Goal: Information Seeking & Learning: Learn about a topic

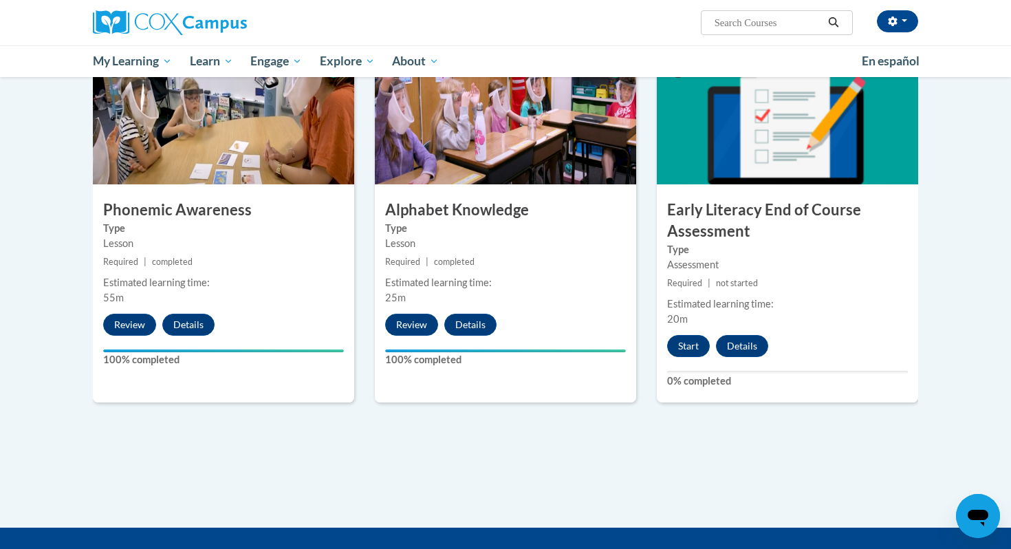
scroll to position [690, 0]
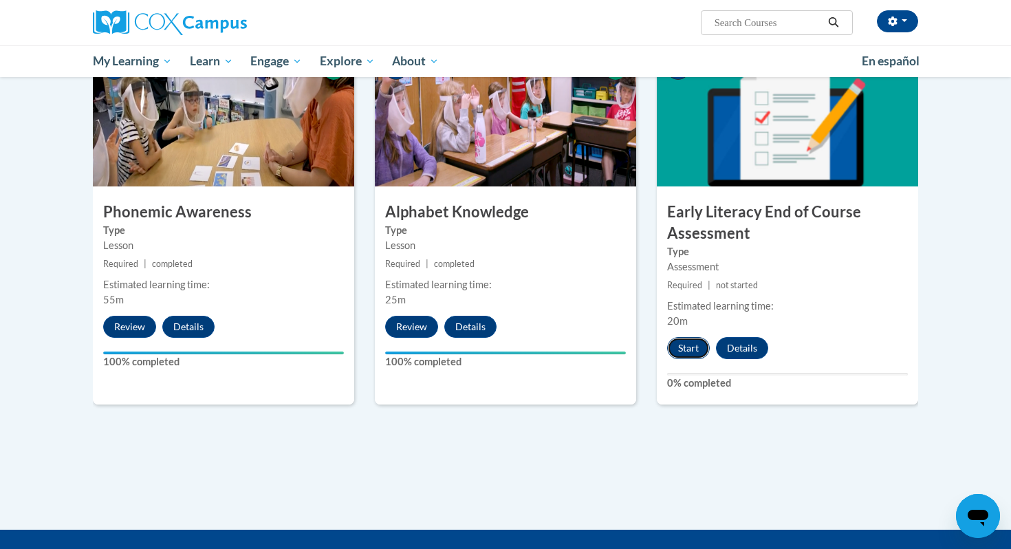
click at [695, 350] on button "Start" at bounding box center [688, 348] width 43 height 22
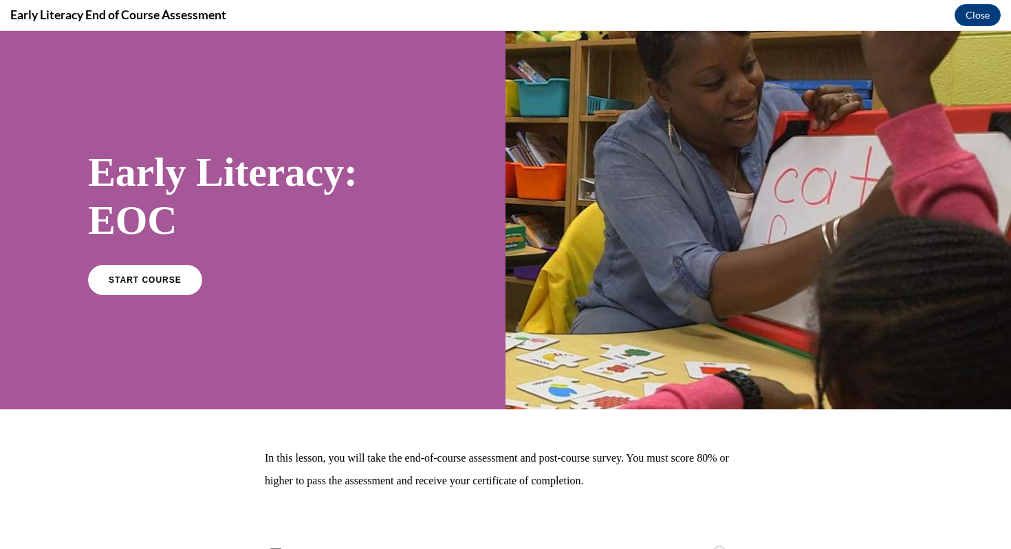
scroll to position [0, 0]
click at [172, 276] on span "START COURSE" at bounding box center [145, 279] width 76 height 10
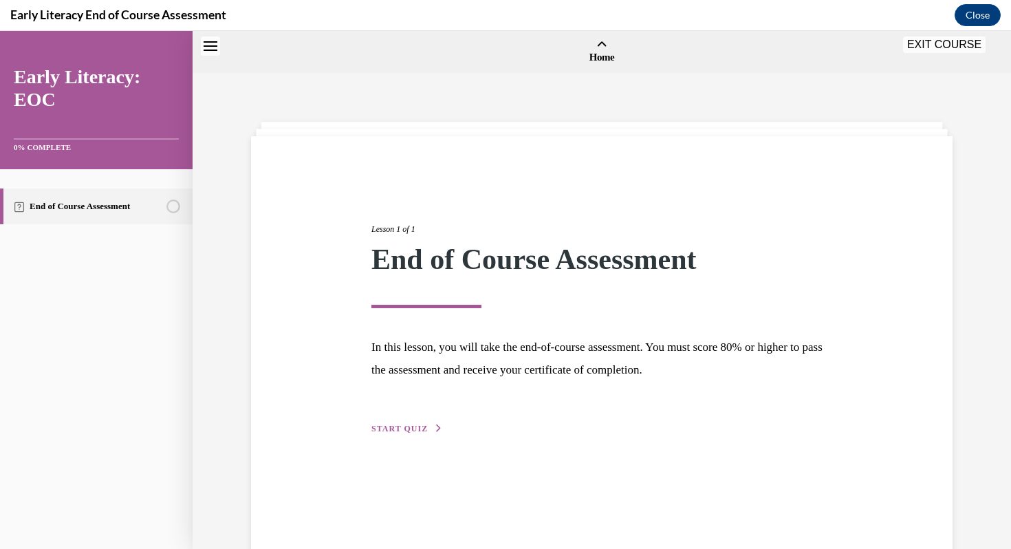
scroll to position [43, 0]
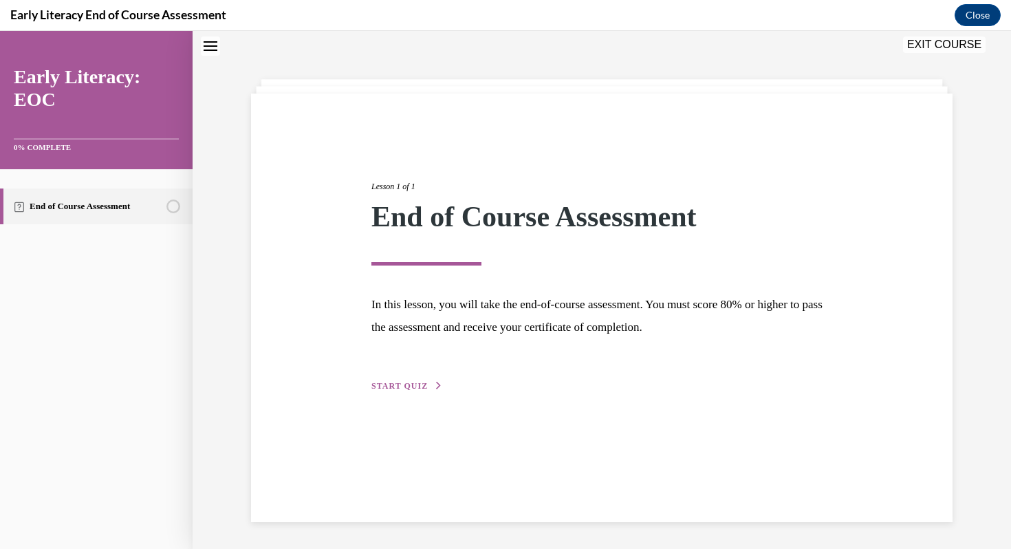
click at [389, 388] on span "START QUIZ" at bounding box center [399, 386] width 56 height 10
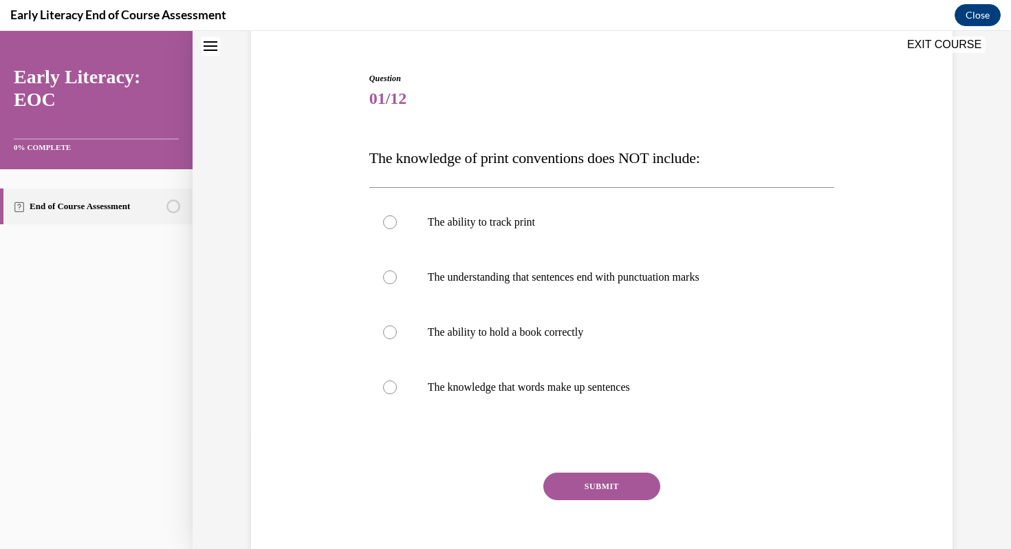
scroll to position [120, 0]
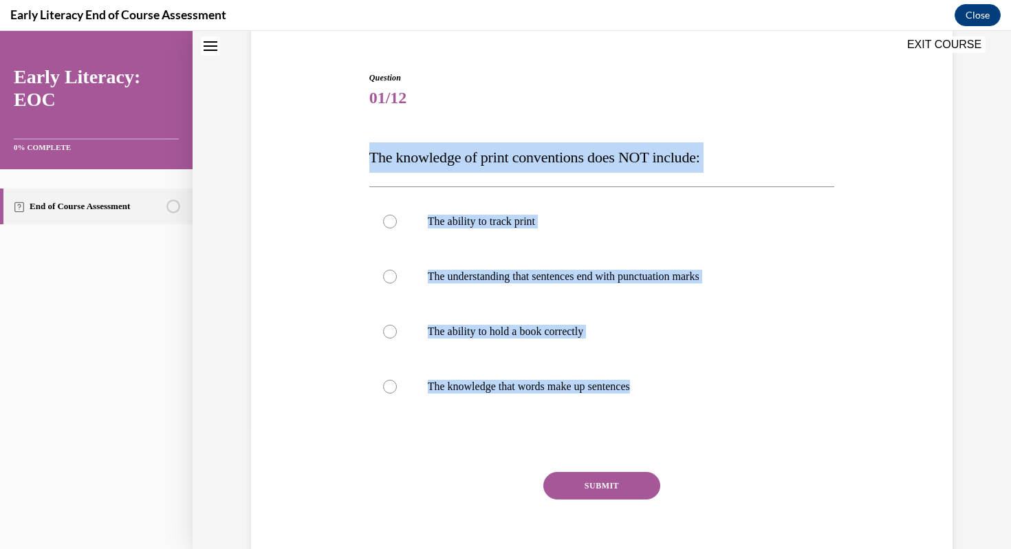
drag, startPoint x: 369, startPoint y: 158, endPoint x: 617, endPoint y: 444, distance: 378.4
click at [617, 444] on div "Question 01/12 The knowledge of print conventions does NOT include: The ability…" at bounding box center [602, 328] width 466 height 513
copy div "The knowledge of print conventions does NOT include: The ability to track print…"
click at [629, 351] on div at bounding box center [602, 331] width 466 height 55
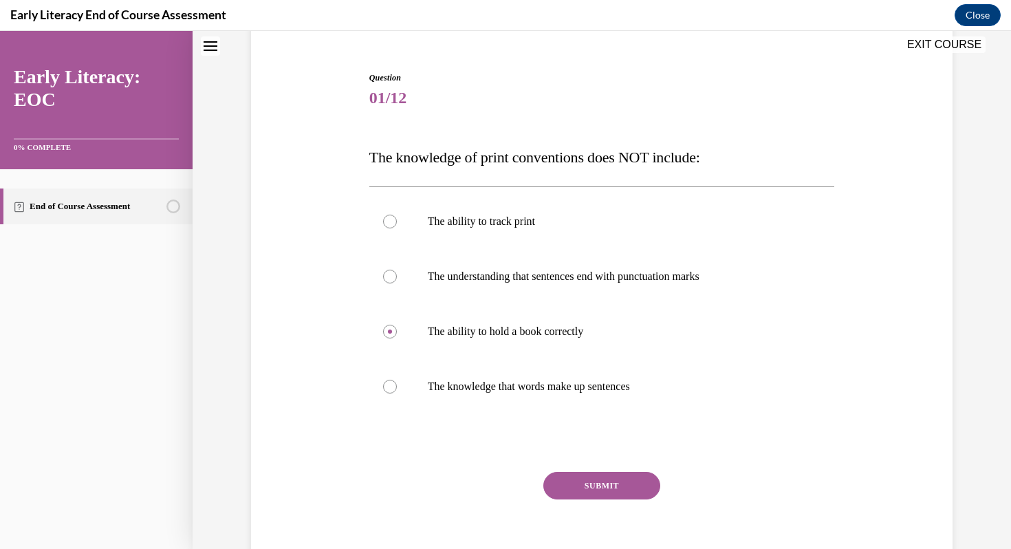
click at [618, 487] on button "SUBMIT" at bounding box center [601, 486] width 117 height 28
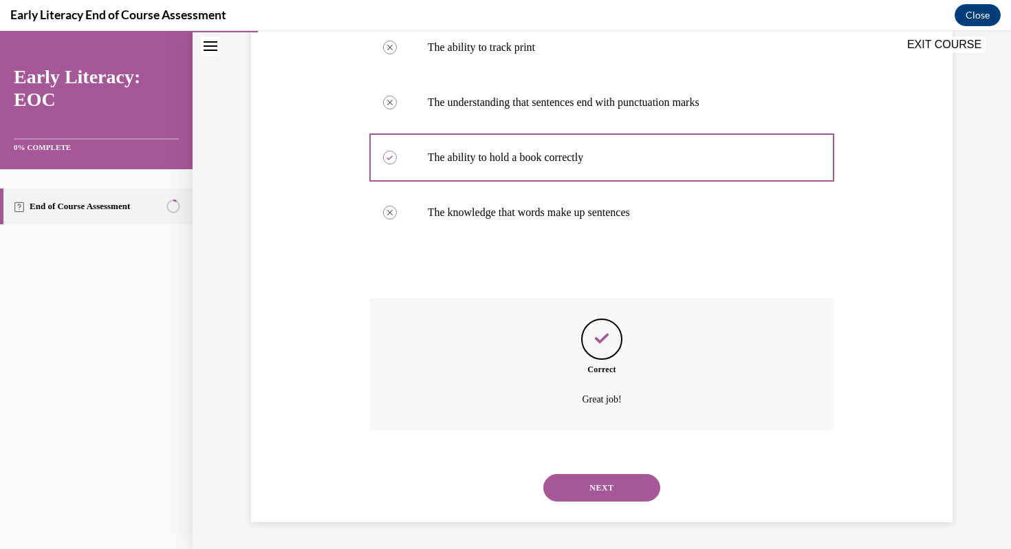
scroll to position [294, 0]
click at [629, 487] on button "NEXT" at bounding box center [601, 487] width 117 height 28
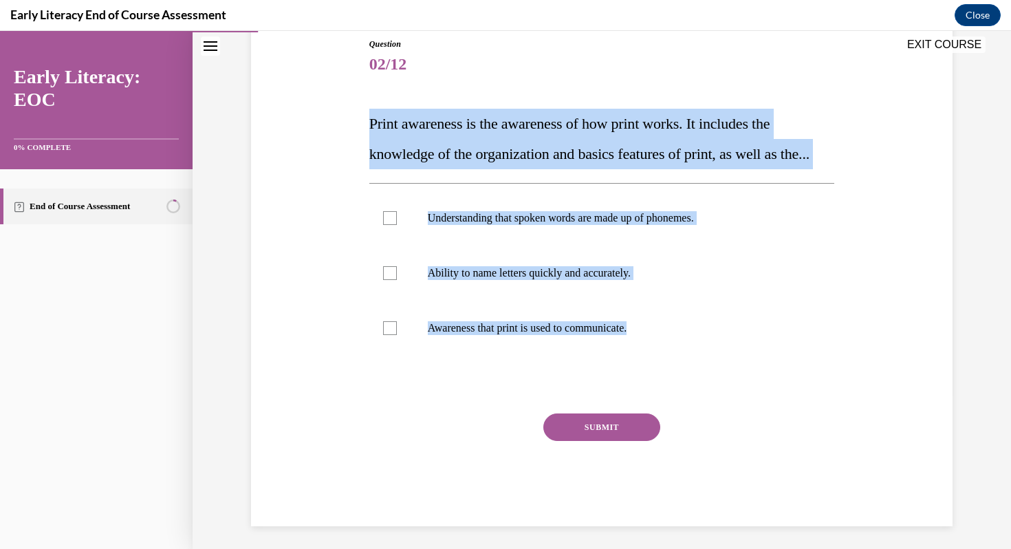
drag, startPoint x: 369, startPoint y: 121, endPoint x: 642, endPoint y: 405, distance: 394.1
click at [642, 405] on div "Question 02/12 Print awareness is the awareness of how print works. It includes…" at bounding box center [602, 282] width 466 height 488
copy div "Print awareness is the awareness of how print works. It includes the knowledge …"
click at [666, 335] on p "Awareness that print is used to communicate." at bounding box center [614, 328] width 373 height 14
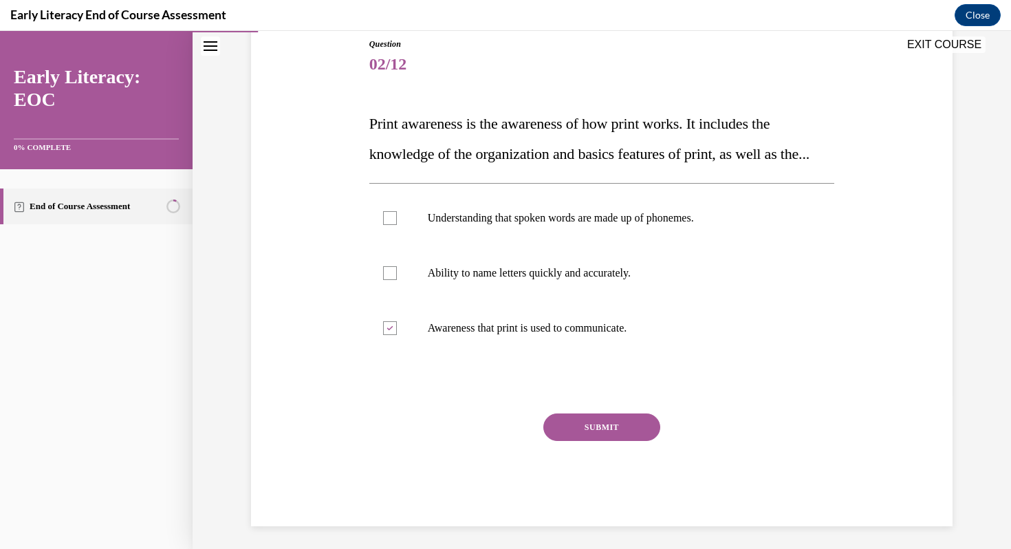
click at [605, 441] on button "SUBMIT" at bounding box center [601, 427] width 117 height 28
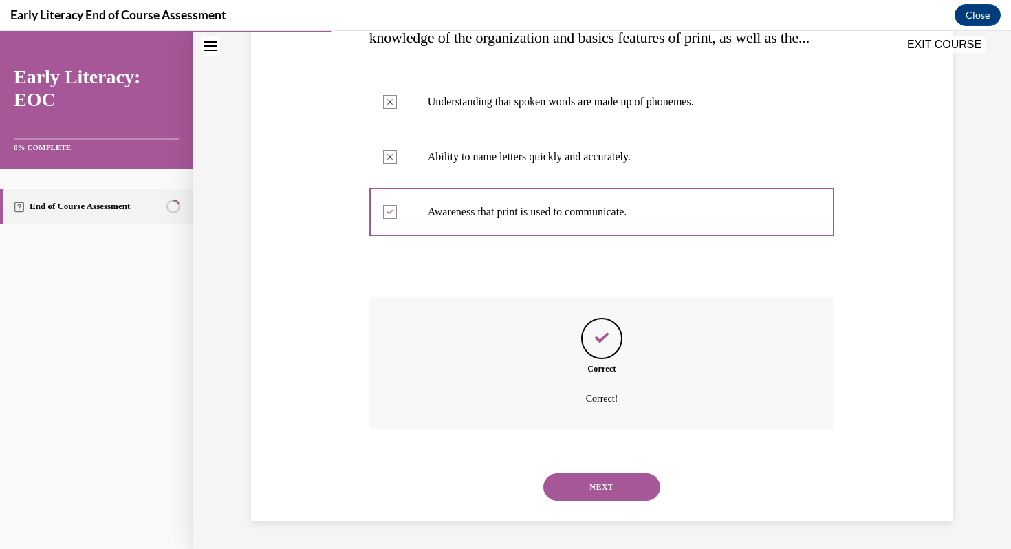
scroll to position [300, 0]
click at [608, 488] on button "NEXT" at bounding box center [601, 487] width 117 height 28
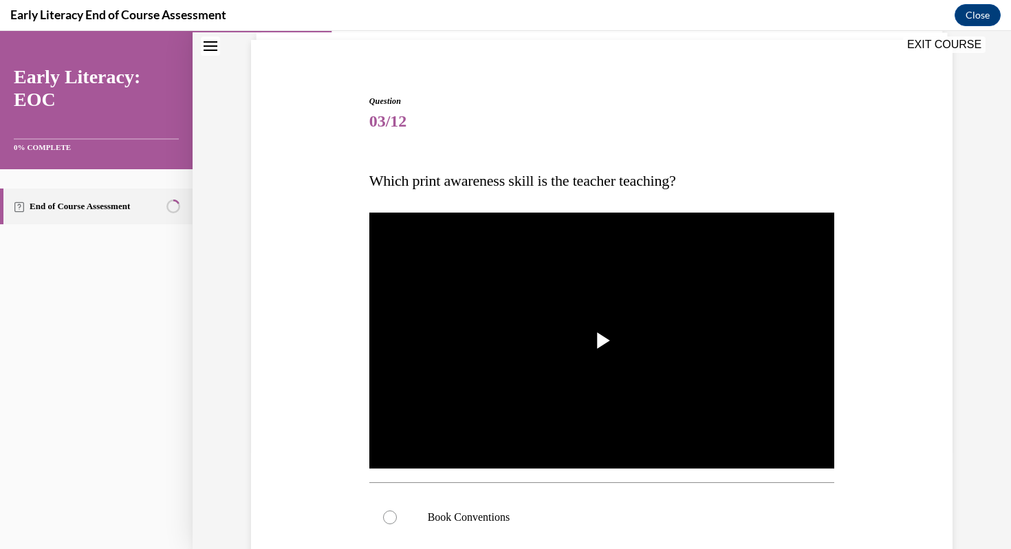
scroll to position [102, 0]
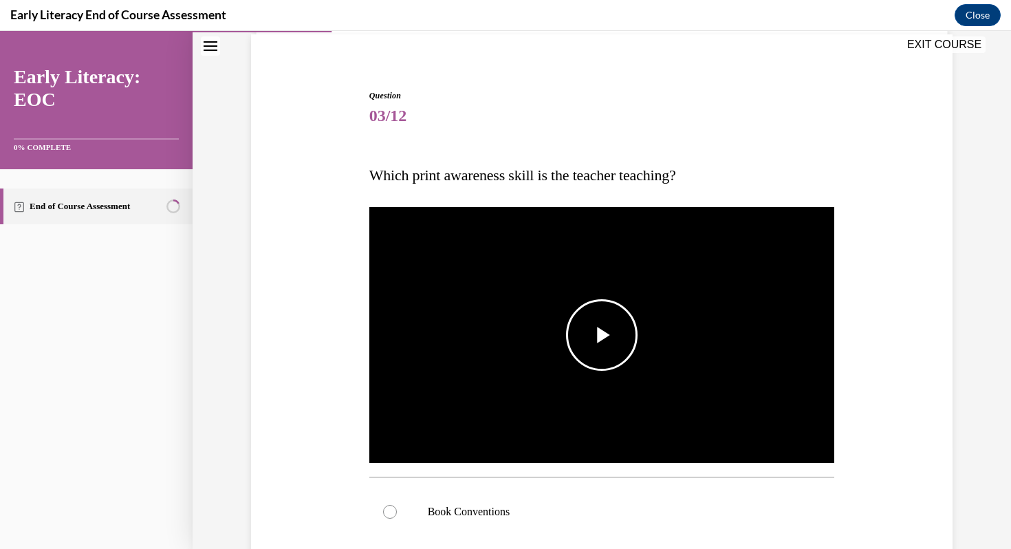
click at [602, 335] on span "Video player" at bounding box center [602, 335] width 0 height 0
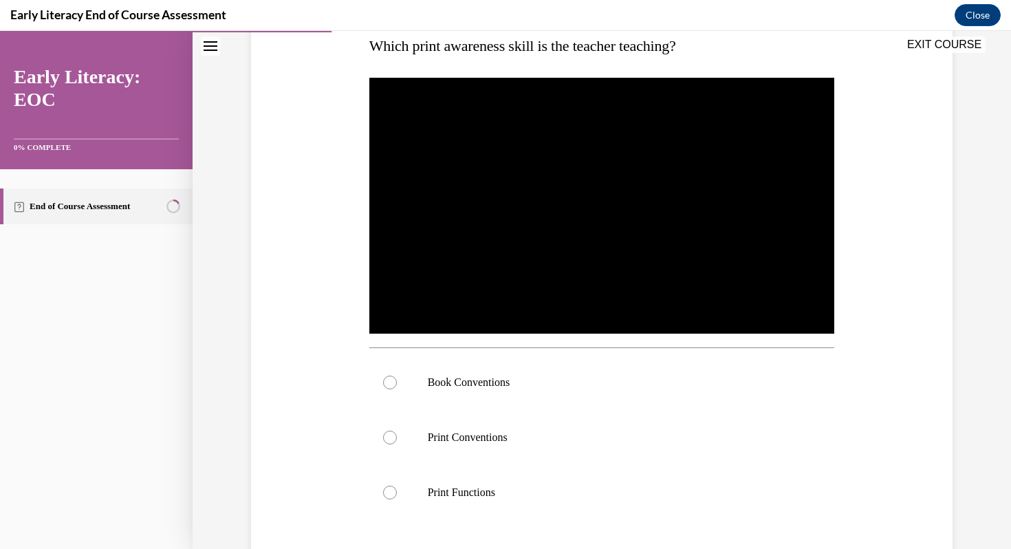
scroll to position [235, 0]
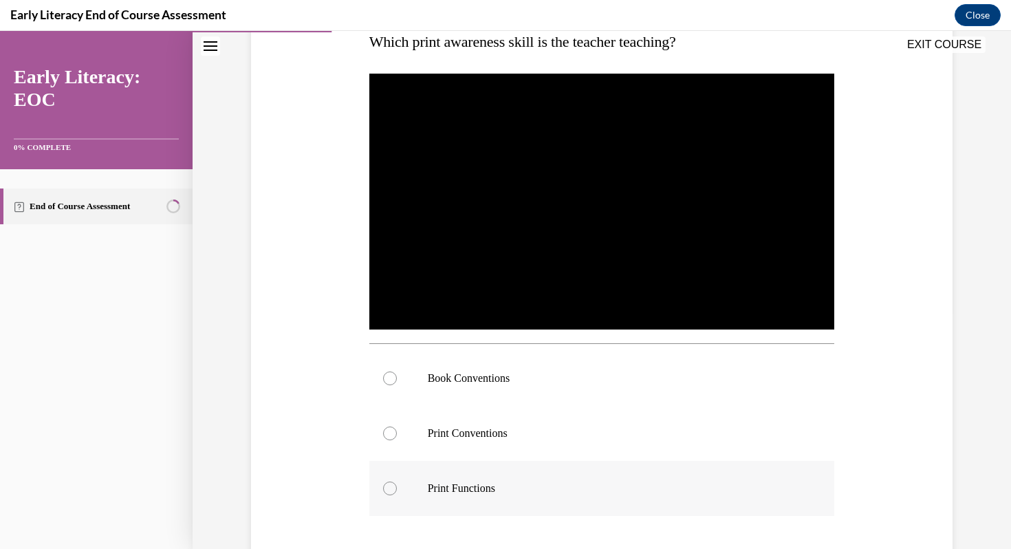
click at [547, 488] on p "Print Functions" at bounding box center [614, 489] width 373 height 14
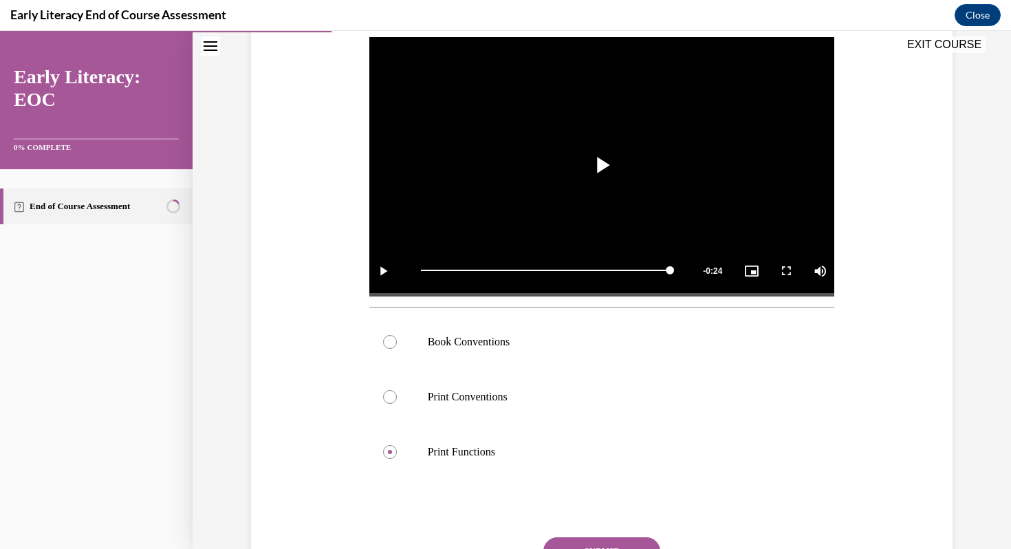
scroll to position [298, 0]
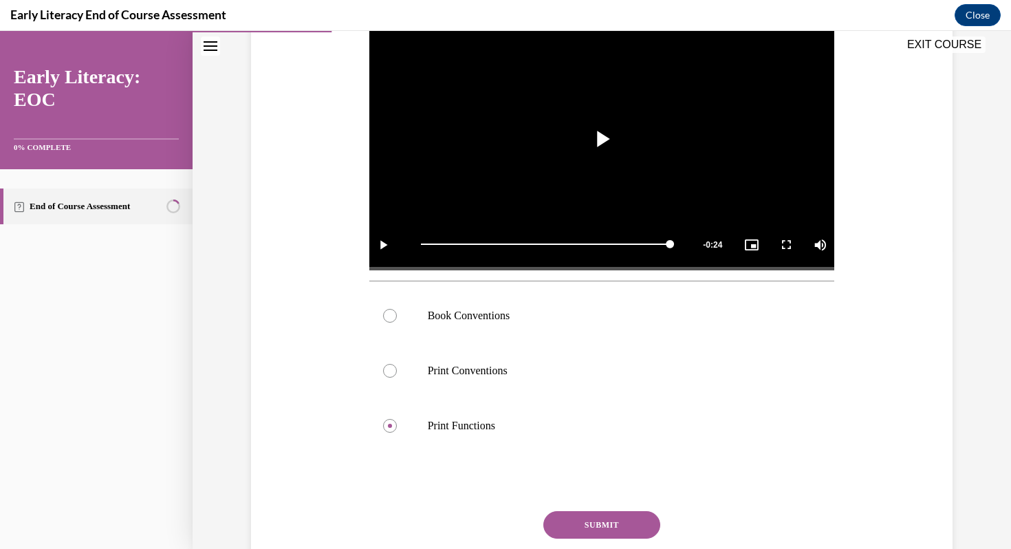
click at [631, 526] on button "SUBMIT" at bounding box center [601, 525] width 117 height 28
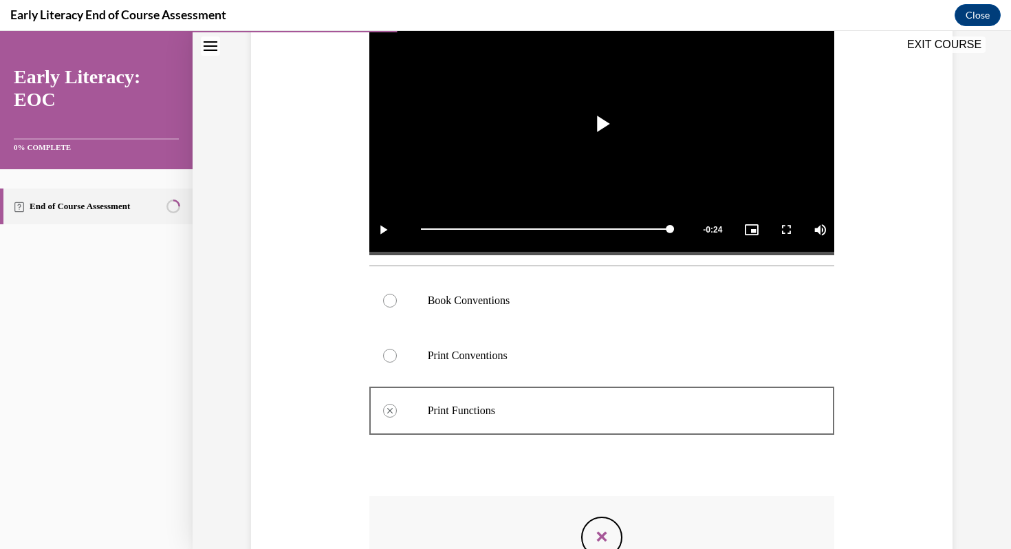
scroll to position [321, 0]
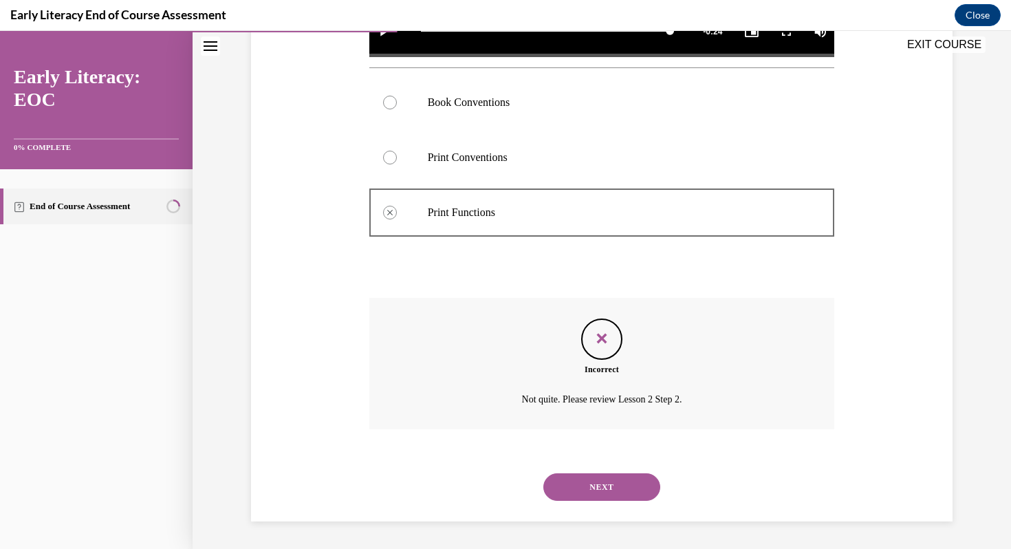
click at [611, 494] on button "NEXT" at bounding box center [601, 487] width 117 height 28
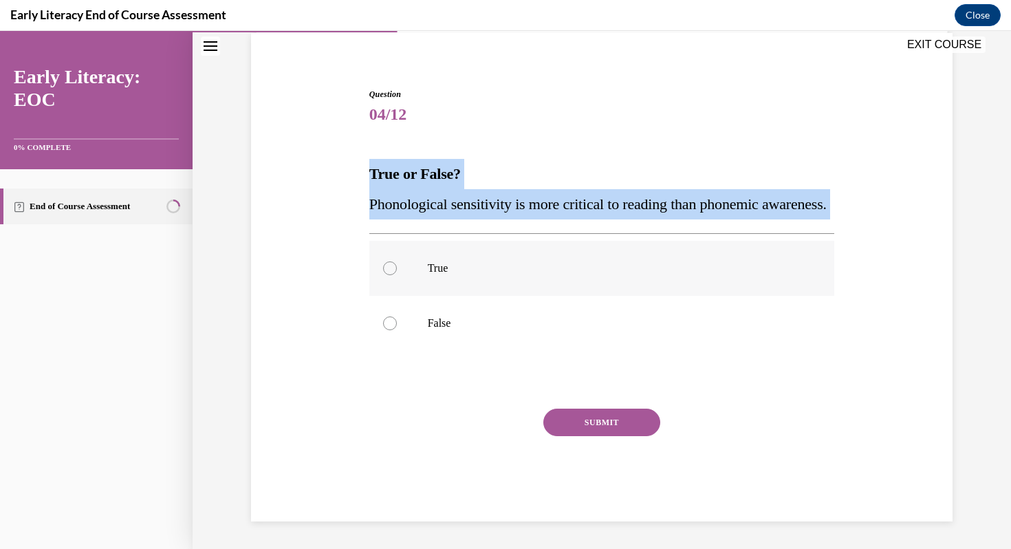
drag, startPoint x: 371, startPoint y: 143, endPoint x: 456, endPoint y: 285, distance: 166.0
click at [456, 285] on div "Question 04/12 True or False? Phonological sensitivity is more critical to read…" at bounding box center [602, 304] width 466 height 433
click at [368, 143] on div "Question 04/12 True or False? Phonological sensitivity is more critical to read…" at bounding box center [602, 294] width 473 height 454
drag, startPoint x: 372, startPoint y: 144, endPoint x: 479, endPoint y: 364, distance: 244.3
click at [479, 364] on div "Question 04/12 True or False? Phonological sensitivity is more critical to read…" at bounding box center [602, 304] width 466 height 433
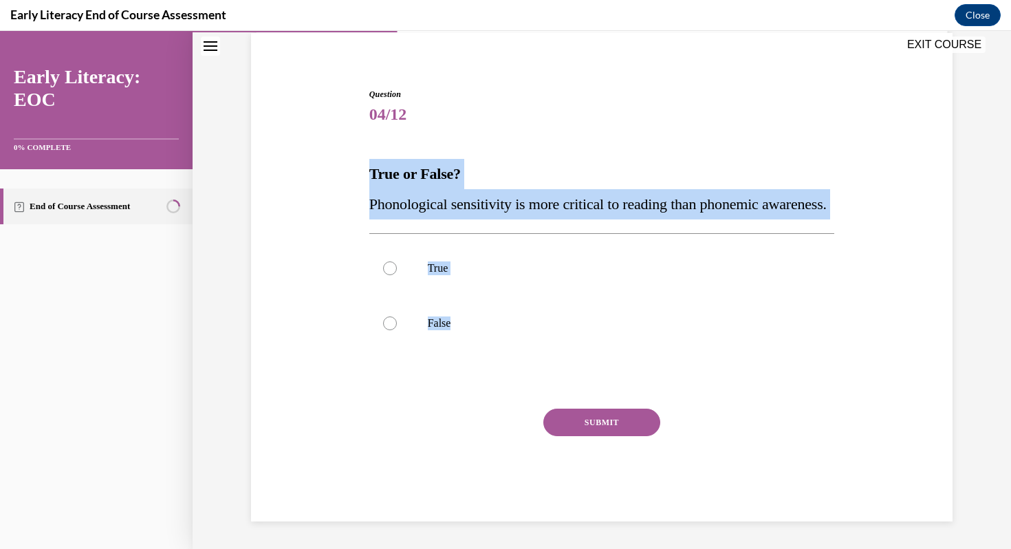
copy div "True or False? Phonological sensitivity is more critical to reading than phonem…"
click at [453, 318] on p "False" at bounding box center [614, 323] width 373 height 14
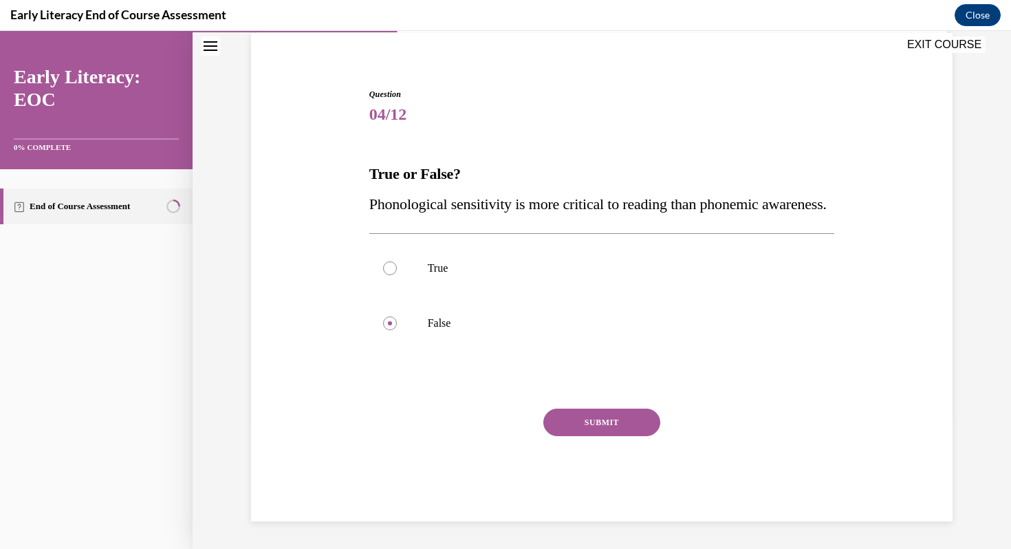
click at [604, 424] on button "SUBMIT" at bounding box center [601, 423] width 117 height 28
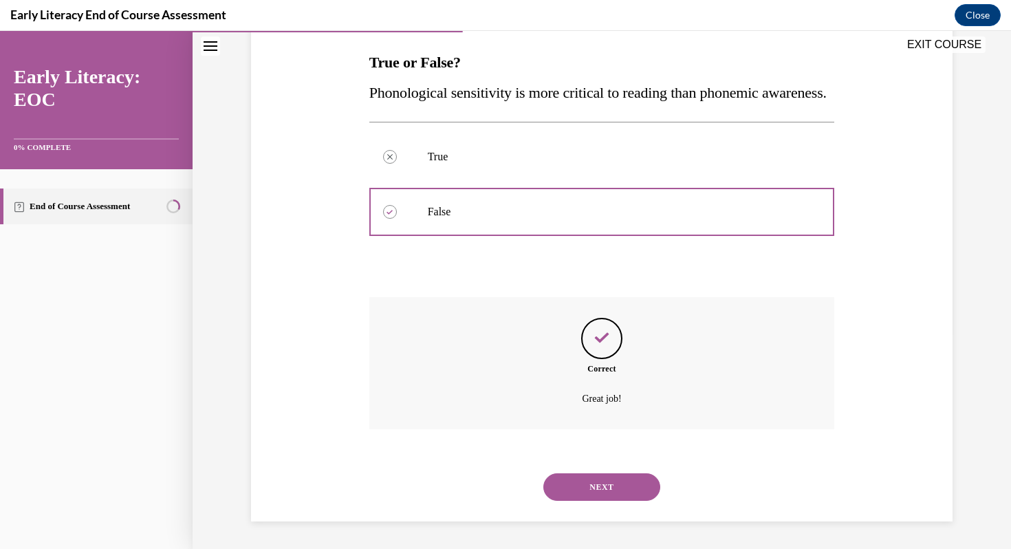
scroll to position [245, 0]
click at [622, 491] on button "NEXT" at bounding box center [601, 487] width 117 height 28
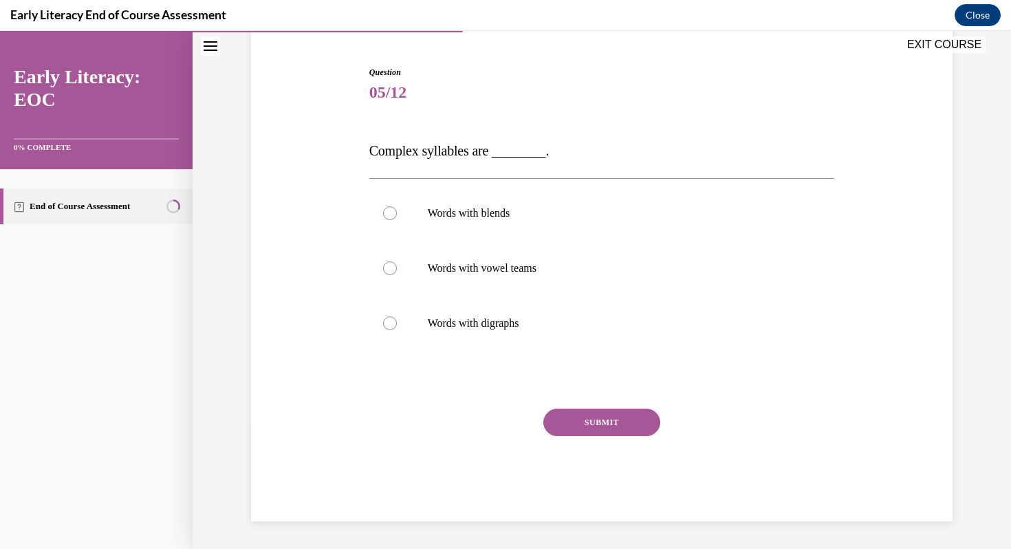
scroll to position [125, 0]
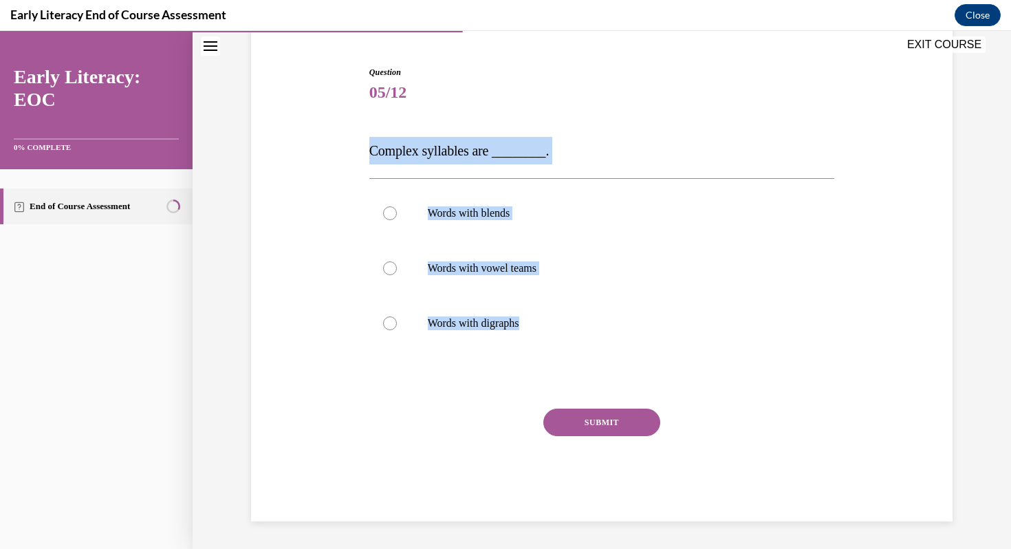
drag, startPoint x: 370, startPoint y: 151, endPoint x: 576, endPoint y: 374, distance: 303.7
click at [576, 374] on div "Question 05/12 Complex syllables are ________. Words with blends Words with vow…" at bounding box center [602, 293] width 466 height 455
copy div "Complex syllables are ________. Words with blends Words with vowel teams Words …"
click at [560, 213] on p "Words with blends" at bounding box center [614, 213] width 373 height 14
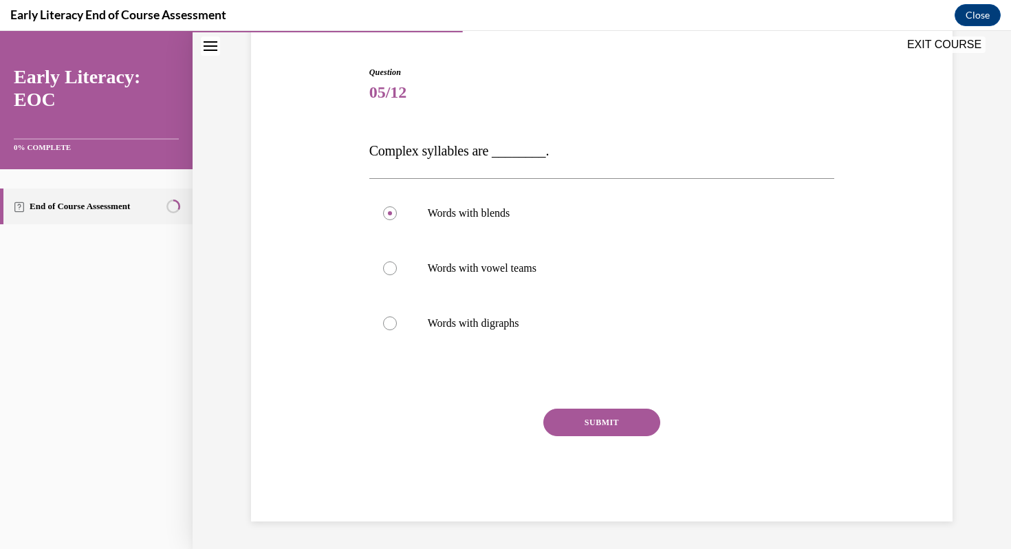
click at [618, 420] on button "SUBMIT" at bounding box center [601, 423] width 117 height 28
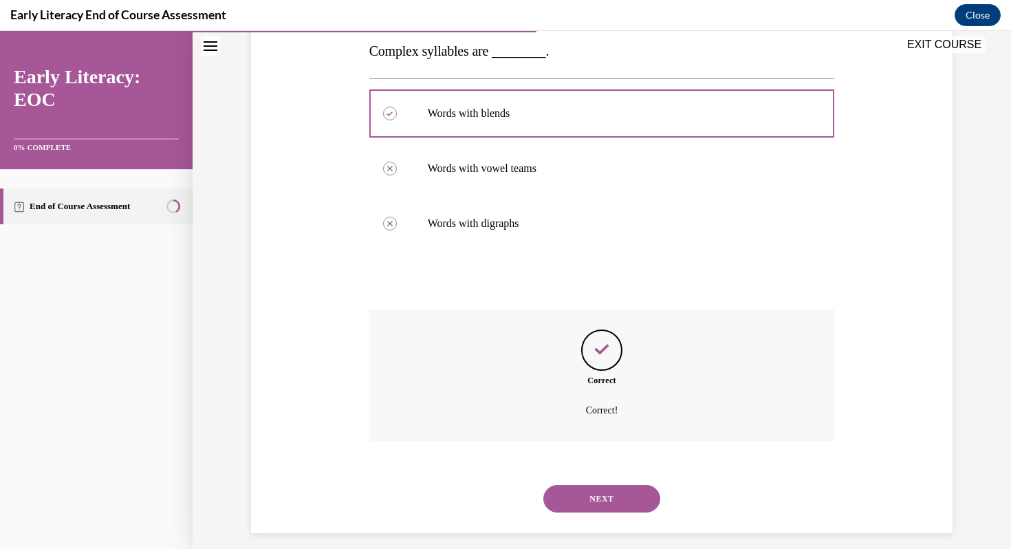
scroll to position [237, 0]
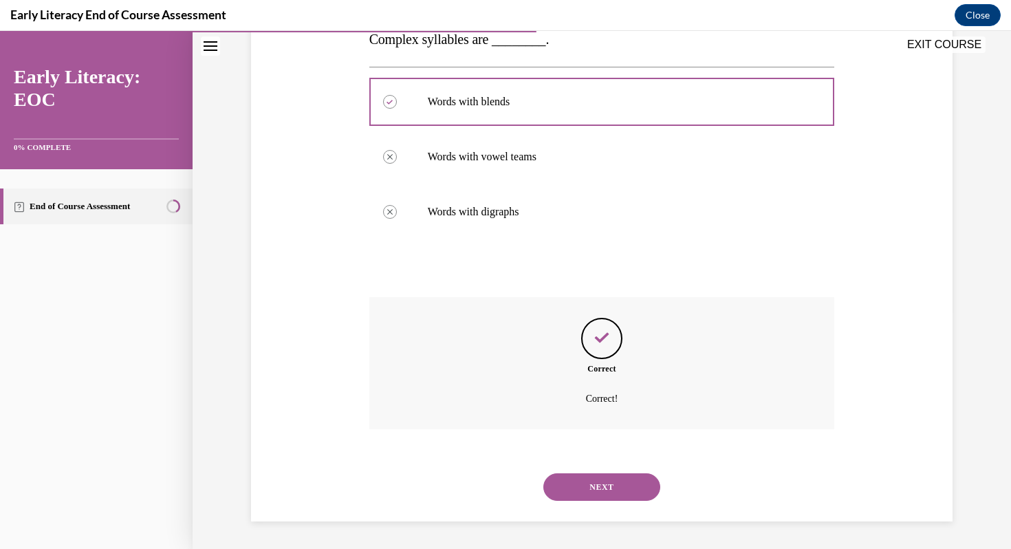
click at [627, 493] on button "NEXT" at bounding box center [601, 487] width 117 height 28
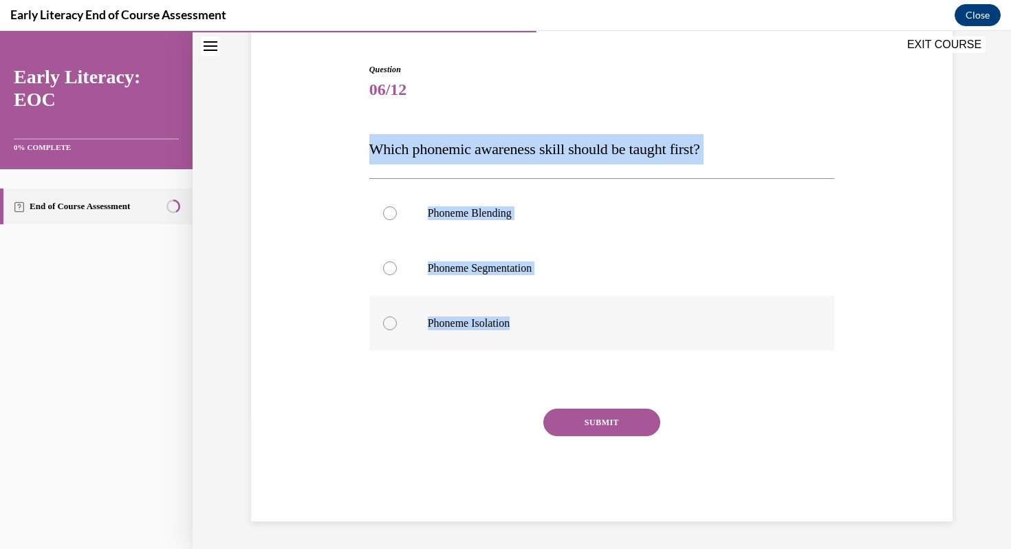
drag, startPoint x: 371, startPoint y: 151, endPoint x: 532, endPoint y: 329, distance: 240.1
click at [532, 329] on div "Question 06/12 Which phonemic awareness skill should be taught first? Phoneme B…" at bounding box center [602, 292] width 466 height 458
copy div "Which phonemic awareness skill should be taught first? Phoneme Blending Phoneme…"
click at [567, 314] on div at bounding box center [602, 323] width 466 height 55
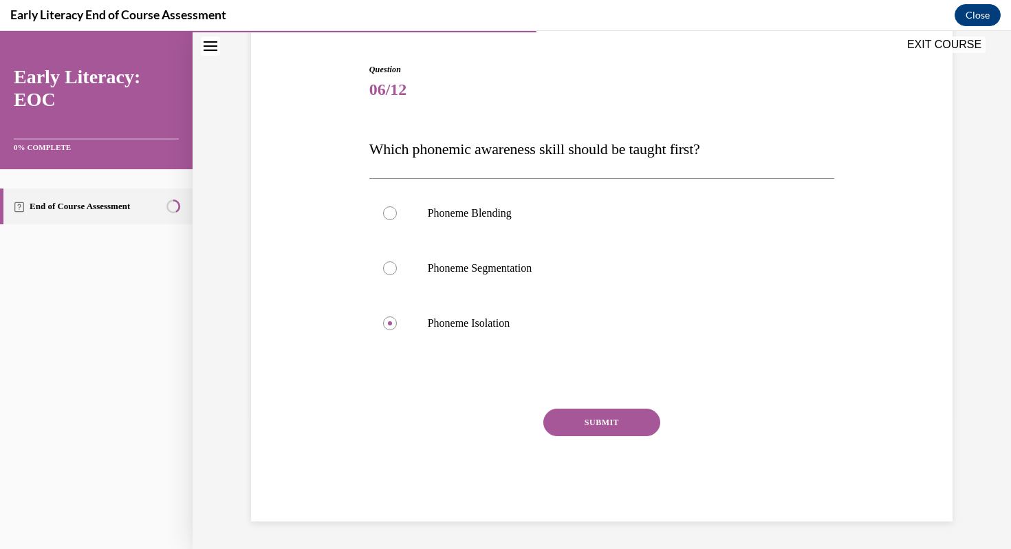
click at [629, 427] on button "SUBMIT" at bounding box center [601, 423] width 117 height 28
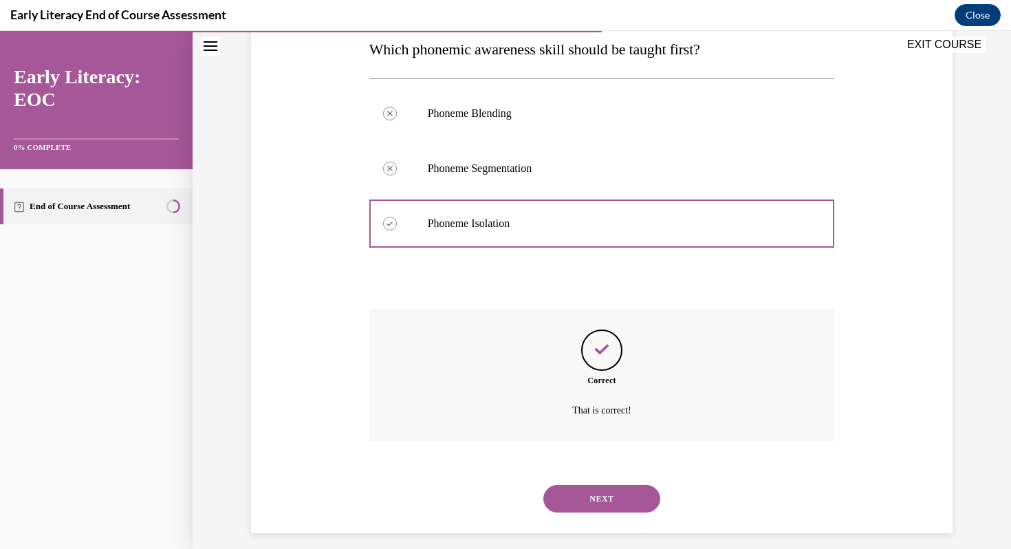
scroll to position [239, 0]
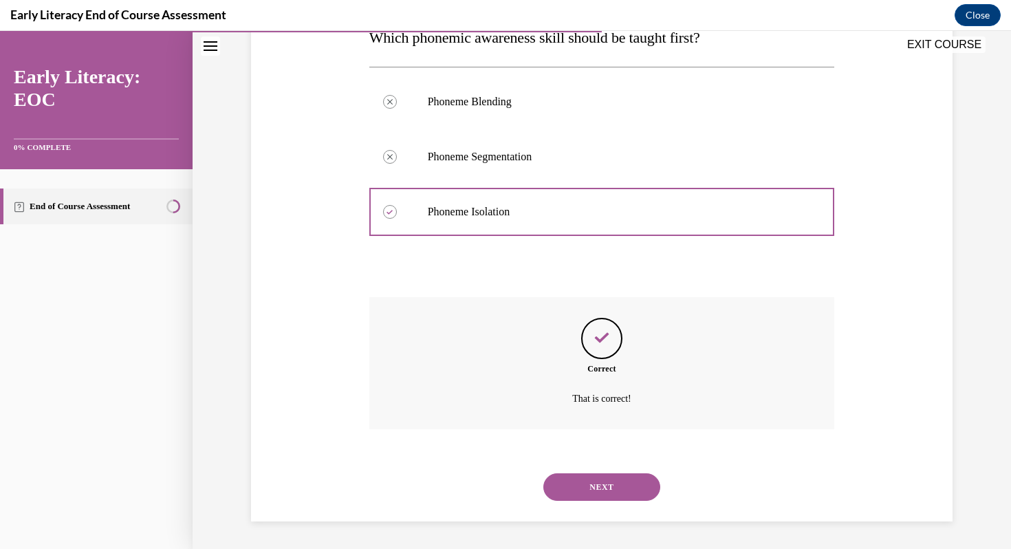
click at [602, 485] on button "NEXT" at bounding box center [601, 487] width 117 height 28
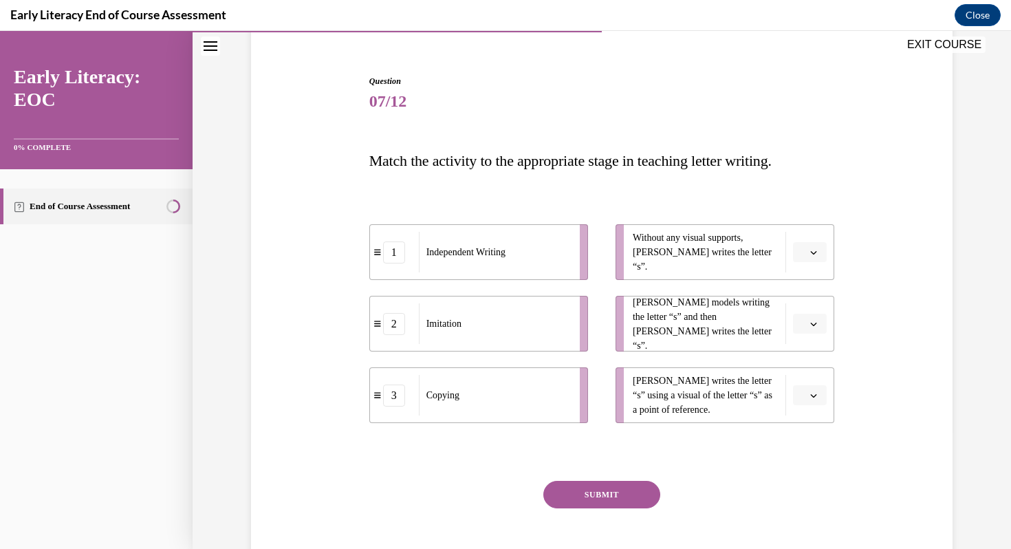
scroll to position [140, 0]
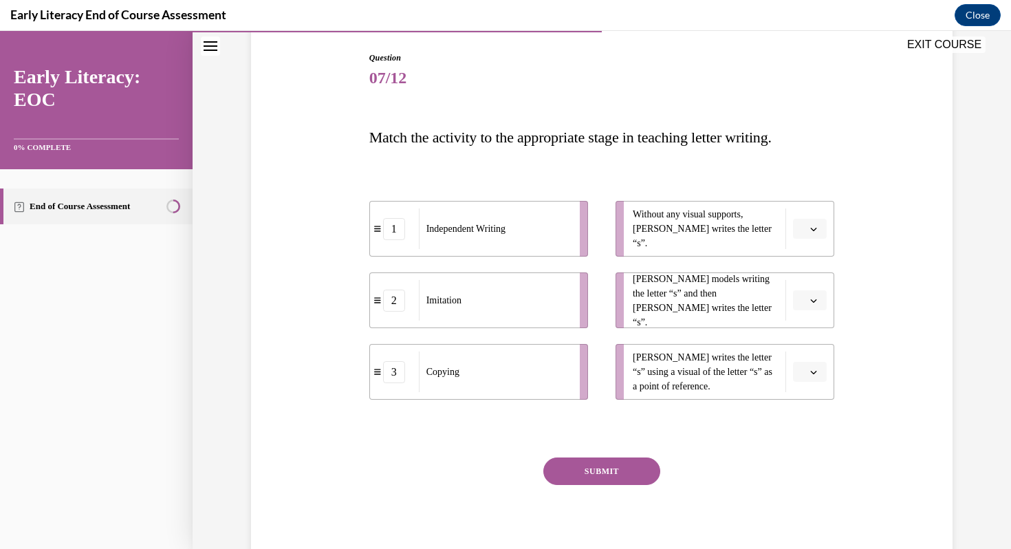
click at [816, 230] on icon "button" at bounding box center [813, 229] width 7 height 7
click at [813, 281] on div "1" at bounding box center [808, 287] width 34 height 28
click at [814, 303] on icon "button" at bounding box center [813, 300] width 7 height 7
click at [807, 418] on span "3" at bounding box center [804, 413] width 5 height 11
click at [810, 299] on span "button" at bounding box center [814, 301] width 10 height 10
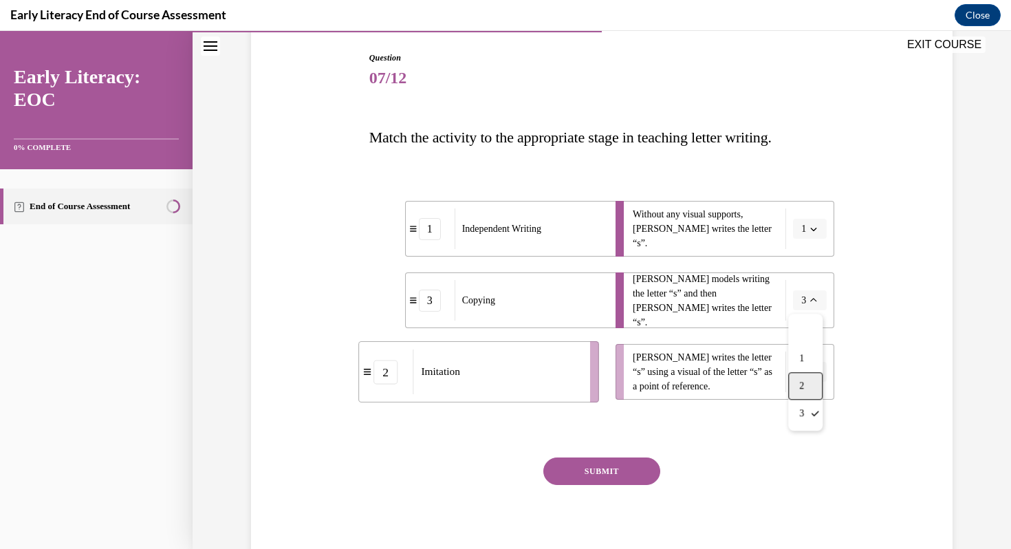
click at [806, 384] on div "2" at bounding box center [805, 386] width 34 height 28
click at [814, 305] on span "button" at bounding box center [814, 301] width 10 height 10
click at [810, 411] on div "3" at bounding box center [805, 414] width 34 height 28
click at [814, 372] on icon "button" at bounding box center [813, 372] width 7 height 7
click at [810, 453] on div "2" at bounding box center [808, 458] width 34 height 28
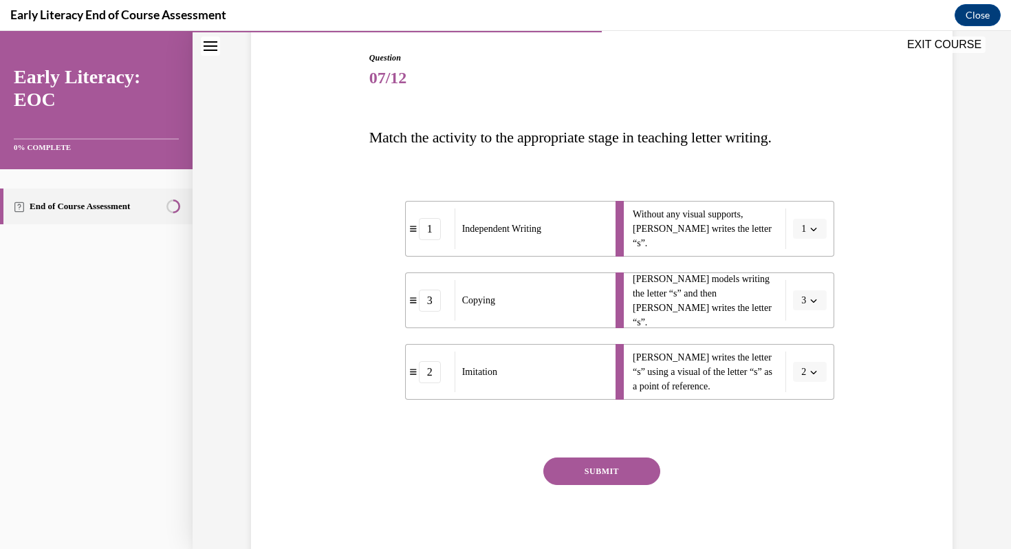
click at [630, 465] on button "SUBMIT" at bounding box center [601, 471] width 117 height 28
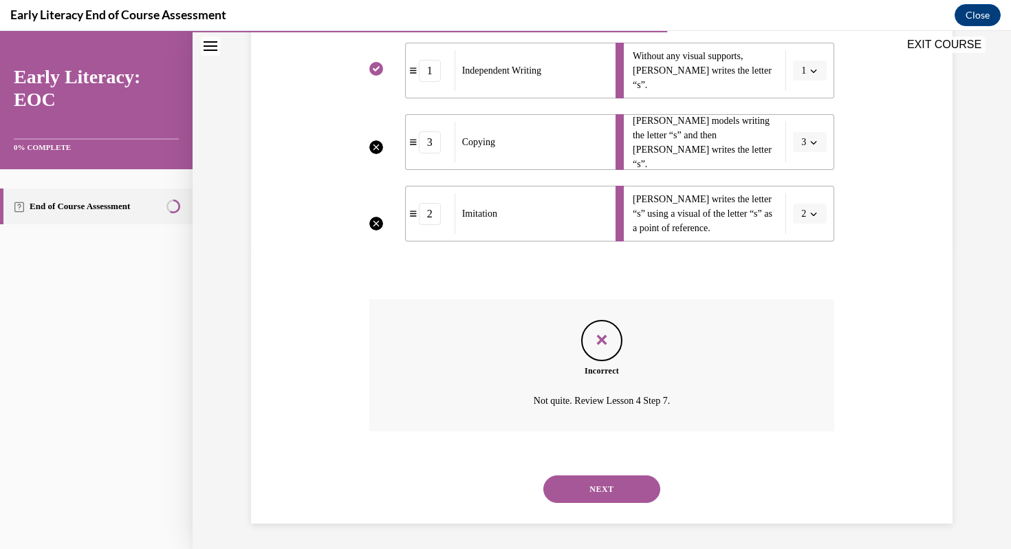
scroll to position [300, 0]
click at [607, 486] on button "NEXT" at bounding box center [601, 487] width 117 height 28
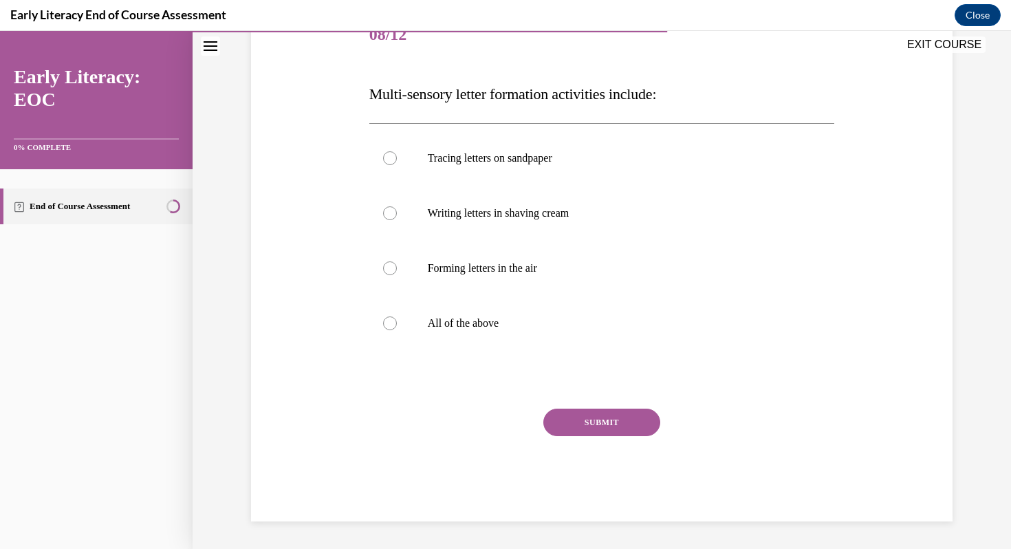
scroll to position [153, 0]
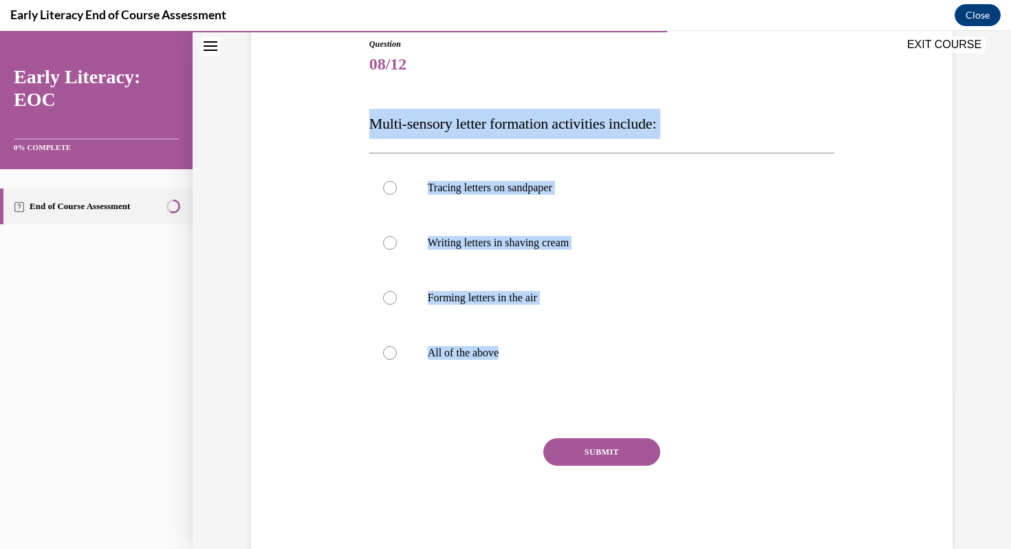
drag, startPoint x: 371, startPoint y: 127, endPoint x: 546, endPoint y: 400, distance: 324.8
click at [546, 400] on div "Question 08/12 Multi-sensory letter formation activities include: Tracing lette…" at bounding box center [602, 294] width 466 height 513
copy div "Multi-sensory letter formation activities include: Tracing letters on sandpaper…"
click at [482, 351] on p "All of the above" at bounding box center [614, 353] width 373 height 14
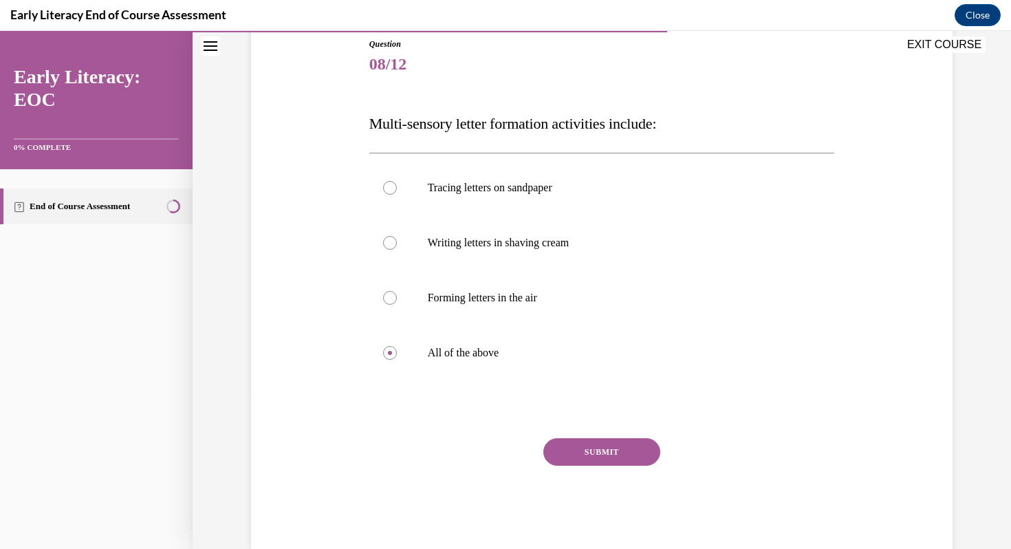
click at [620, 449] on button "SUBMIT" at bounding box center [601, 452] width 117 height 28
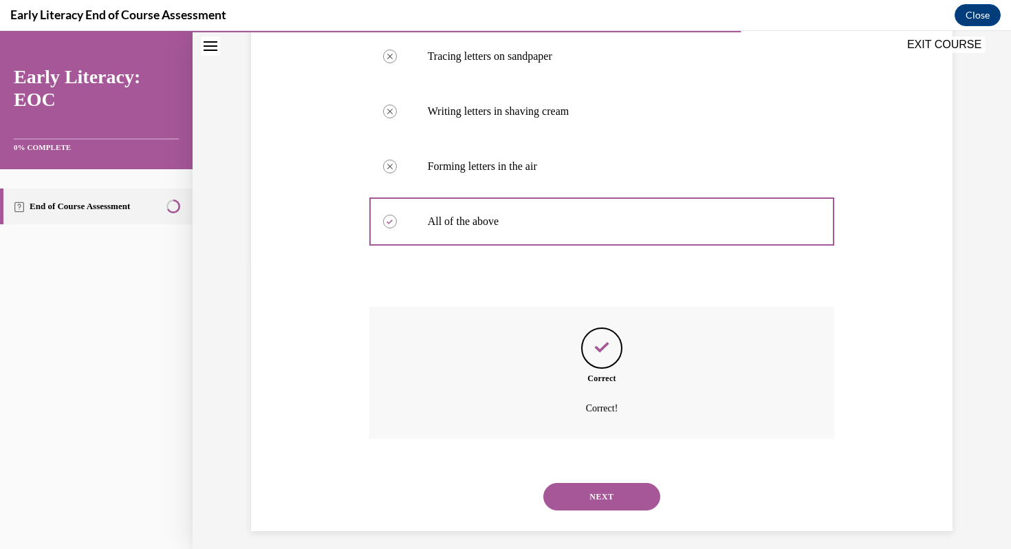
scroll to position [294, 0]
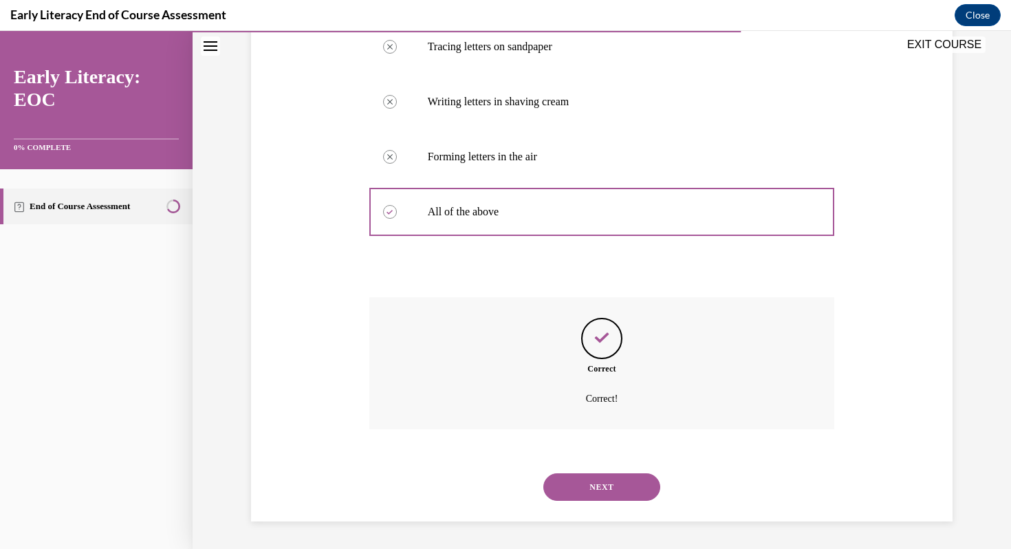
click at [620, 484] on button "NEXT" at bounding box center [601, 487] width 117 height 28
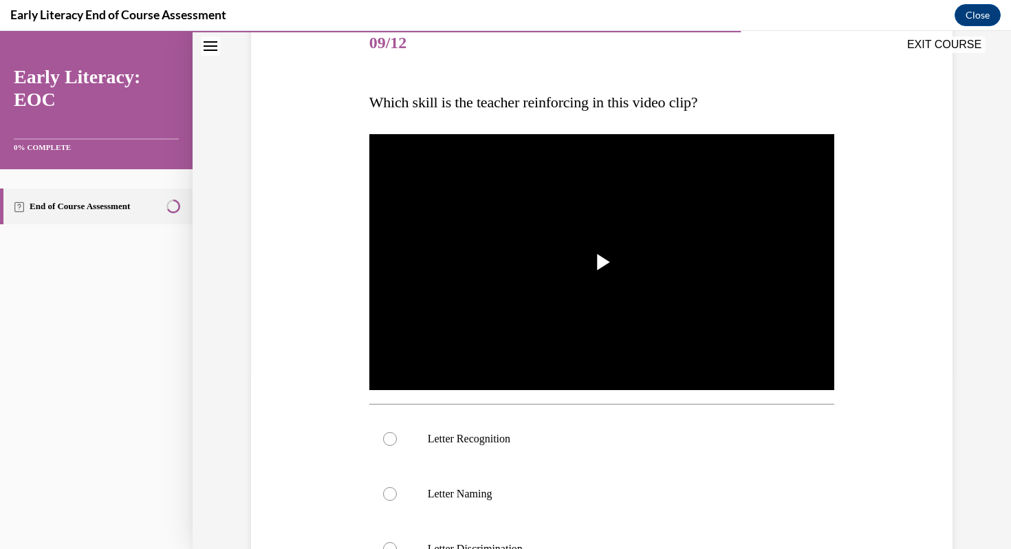
scroll to position [176, 0]
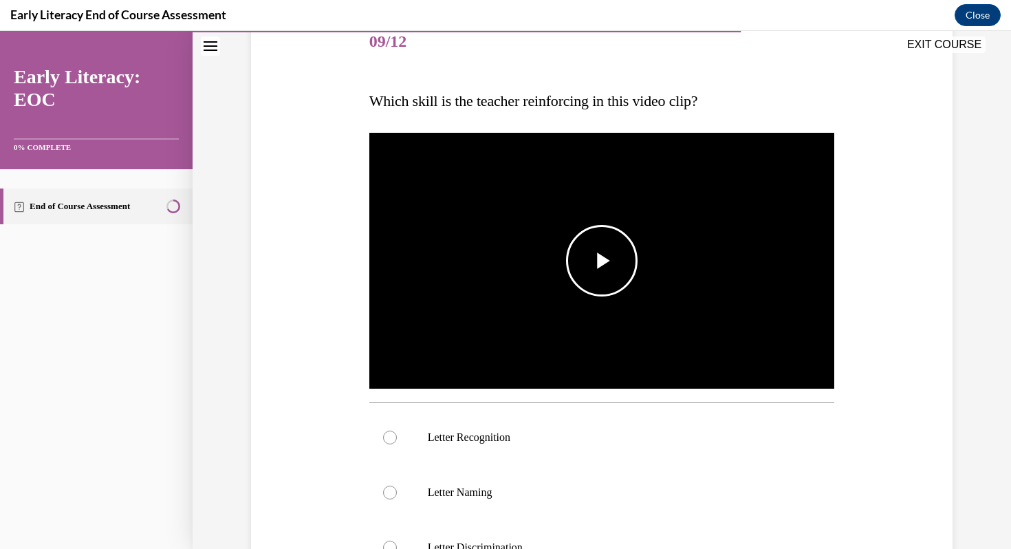
click at [602, 261] on span "Video player" at bounding box center [602, 261] width 0 height 0
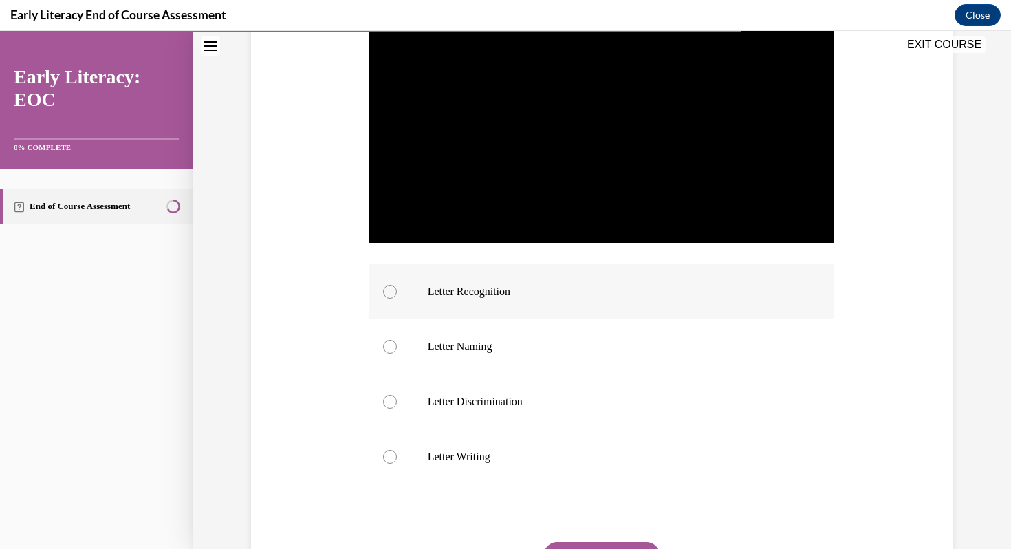
scroll to position [326, 0]
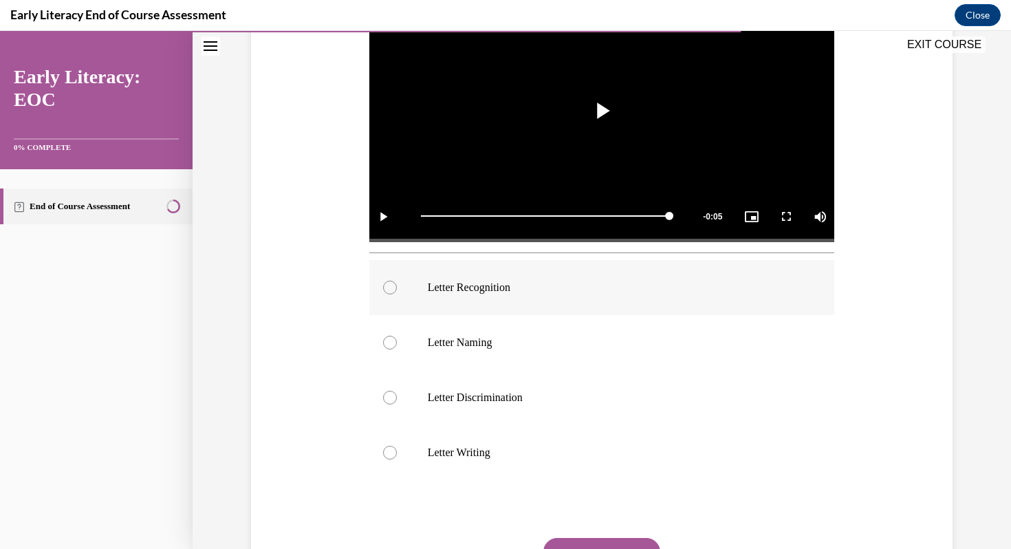
click at [618, 276] on div at bounding box center [602, 287] width 466 height 55
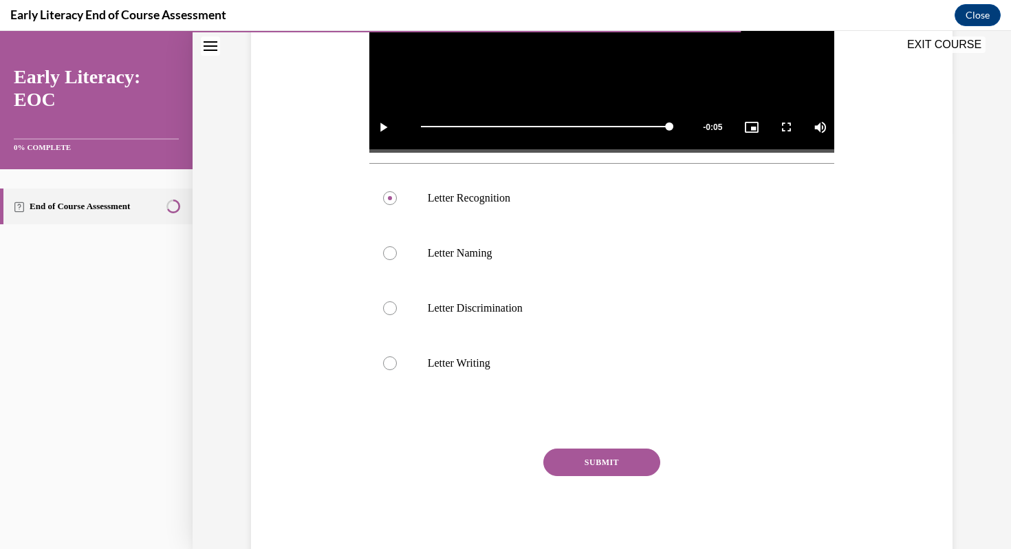
click at [645, 460] on button "SUBMIT" at bounding box center [601, 462] width 117 height 28
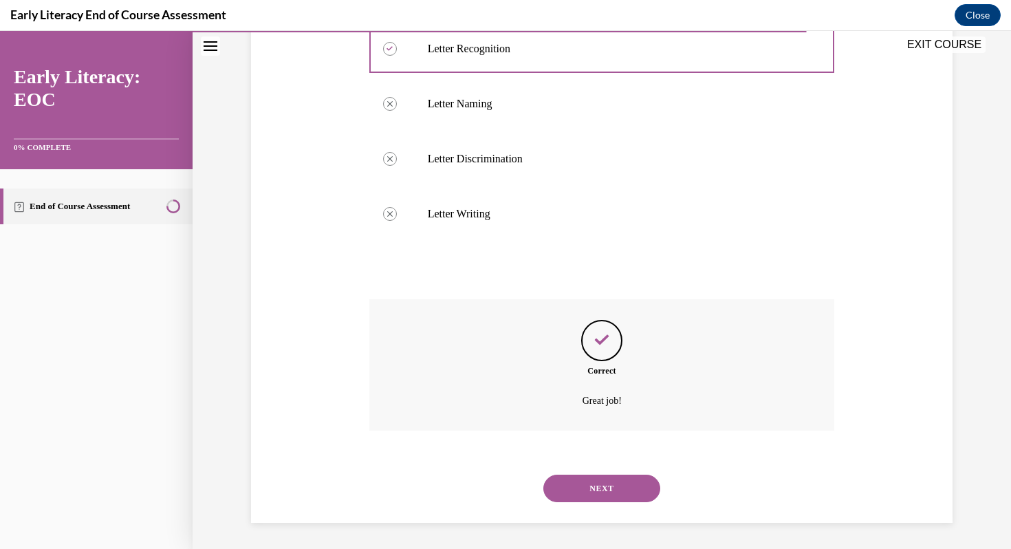
scroll to position [566, 0]
click at [640, 482] on button "NEXT" at bounding box center [601, 487] width 117 height 28
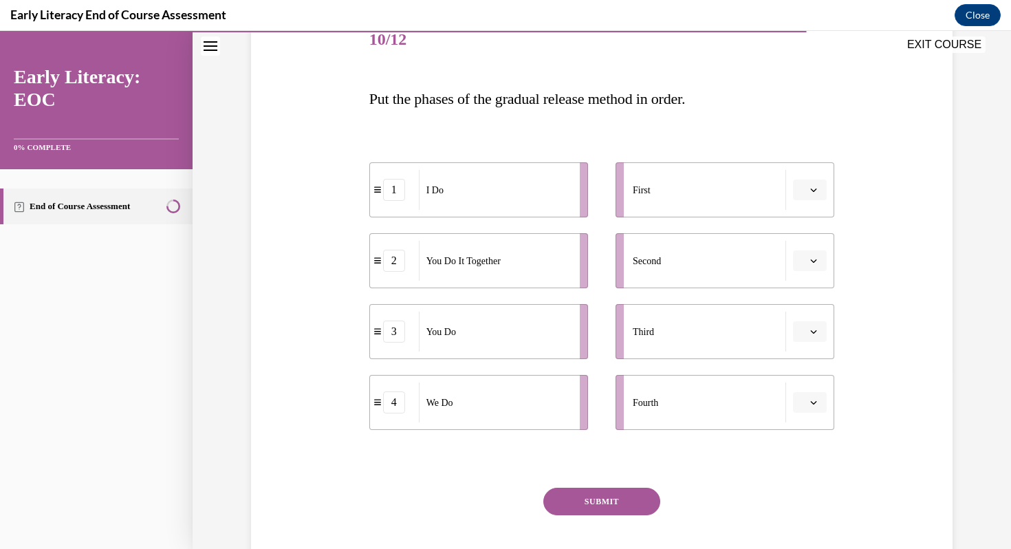
scroll to position [179, 0]
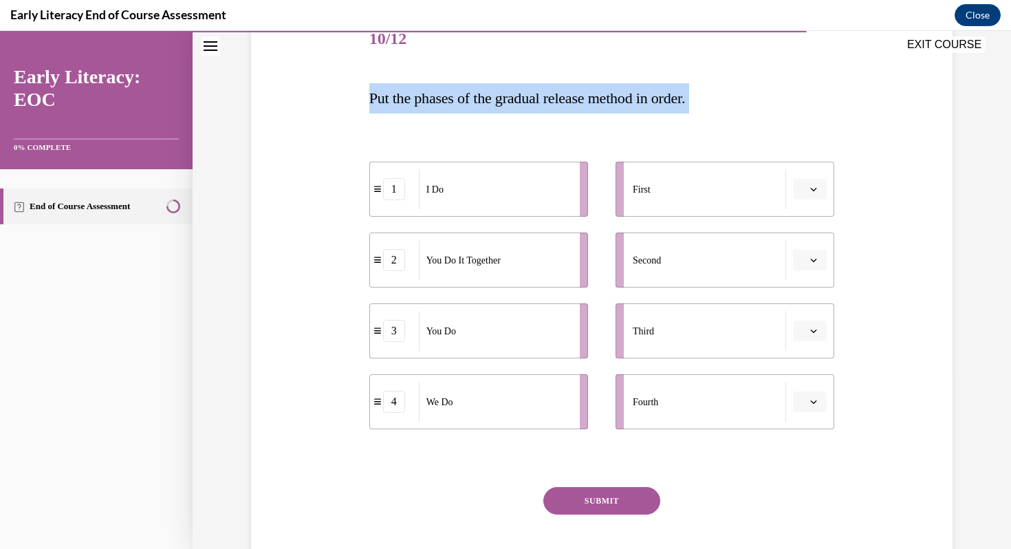
drag, startPoint x: 370, startPoint y: 99, endPoint x: 576, endPoint y: 382, distance: 350.6
click at [576, 382] on div "Question 10/12 Put the phases of the gradual release method in order. 1 I Do 2 …" at bounding box center [602, 305] width 466 height 587
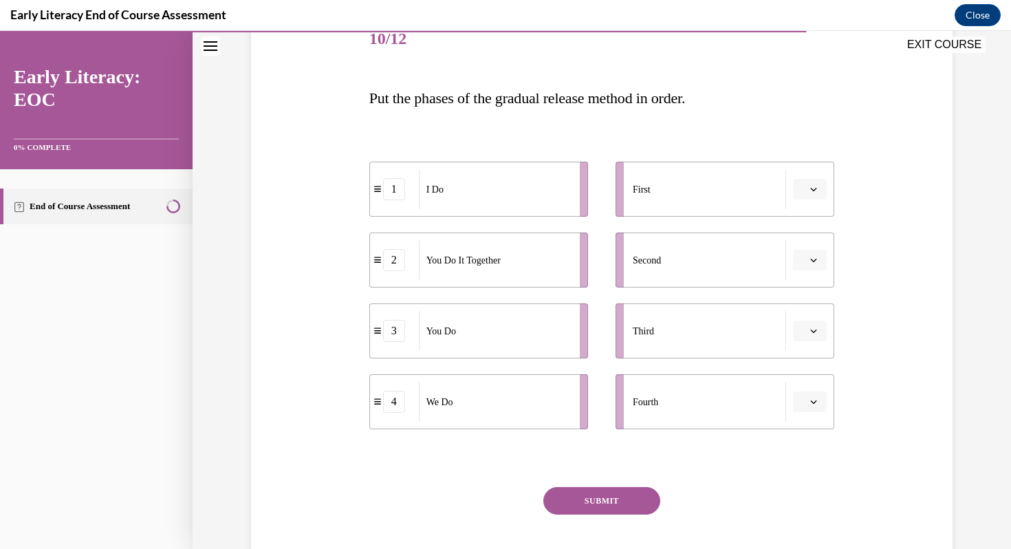
click at [793, 118] on div "Question 10/12 Put the phases of the gradual release method in order. 1 I Do 2 …" at bounding box center [602, 305] width 466 height 587
click at [810, 193] on span "button" at bounding box center [814, 189] width 10 height 10
click at [812, 251] on div "1" at bounding box center [808, 248] width 34 height 28
click at [812, 397] on span "button" at bounding box center [814, 402] width 10 height 10
click at [874, 312] on div "Question 10/12 Put the phases of the gradual release method in order. 1 I Do 2 …" at bounding box center [602, 285] width 709 height 629
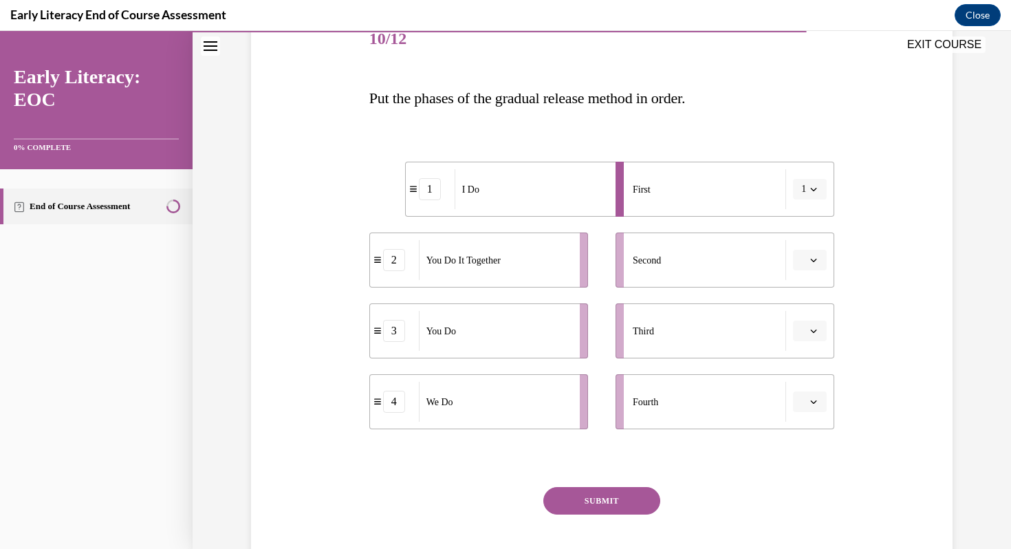
click at [808, 257] on button "button" at bounding box center [810, 260] width 34 height 21
click at [813, 402] on div "4" at bounding box center [808, 401] width 34 height 28
click at [812, 332] on icon "button" at bounding box center [814, 330] width 6 height 3
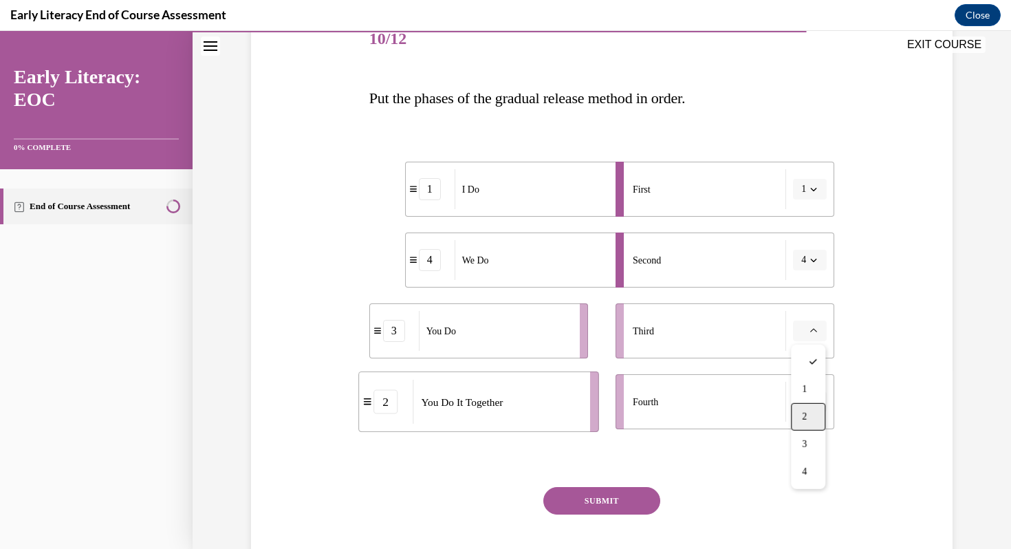
click at [813, 414] on div "2" at bounding box center [808, 417] width 34 height 28
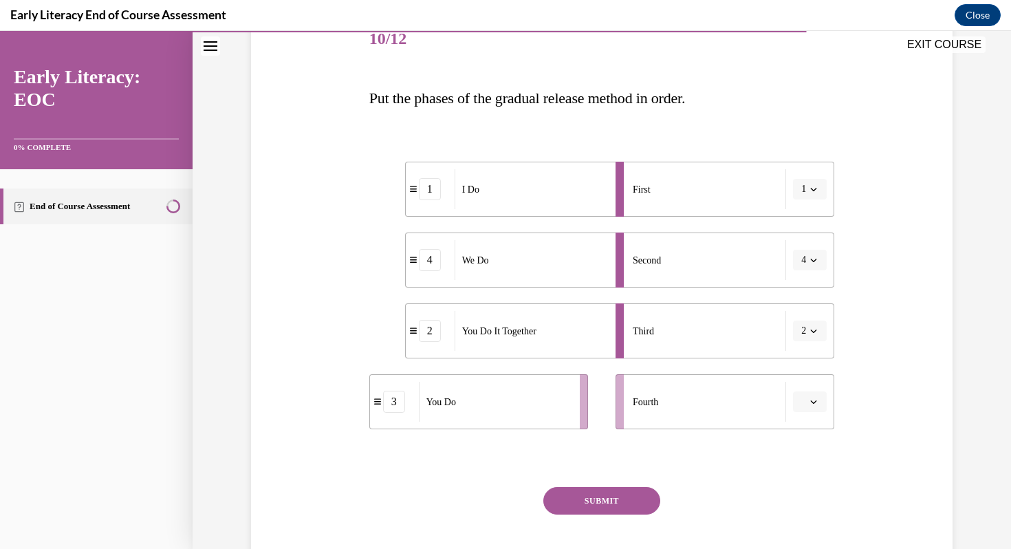
click at [815, 404] on icon "button" at bounding box center [813, 401] width 7 height 7
click at [819, 340] on div "3" at bounding box center [808, 343] width 34 height 28
click at [624, 509] on button "SUBMIT" at bounding box center [601, 501] width 117 height 28
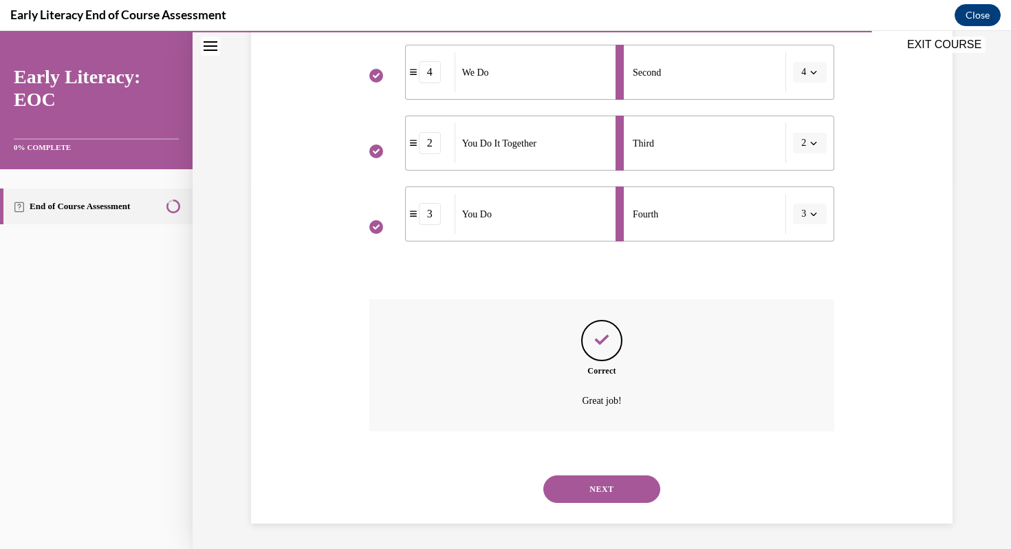
scroll to position [369, 0]
click at [631, 479] on button "NEXT" at bounding box center [601, 487] width 117 height 28
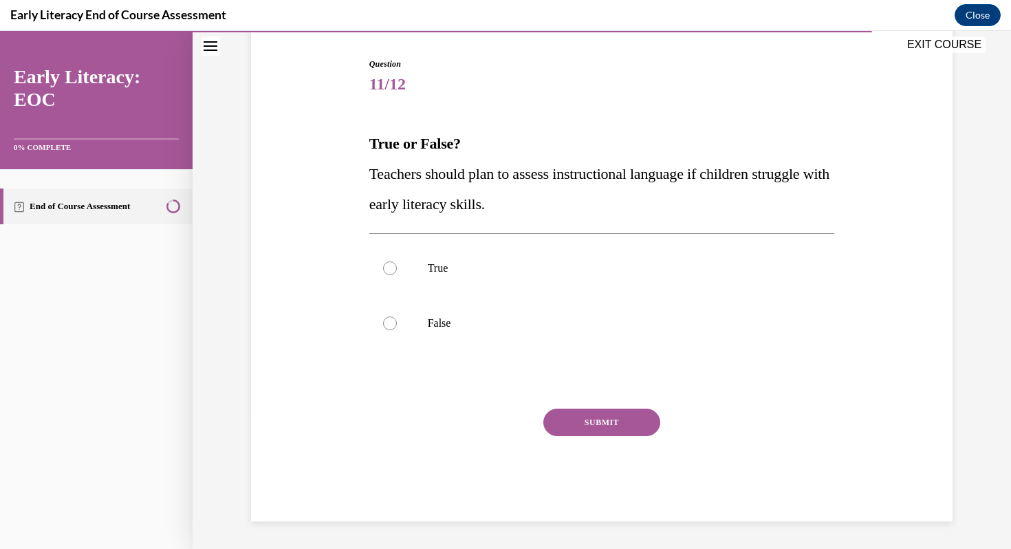
scroll to position [133, 0]
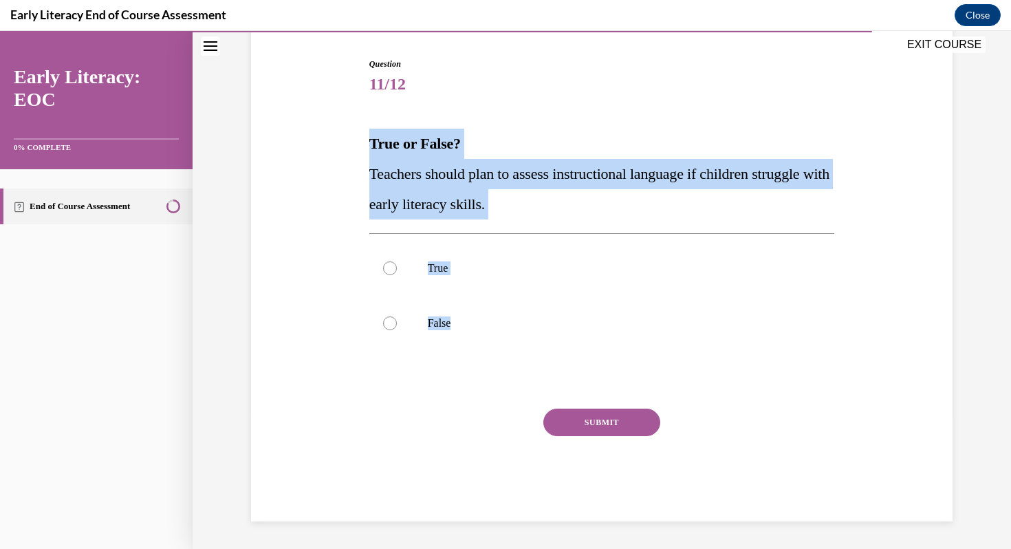
drag, startPoint x: 371, startPoint y: 143, endPoint x: 477, endPoint y: 367, distance: 248.0
click at [477, 367] on div "Question 11/12 True or False? Teachers should plan to assess instructional lang…" at bounding box center [602, 290] width 466 height 464
copy div "True or False? Teachers should plan to assess instructional language if childre…"
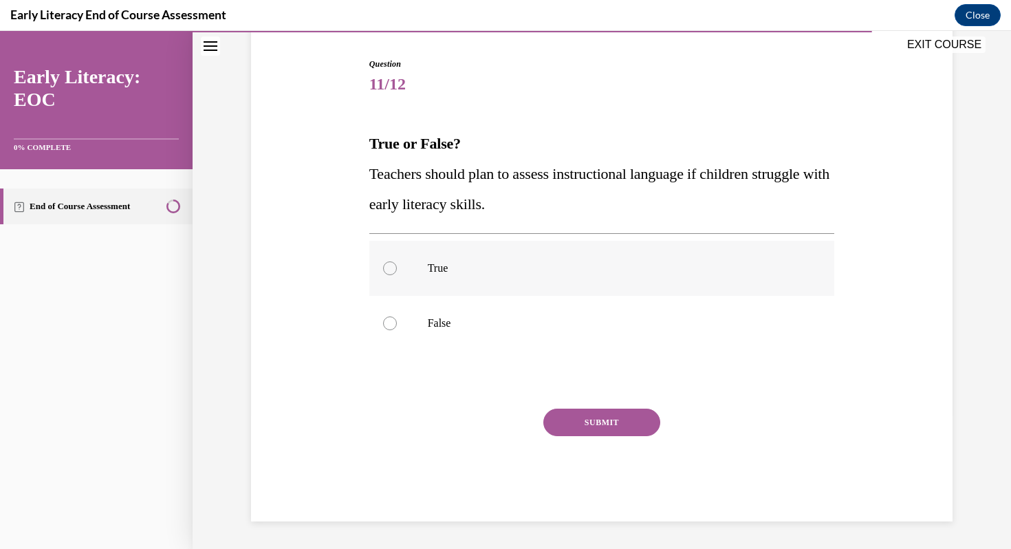
click at [481, 266] on p "True" at bounding box center [614, 268] width 373 height 14
click at [640, 426] on button "SUBMIT" at bounding box center [601, 423] width 117 height 28
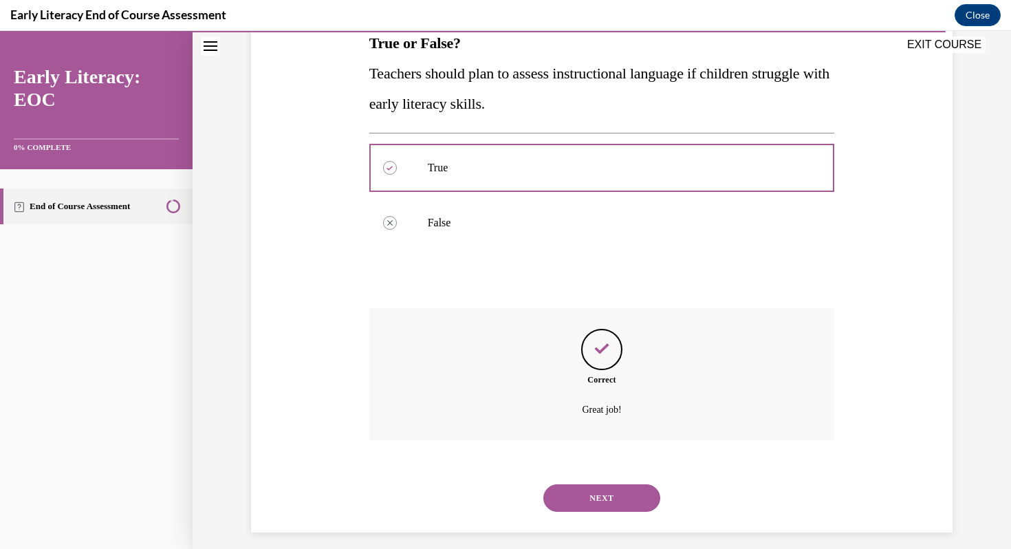
scroll to position [245, 0]
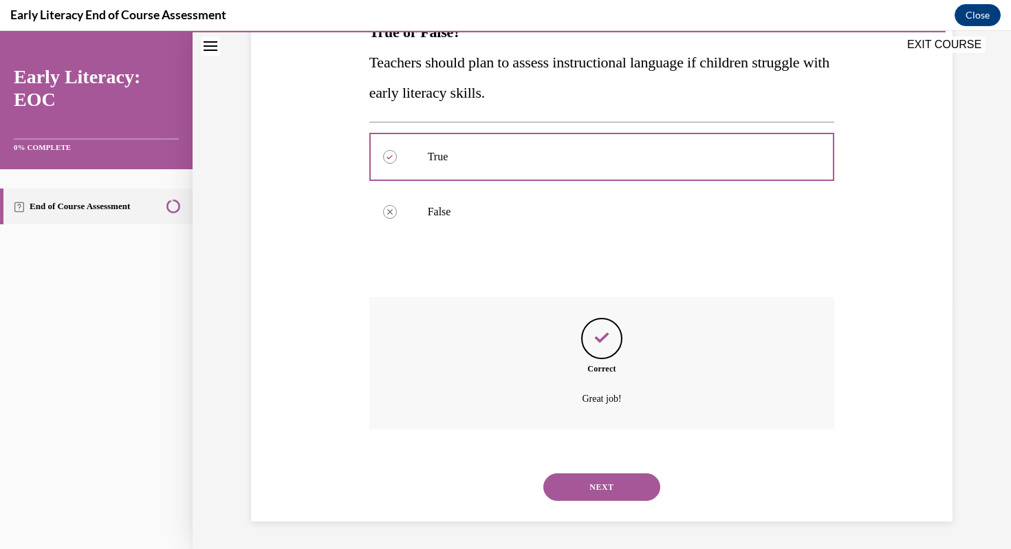
click at [630, 486] on button "NEXT" at bounding box center [601, 487] width 117 height 28
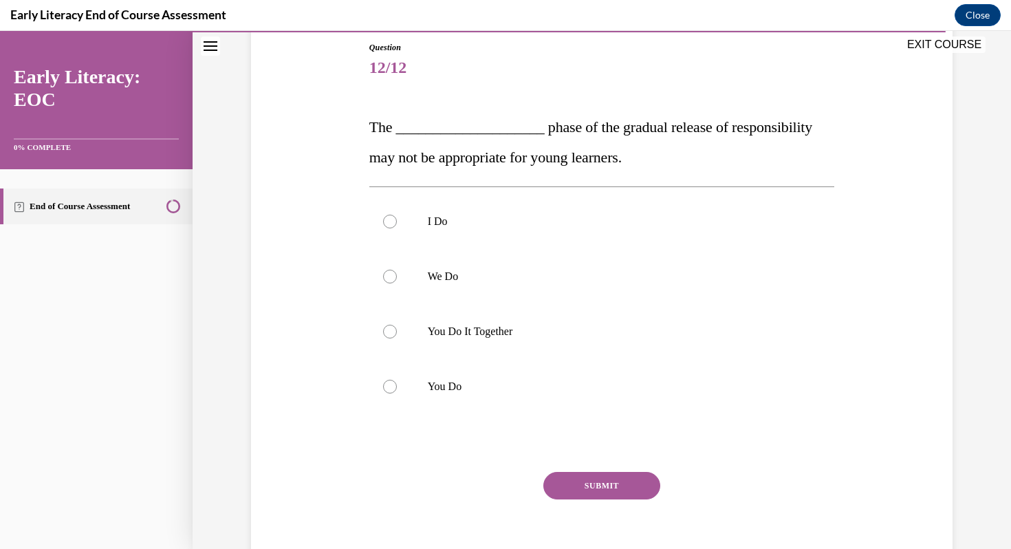
scroll to position [180, 0]
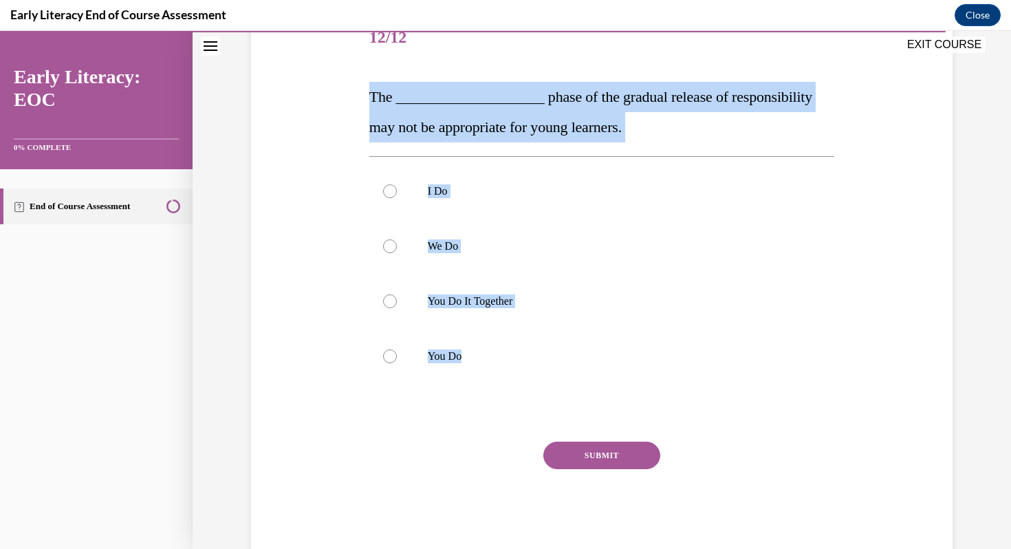
drag, startPoint x: 371, startPoint y: 97, endPoint x: 574, endPoint y: 401, distance: 365.5
click at [574, 401] on div "Question 12/12 The ____________________ phase of the gradual release of respons…" at bounding box center [602, 282] width 466 height 543
copy div "The ____________________ phase of the gradual release of responsibility may not…"
click at [511, 367] on div at bounding box center [602, 356] width 466 height 55
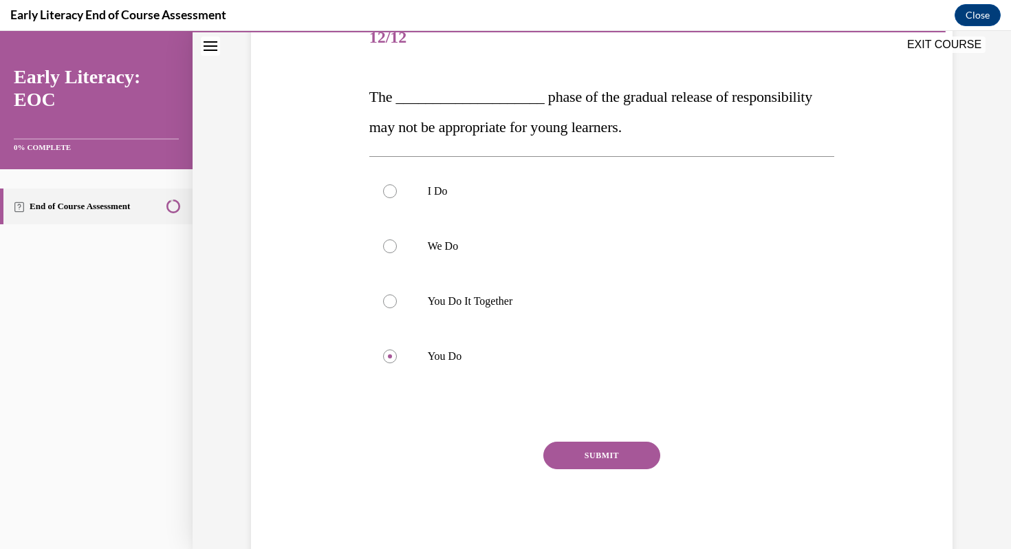
click at [609, 450] on button "SUBMIT" at bounding box center [601, 456] width 117 height 28
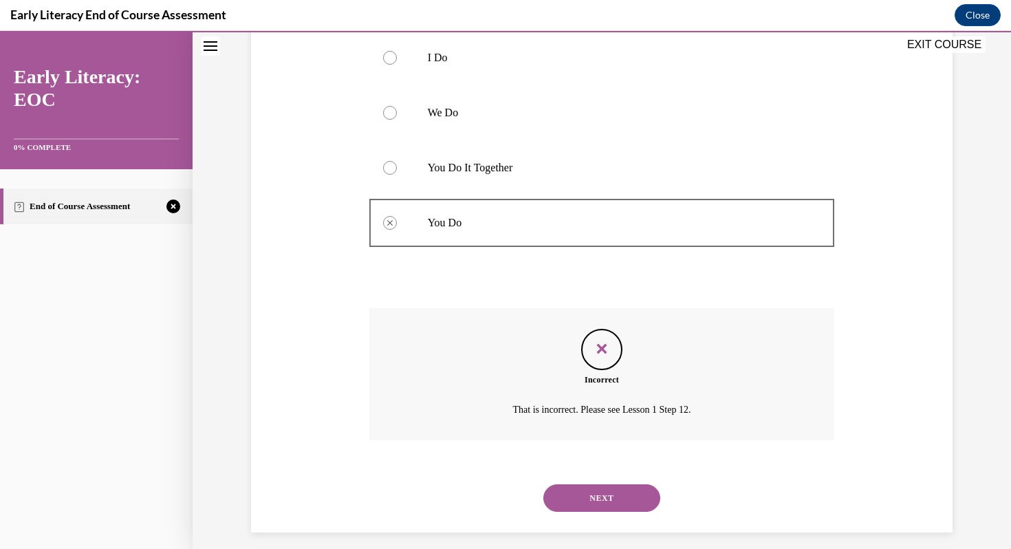
scroll to position [325, 0]
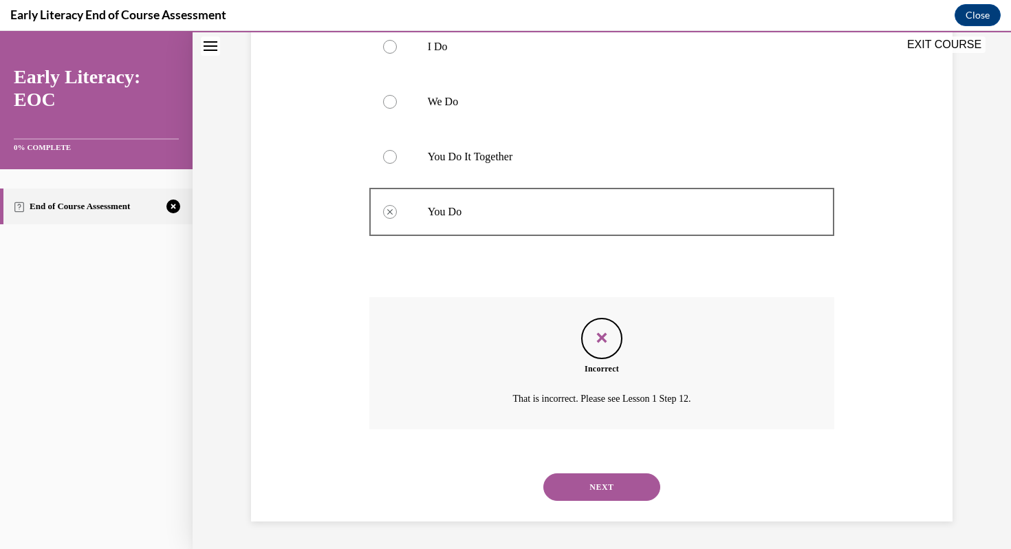
click at [627, 482] on button "NEXT" at bounding box center [601, 487] width 117 height 28
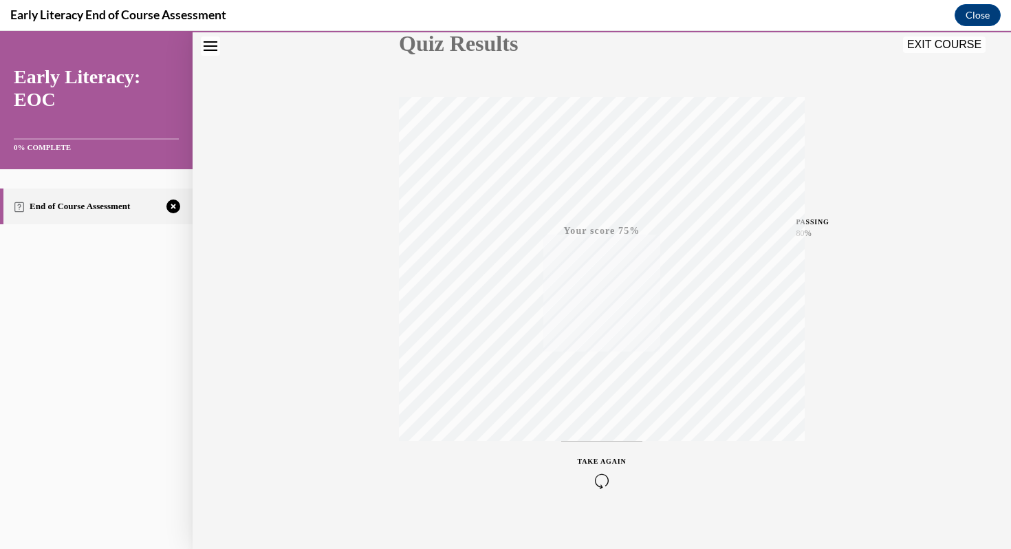
scroll to position [187, 0]
click at [605, 468] on icon "button" at bounding box center [602, 464] width 49 height 15
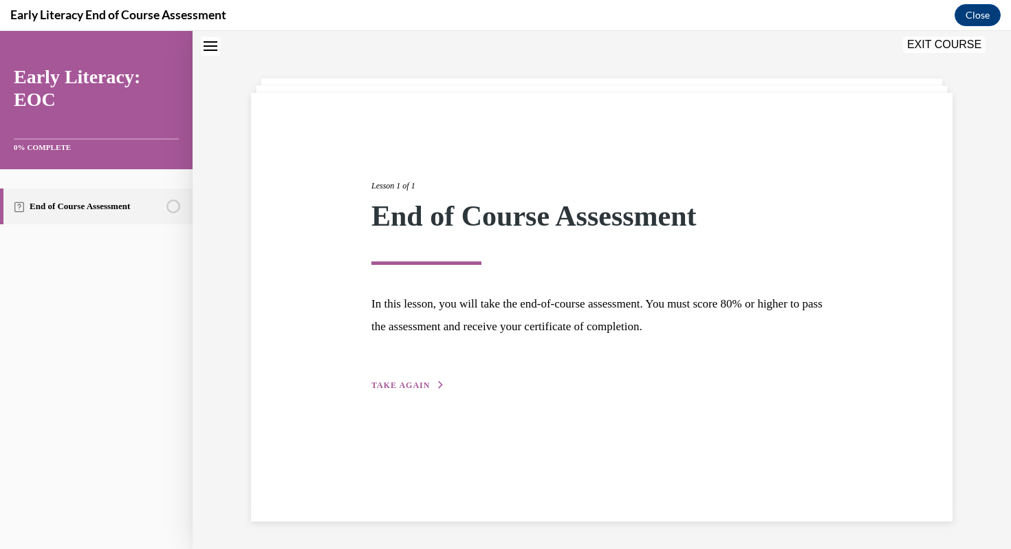
scroll to position [43, 0]
click at [385, 391] on button "TAKE AGAIN" at bounding box center [408, 385] width 74 height 12
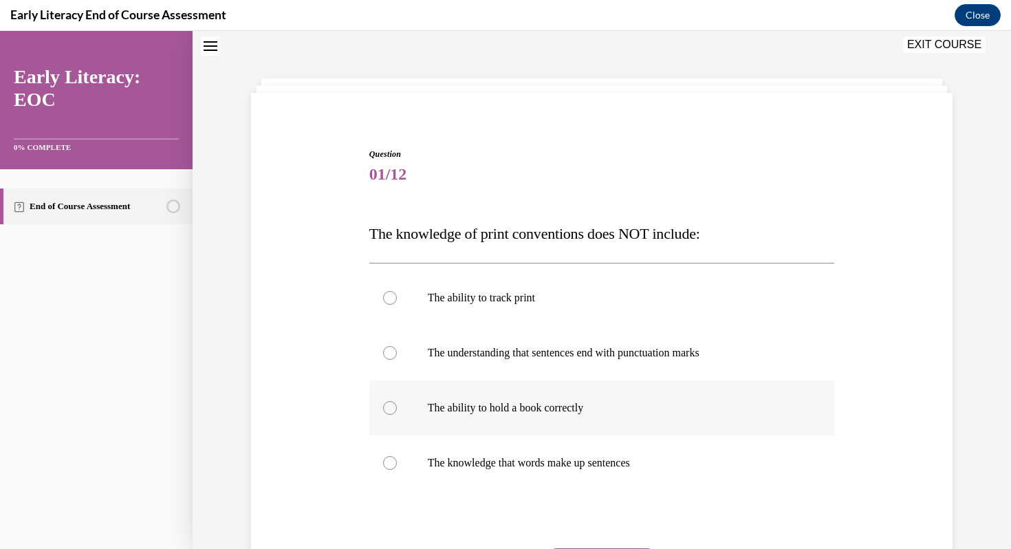
click at [603, 424] on div at bounding box center [602, 407] width 466 height 55
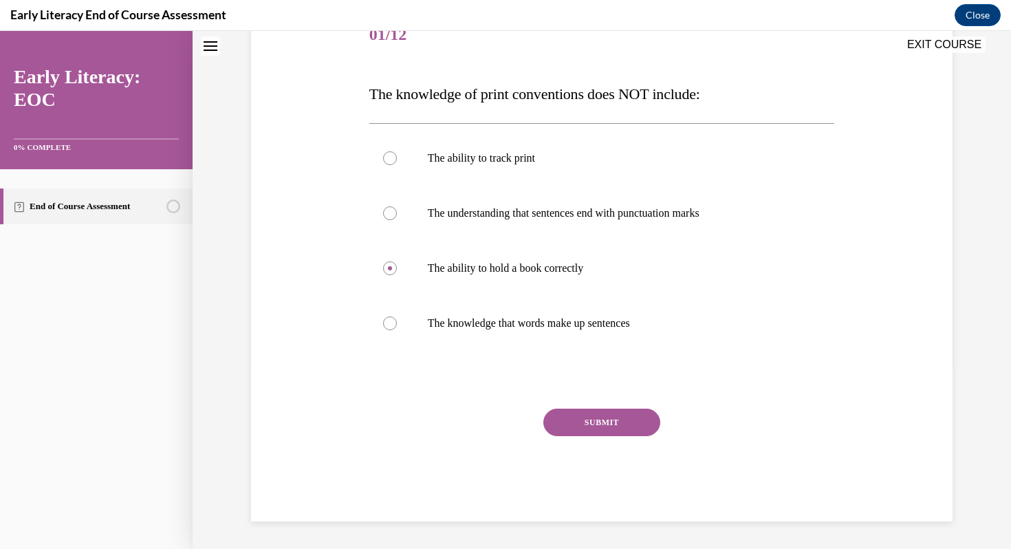
click at [602, 432] on button "SUBMIT" at bounding box center [601, 423] width 117 height 28
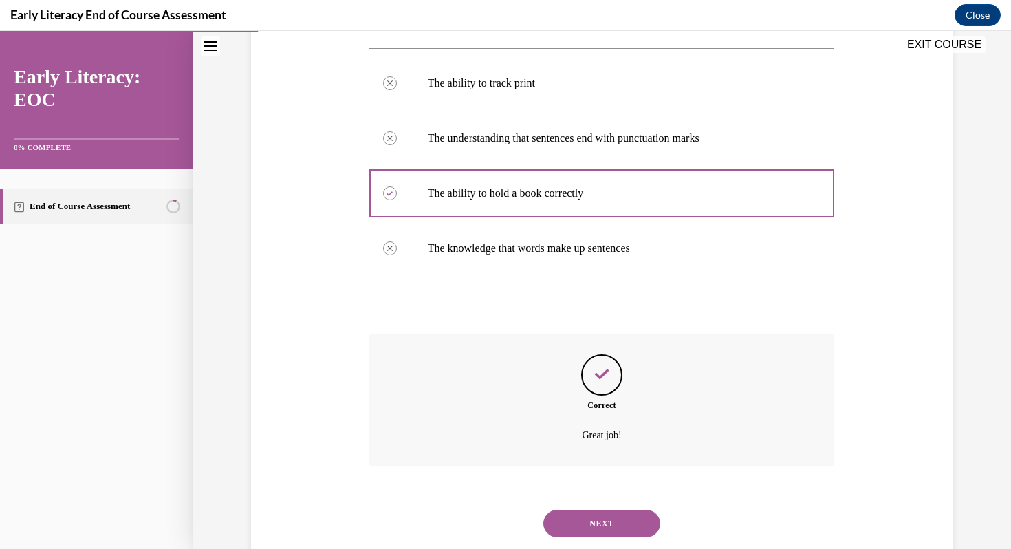
scroll to position [294, 0]
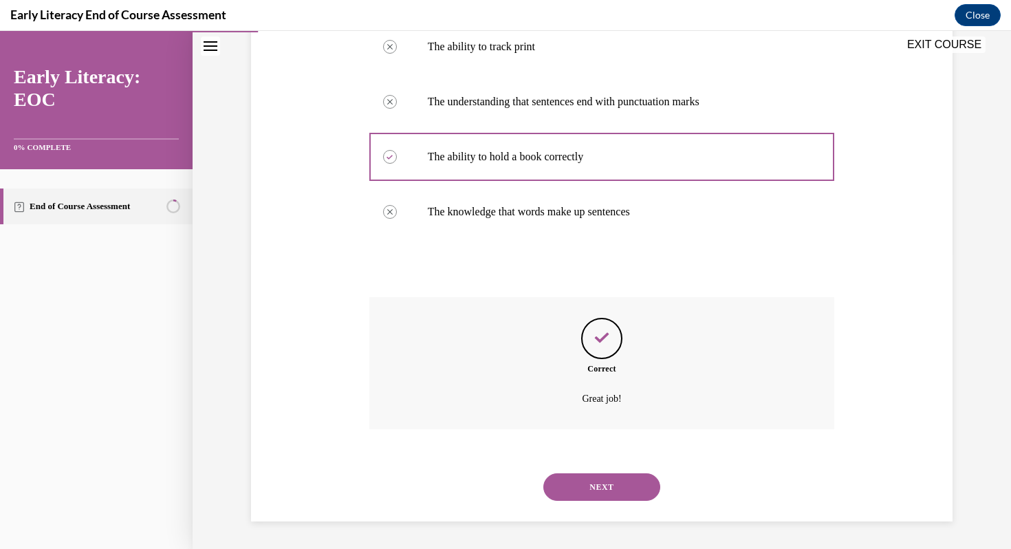
click at [627, 489] on button "NEXT" at bounding box center [601, 487] width 117 height 28
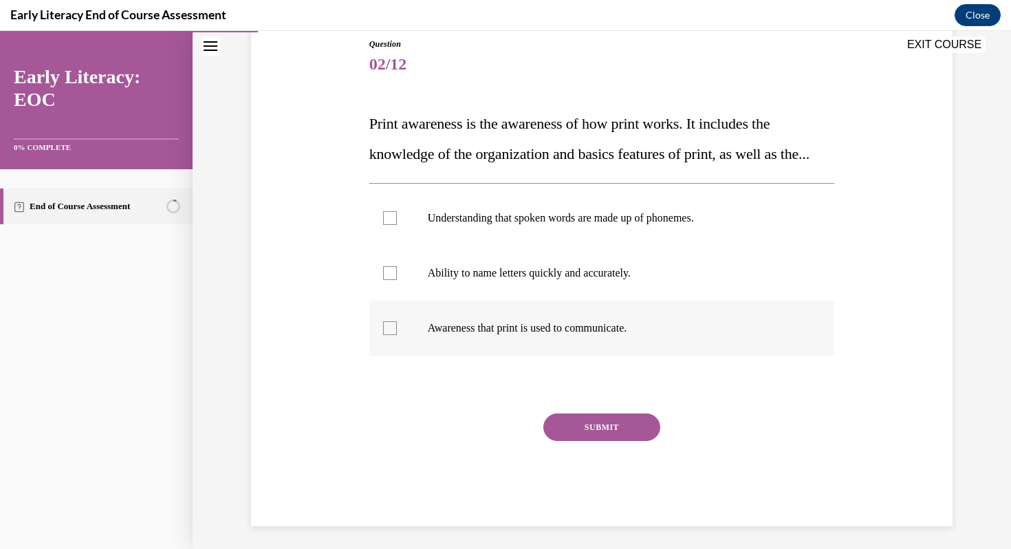
click at [635, 356] on div at bounding box center [602, 328] width 466 height 55
click at [620, 441] on button "SUBMIT" at bounding box center [601, 427] width 117 height 28
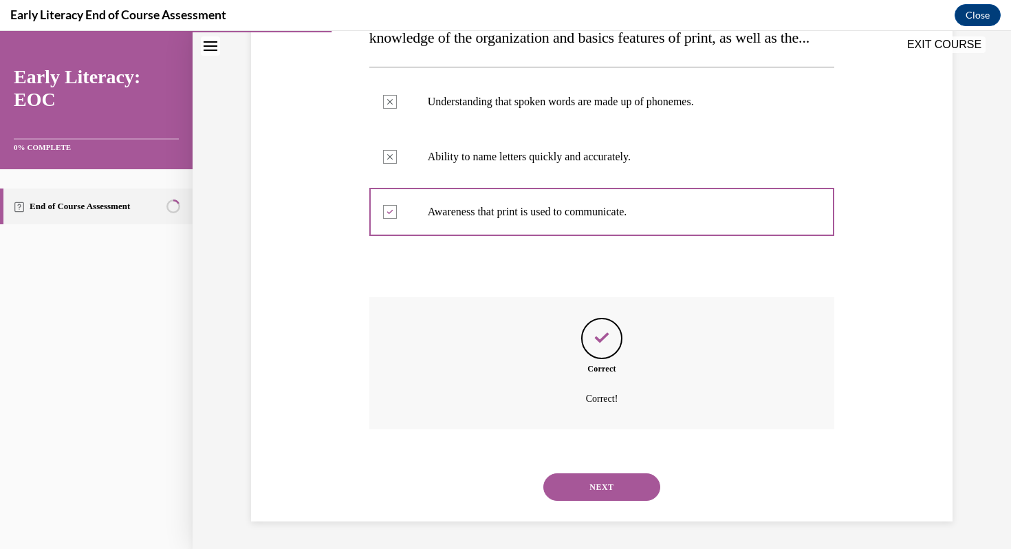
scroll to position [300, 0]
click at [620, 490] on button "NEXT" at bounding box center [601, 487] width 117 height 28
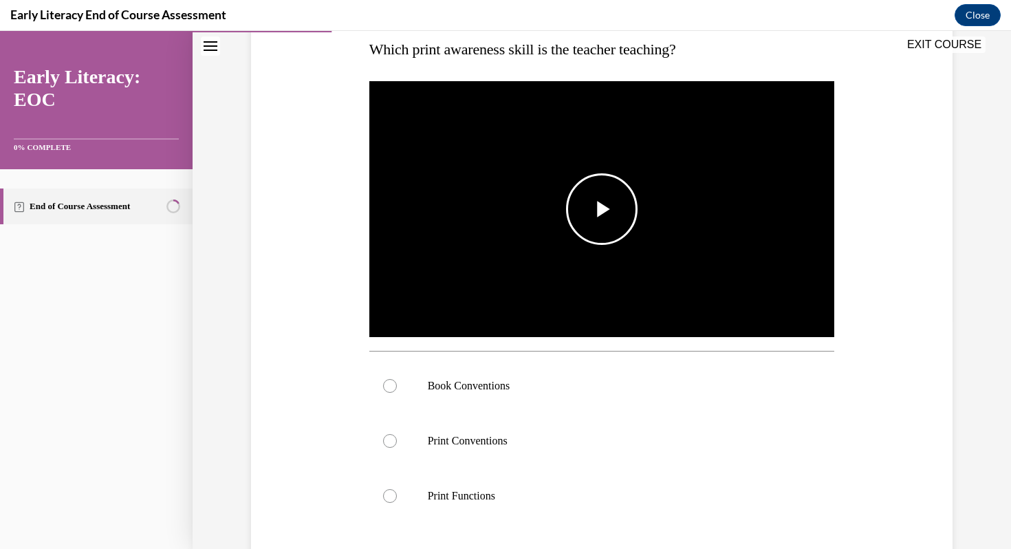
scroll to position [232, 0]
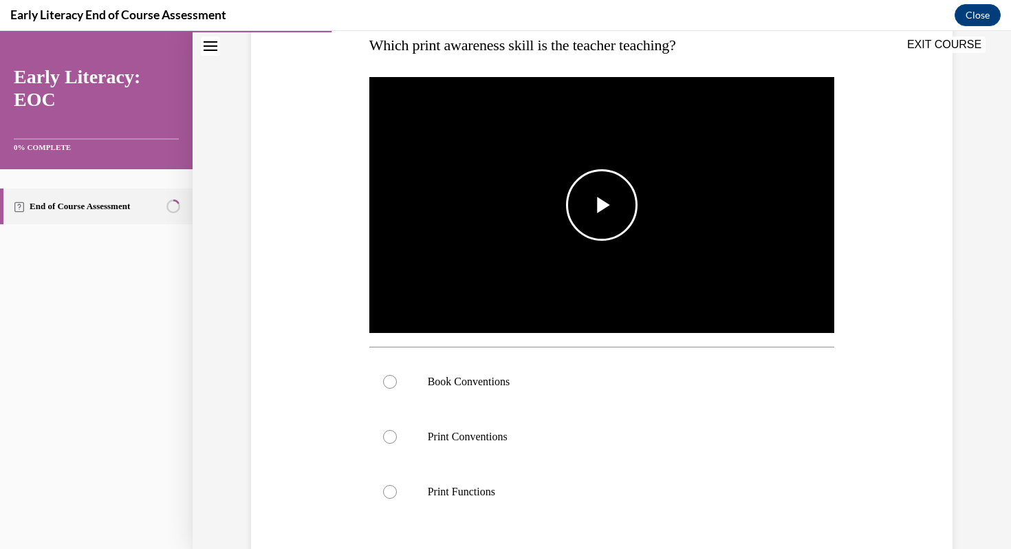
click at [602, 205] on span "Video player" at bounding box center [602, 205] width 0 height 0
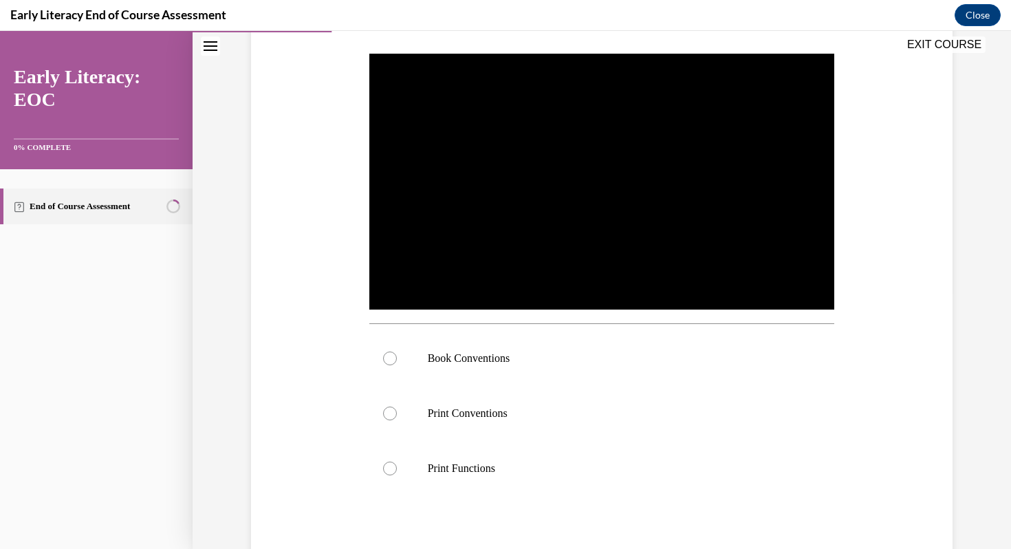
scroll to position [257, 0]
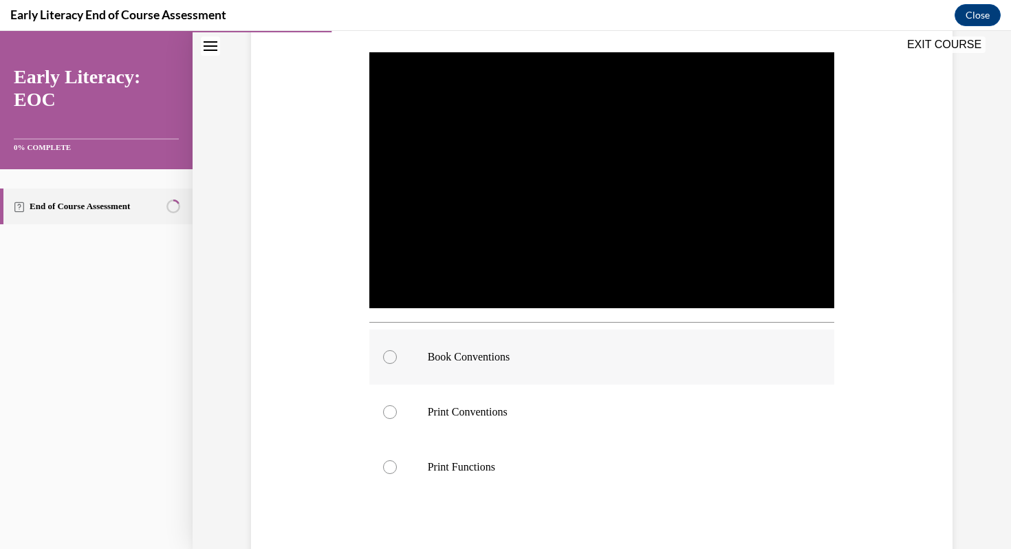
click at [552, 354] on p "Book Conventions" at bounding box center [614, 357] width 373 height 14
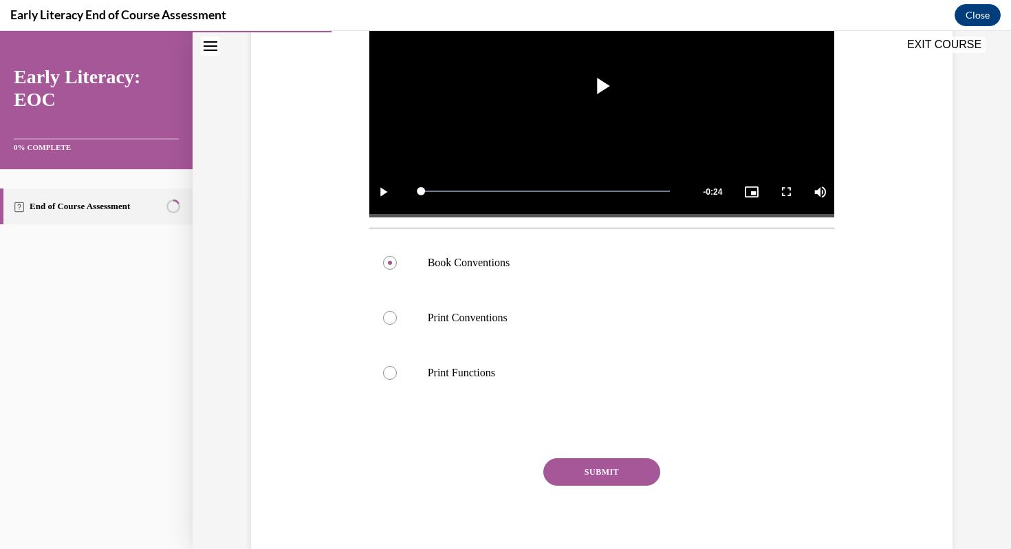
scroll to position [375, 0]
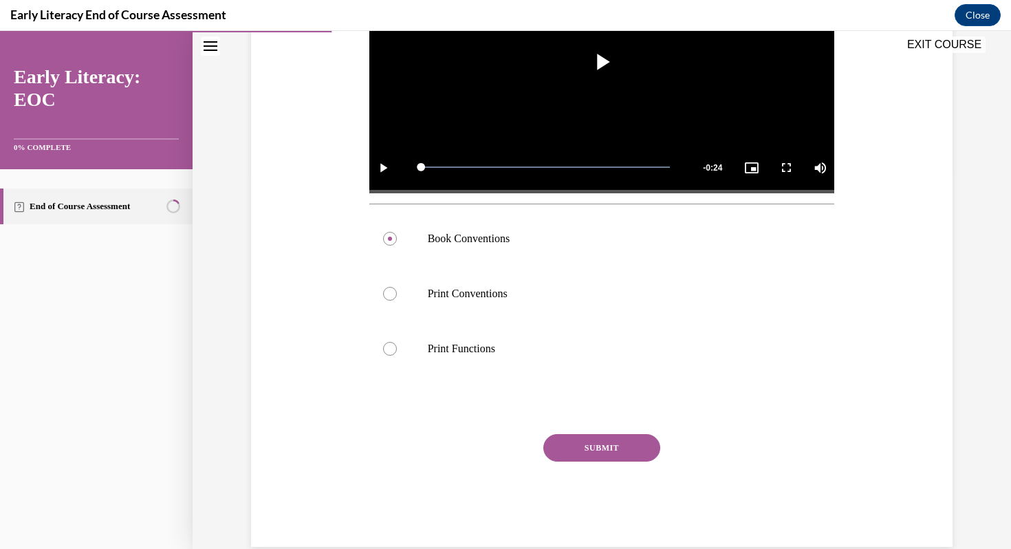
click at [647, 444] on button "SUBMIT" at bounding box center [601, 448] width 117 height 28
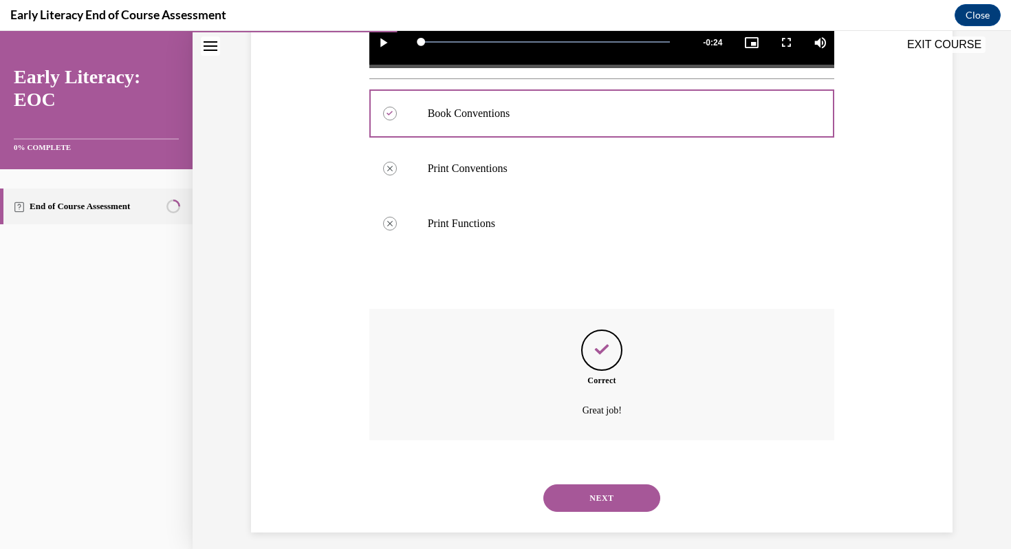
scroll to position [511, 0]
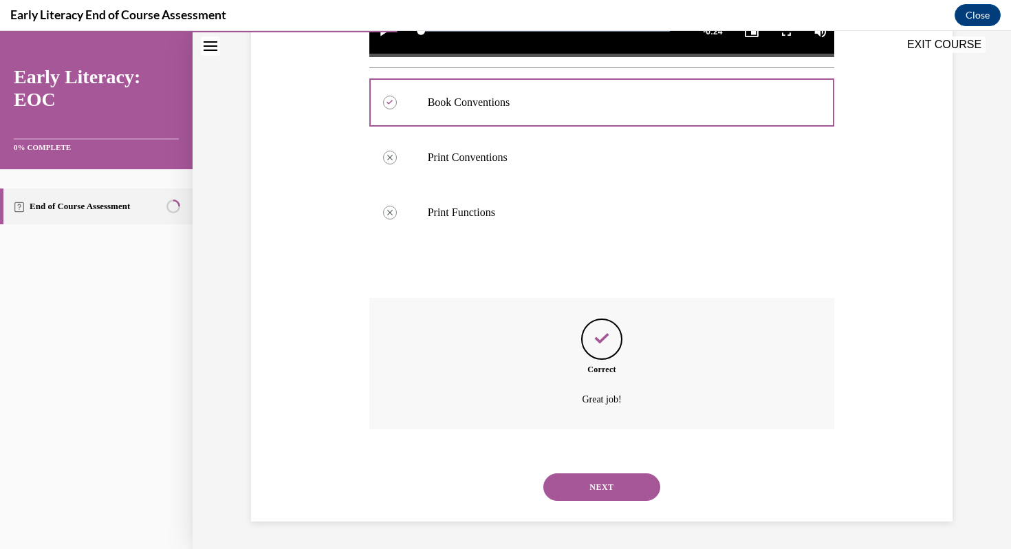
click at [625, 497] on button "NEXT" at bounding box center [601, 487] width 117 height 28
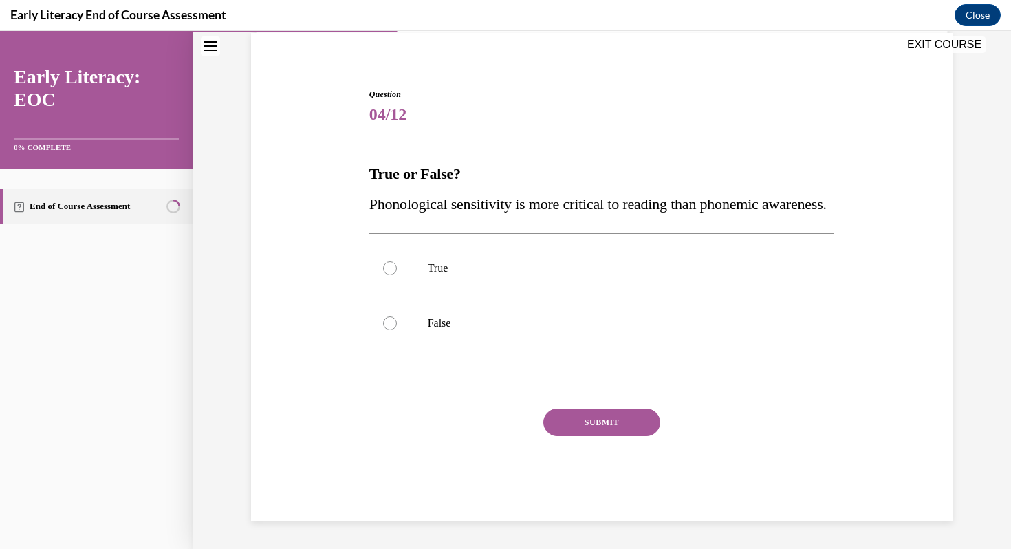
scroll to position [133, 0]
click at [532, 314] on div at bounding box center [602, 323] width 466 height 55
click at [605, 425] on button "SUBMIT" at bounding box center [601, 423] width 117 height 28
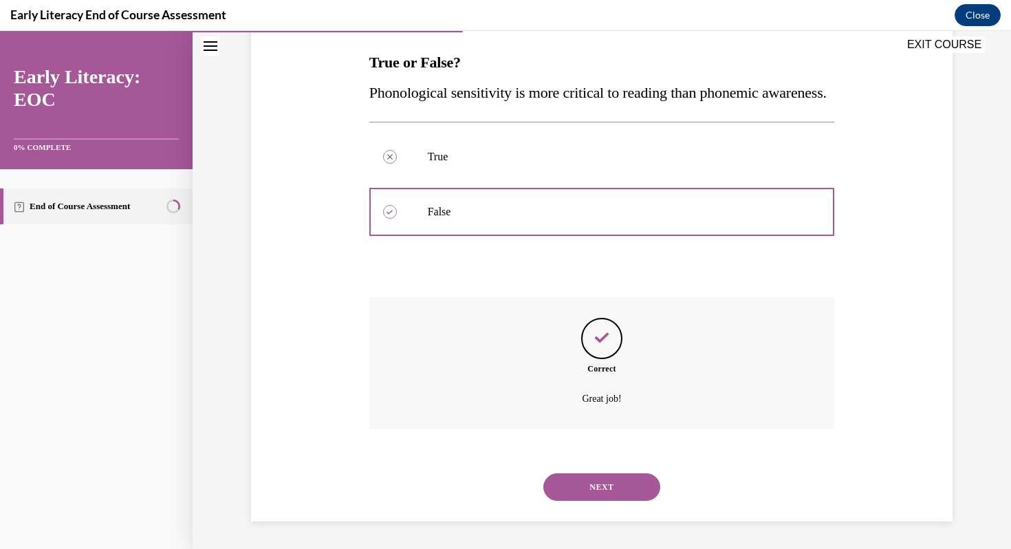
scroll to position [245, 0]
click at [618, 497] on button "NEXT" at bounding box center [601, 487] width 117 height 28
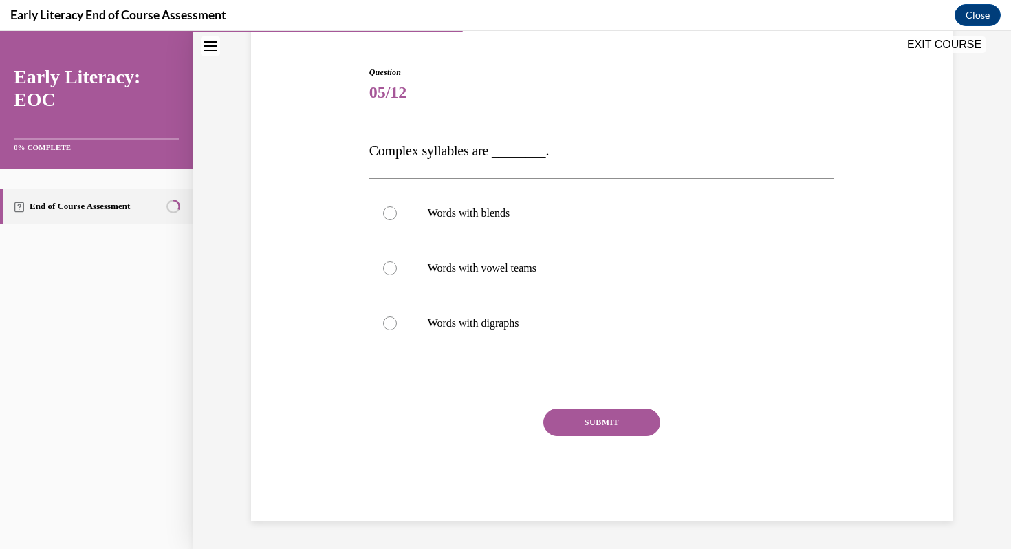
scroll to position [125, 0]
click at [609, 210] on p "Words with blends" at bounding box center [614, 213] width 373 height 14
click at [619, 418] on button "SUBMIT" at bounding box center [601, 423] width 117 height 28
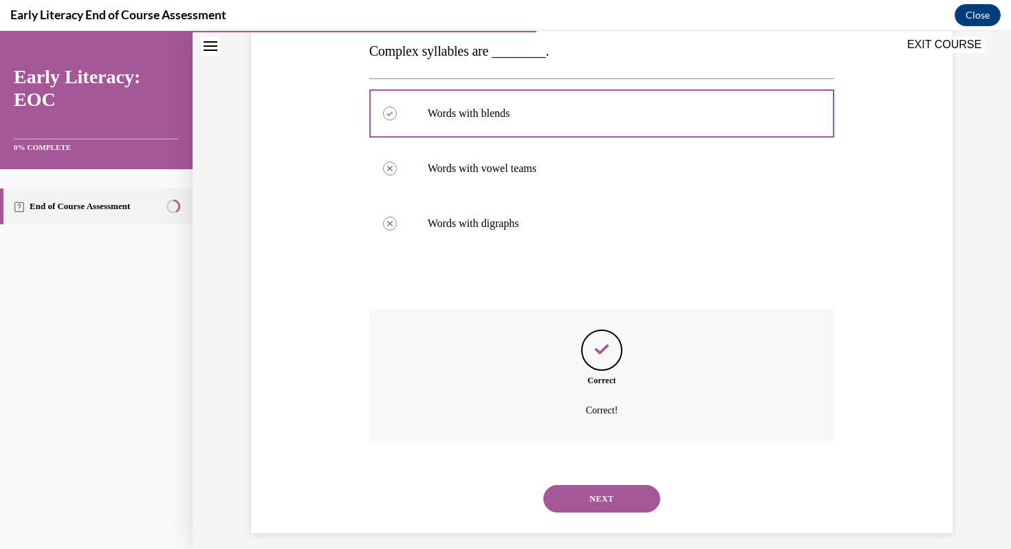
scroll to position [237, 0]
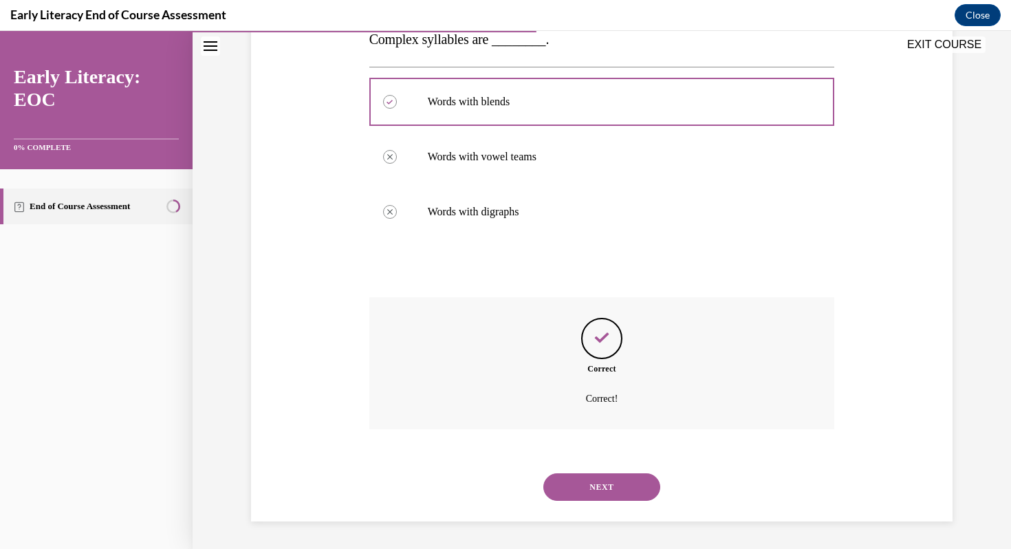
click at [613, 486] on button "NEXT" at bounding box center [601, 487] width 117 height 28
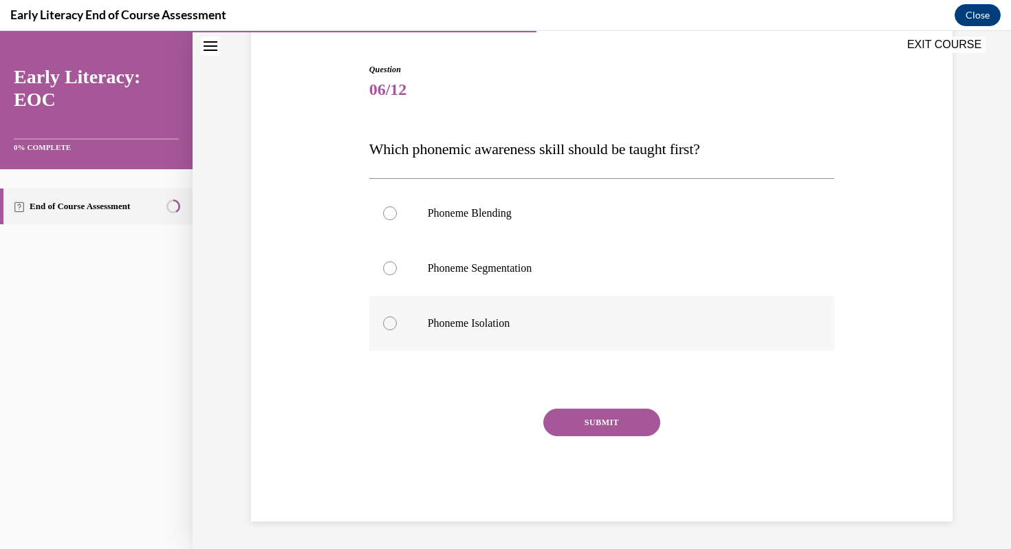
click at [664, 305] on div at bounding box center [602, 323] width 466 height 55
click at [648, 418] on button "SUBMIT" at bounding box center [601, 423] width 117 height 28
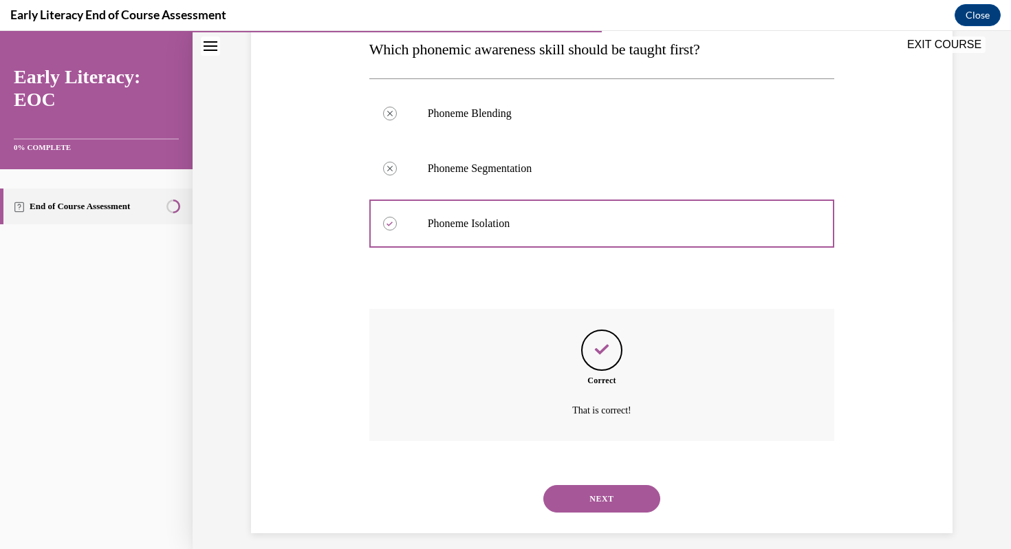
scroll to position [239, 0]
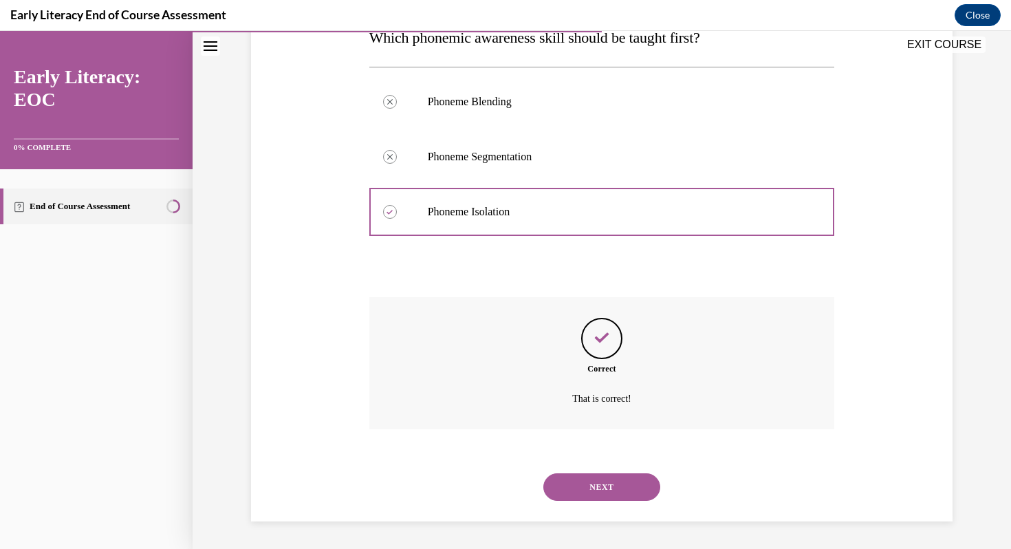
click at [627, 493] on button "NEXT" at bounding box center [601, 487] width 117 height 28
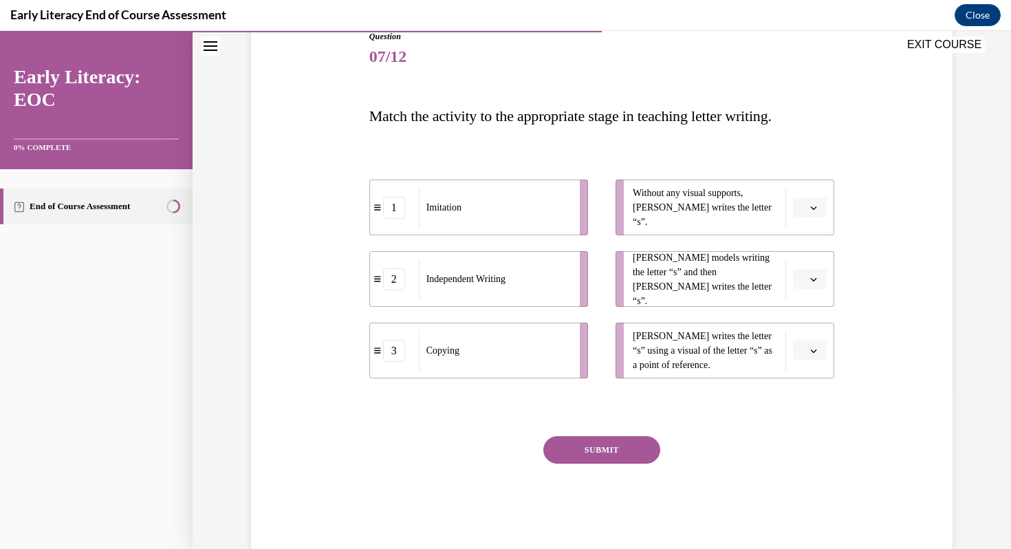
scroll to position [164, 0]
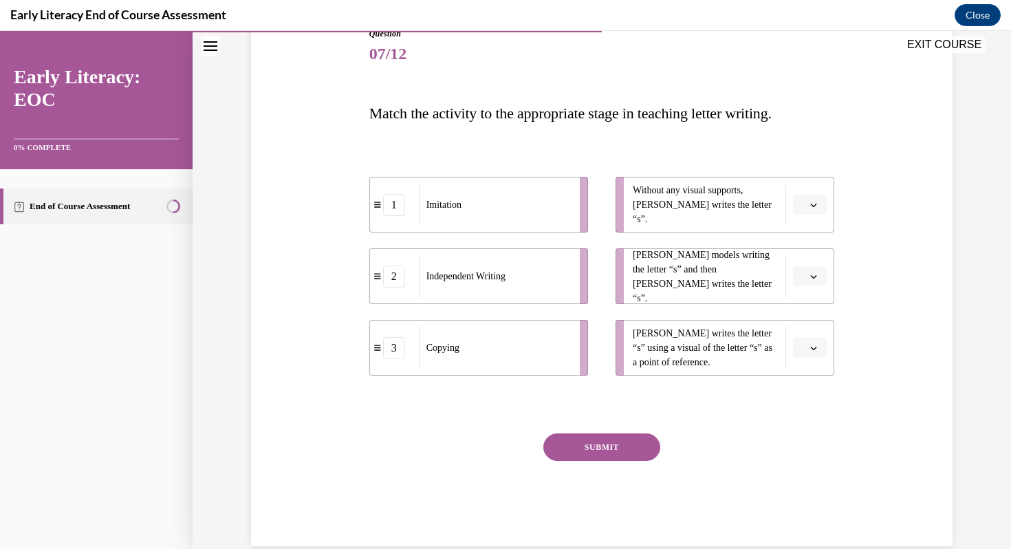
click at [814, 203] on icon "button" at bounding box center [813, 205] width 7 height 7
click at [819, 288] on div "2" at bounding box center [808, 291] width 34 height 28
click at [808, 274] on button "button" at bounding box center [810, 276] width 34 height 21
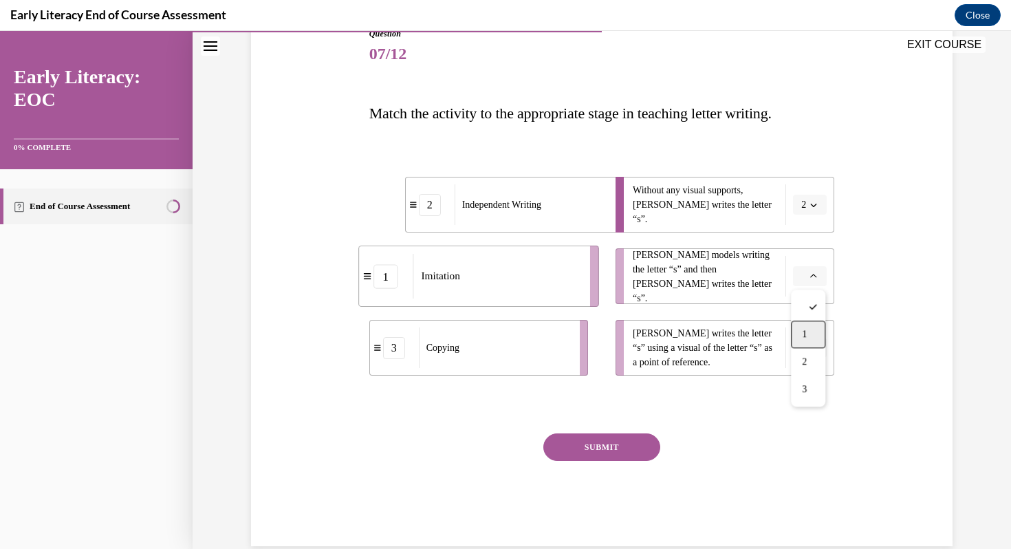
click at [805, 340] on span "1" at bounding box center [804, 334] width 5 height 11
click at [819, 354] on button "button" at bounding box center [810, 348] width 34 height 21
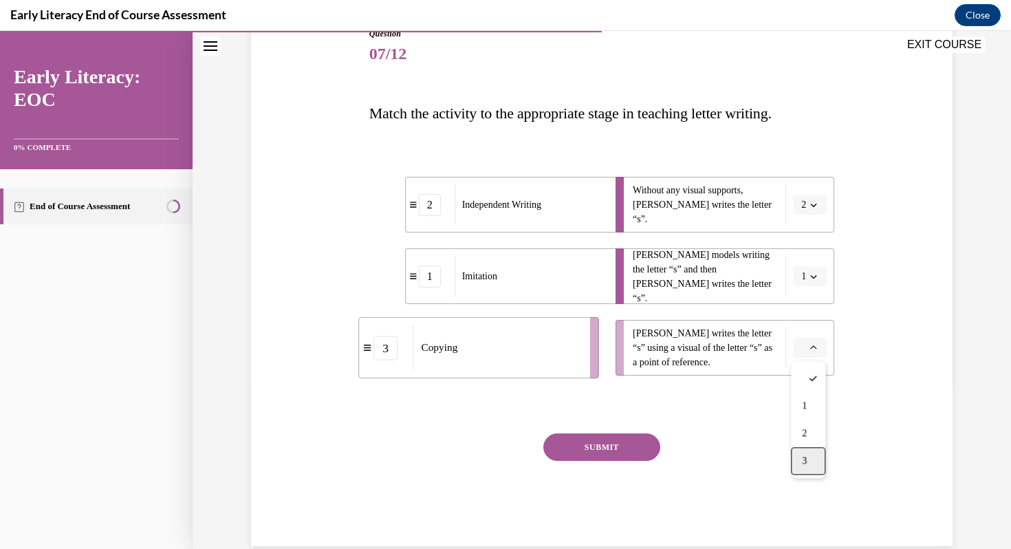
click at [815, 462] on div "3" at bounding box center [808, 461] width 34 height 28
click at [630, 444] on button "SUBMIT" at bounding box center [601, 447] width 117 height 28
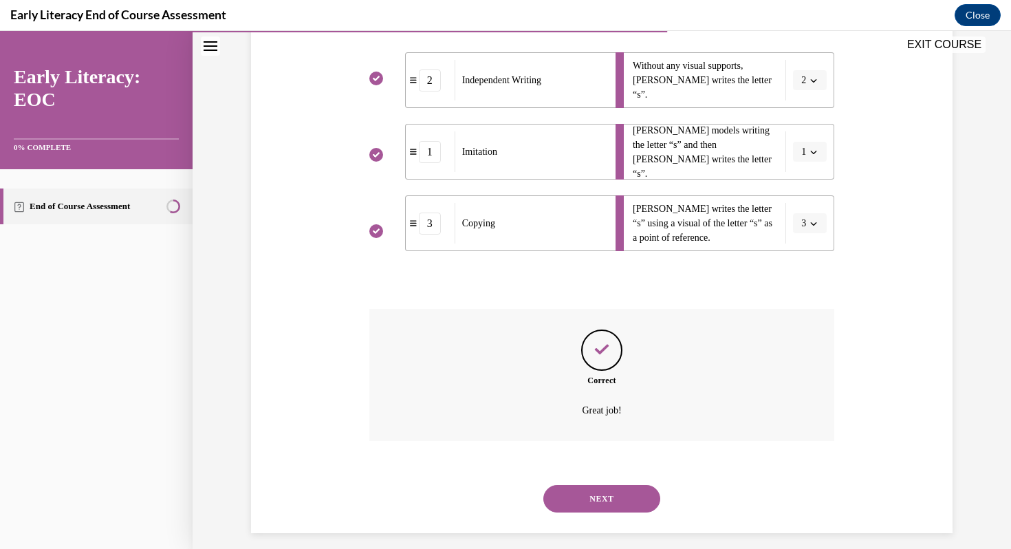
scroll to position [300, 0]
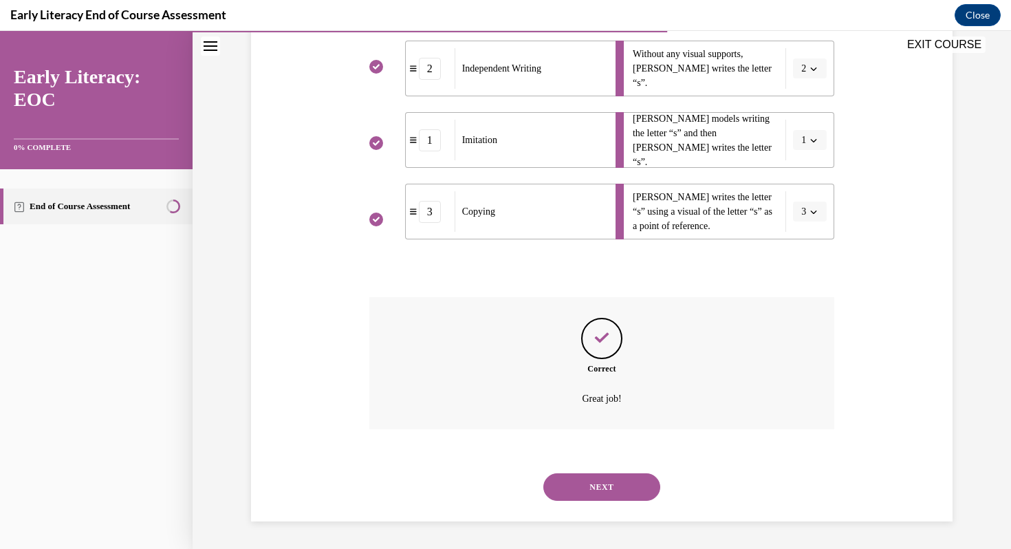
click at [631, 484] on button "NEXT" at bounding box center [601, 487] width 117 height 28
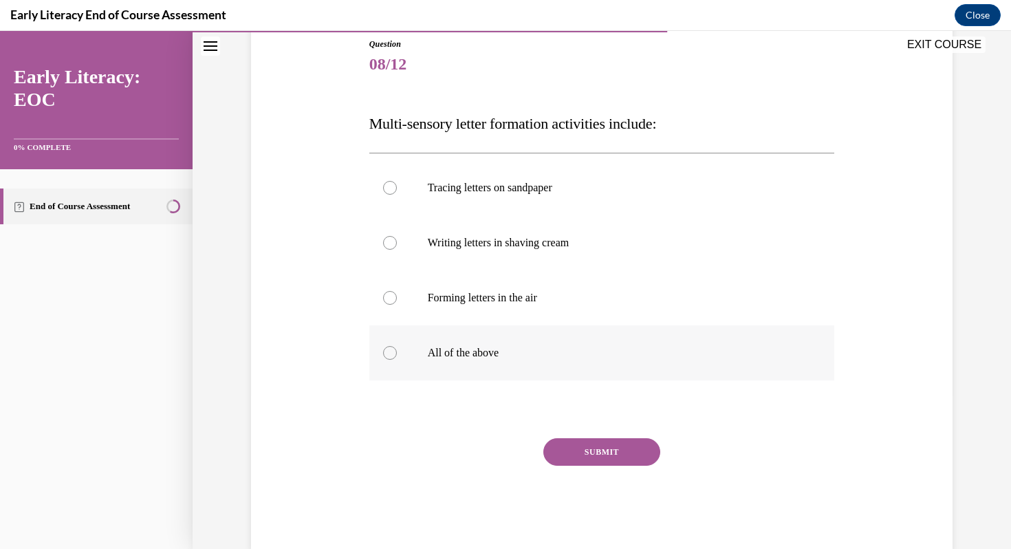
click at [582, 358] on p "All of the above" at bounding box center [614, 353] width 373 height 14
click at [594, 442] on button "SUBMIT" at bounding box center [601, 452] width 117 height 28
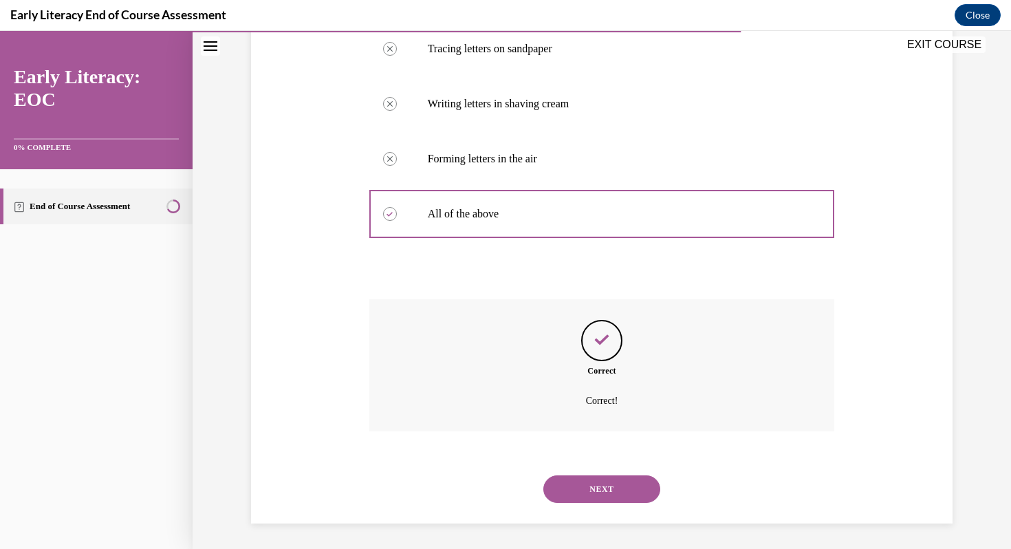
scroll to position [294, 0]
click at [620, 482] on button "NEXT" at bounding box center [601, 487] width 117 height 28
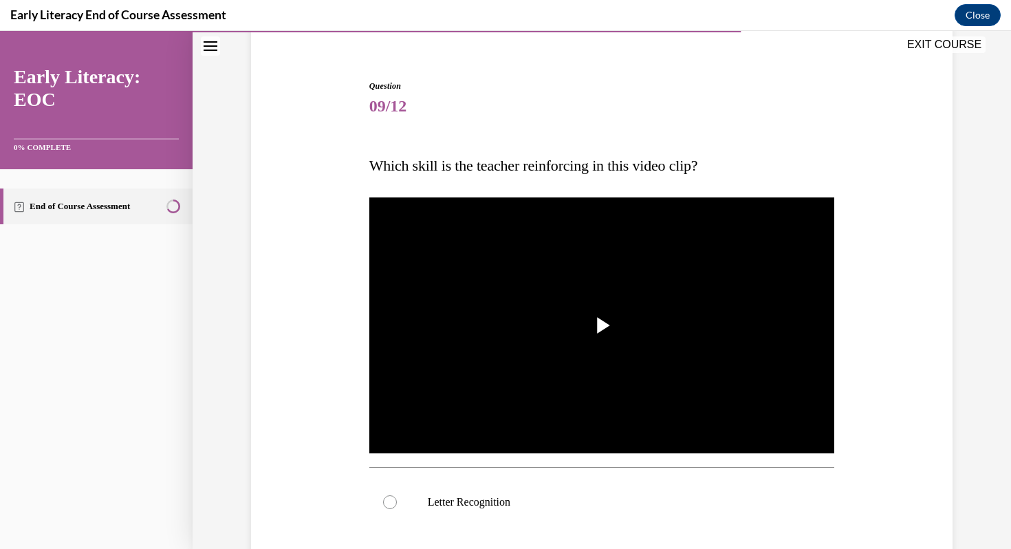
scroll to position [122, 0]
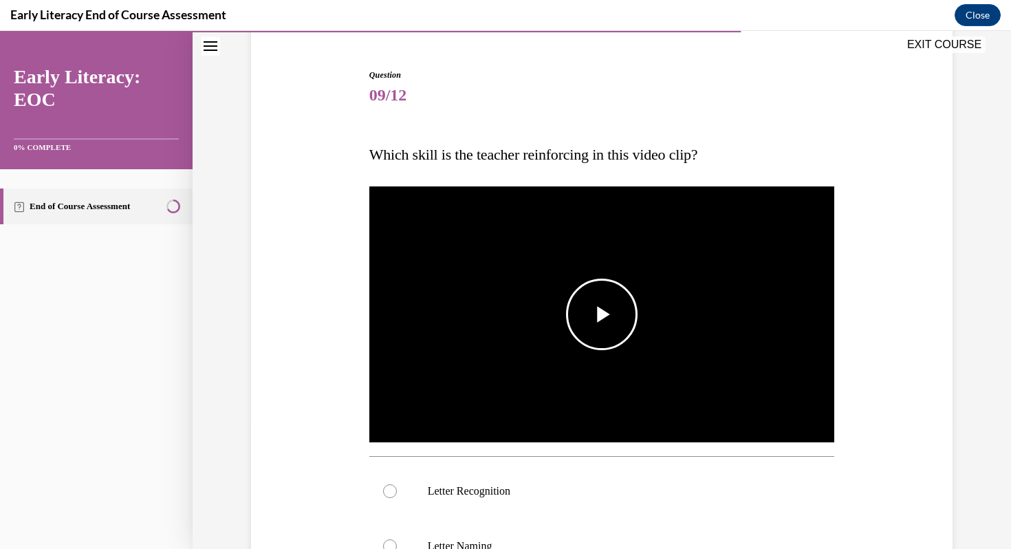
click at [602, 314] on span "Video player" at bounding box center [602, 314] width 0 height 0
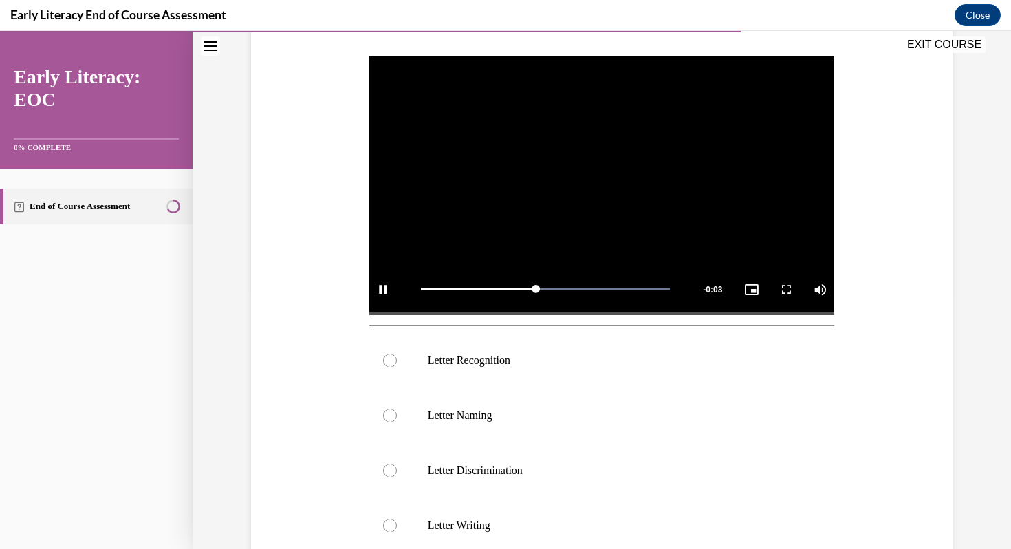
scroll to position [255, 0]
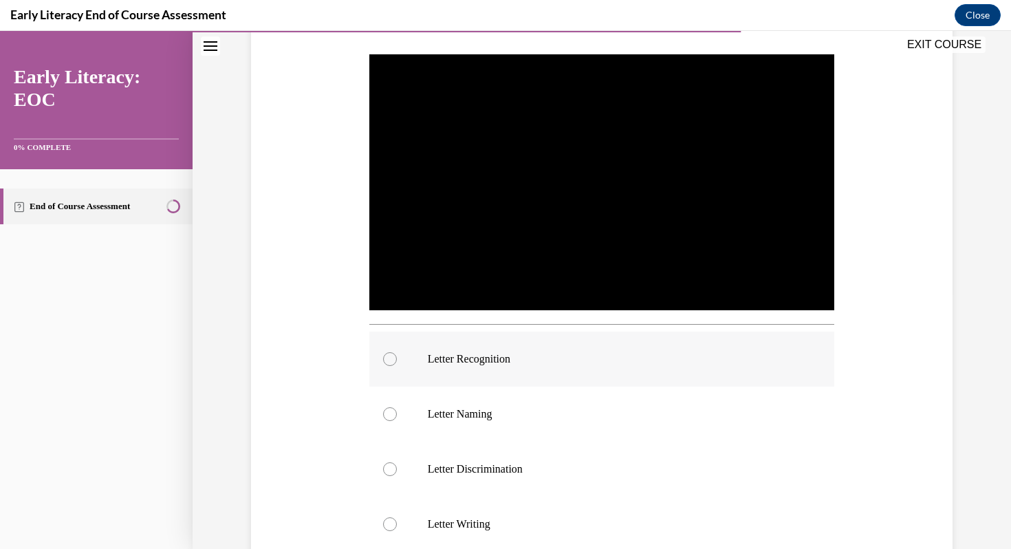
click at [479, 366] on div at bounding box center [602, 359] width 466 height 55
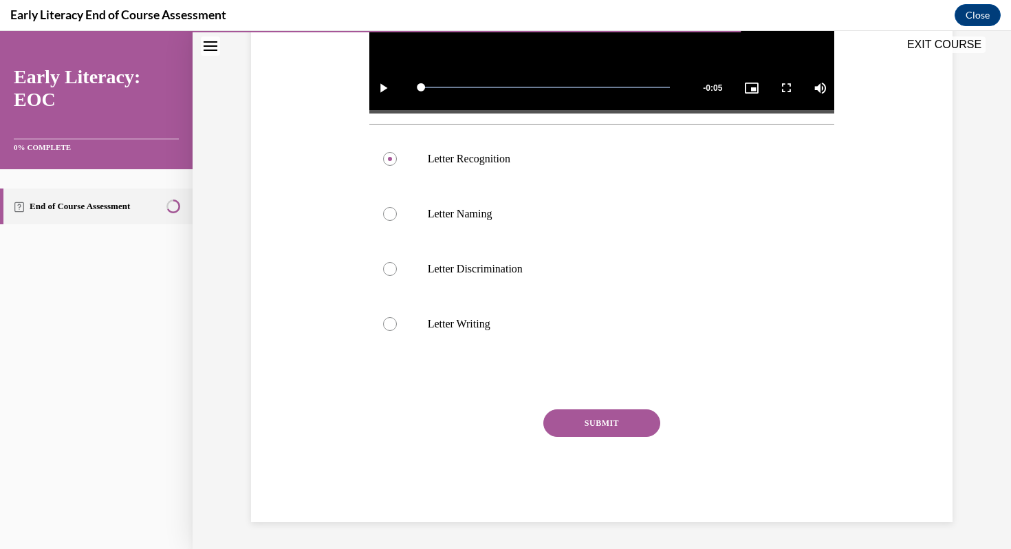
click at [634, 424] on button "SUBMIT" at bounding box center [601, 423] width 117 height 28
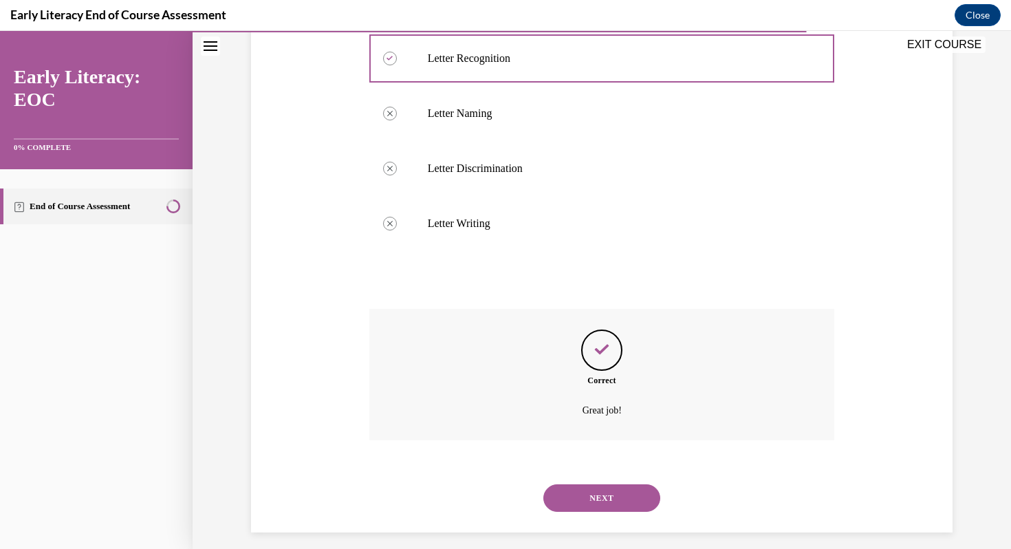
scroll to position [566, 0]
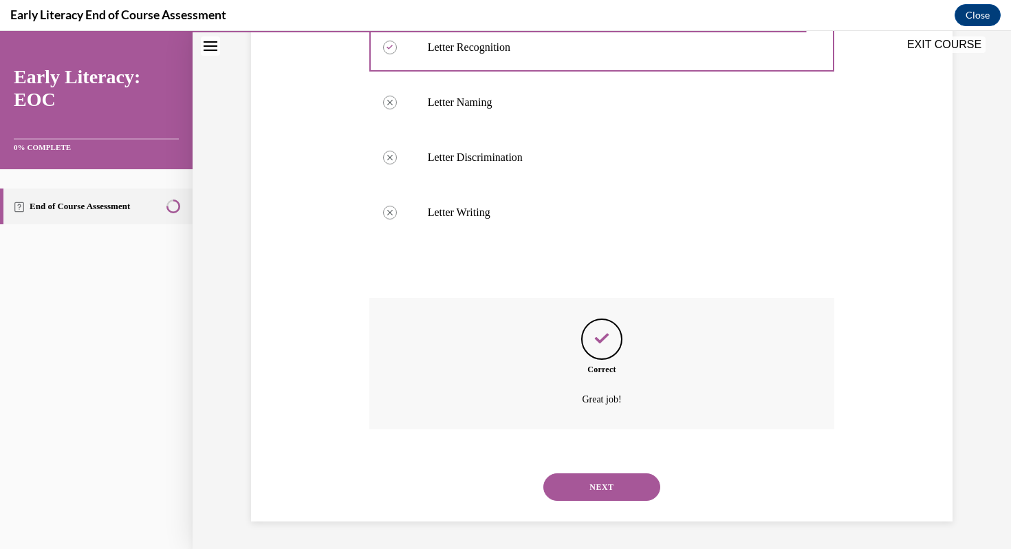
click at [626, 495] on button "NEXT" at bounding box center [601, 487] width 117 height 28
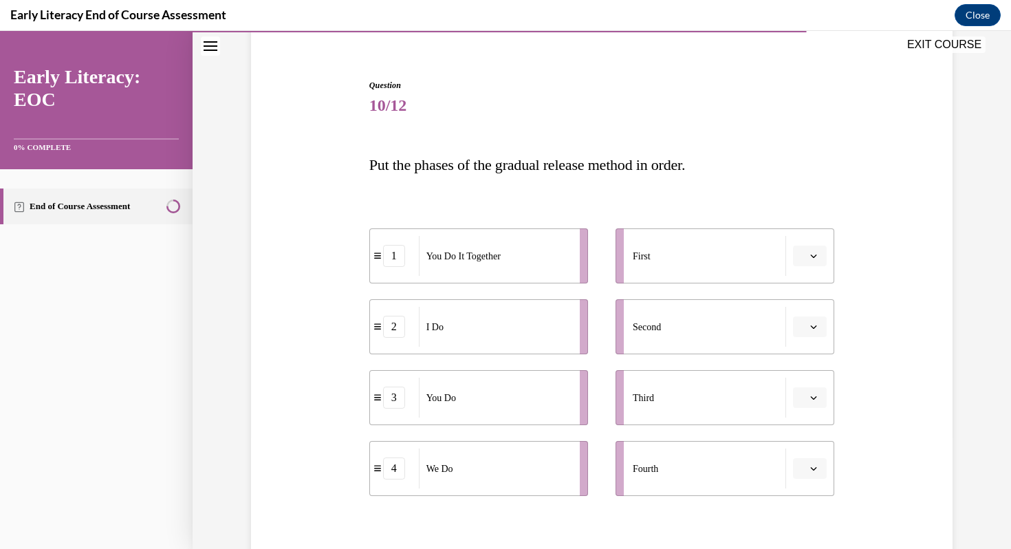
scroll to position [127, 0]
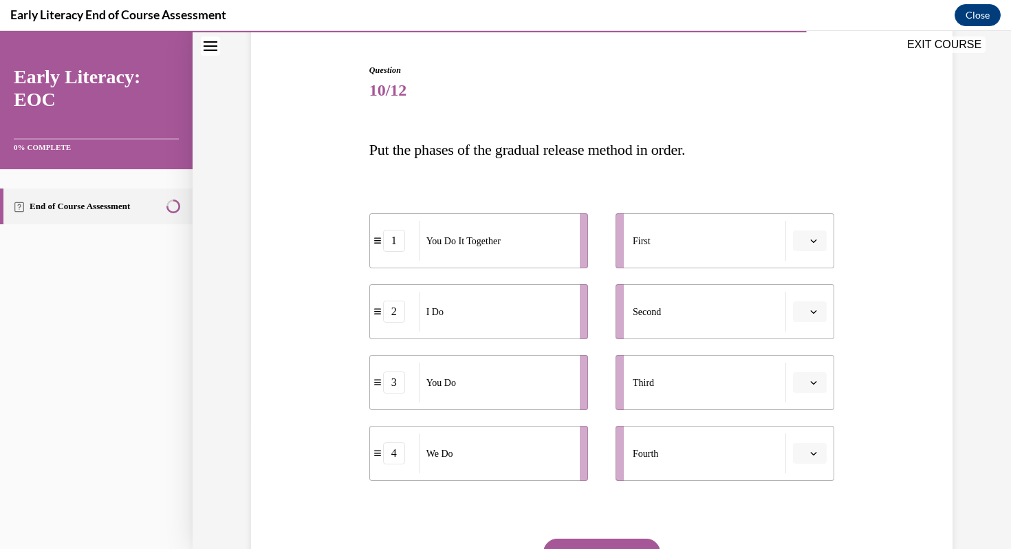
click at [809, 239] on span "button" at bounding box center [814, 241] width 10 height 10
click at [814, 329] on div "2" at bounding box center [808, 327] width 34 height 28
click at [810, 307] on span "button" at bounding box center [814, 312] width 10 height 10
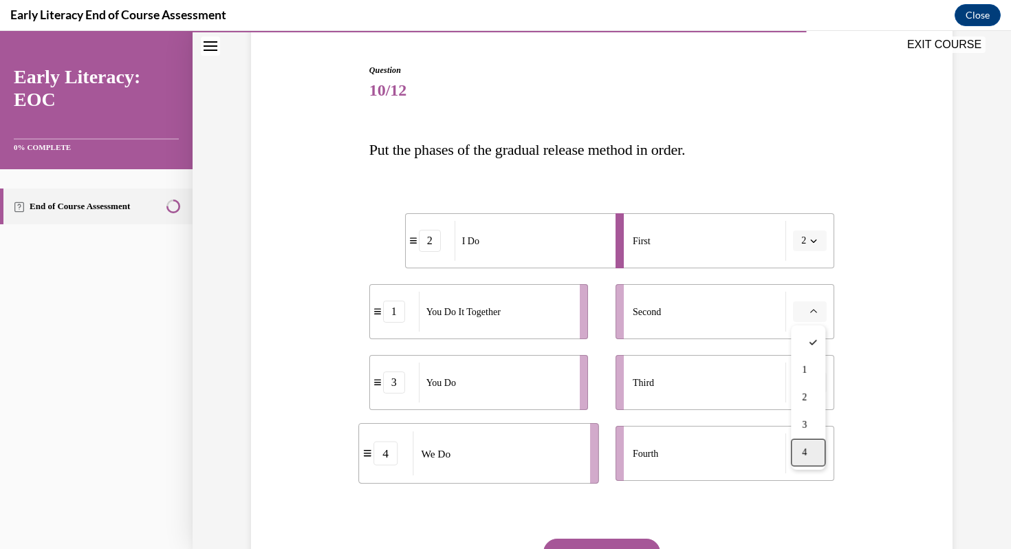
click at [812, 450] on div "4" at bounding box center [808, 453] width 34 height 28
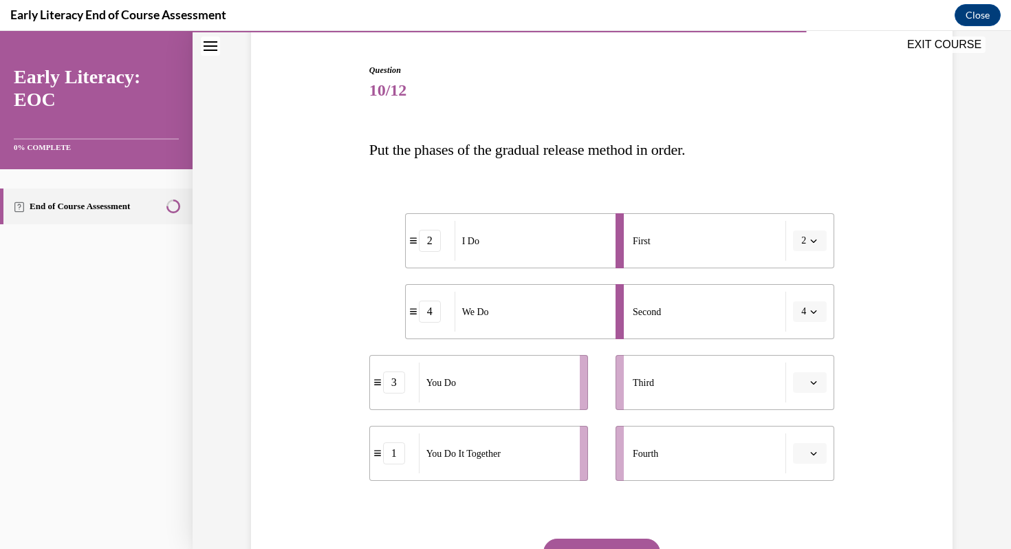
click at [812, 378] on span "button" at bounding box center [814, 383] width 10 height 10
click at [809, 435] on div "1" at bounding box center [808, 441] width 34 height 28
click at [814, 453] on icon "button" at bounding box center [813, 453] width 7 height 7
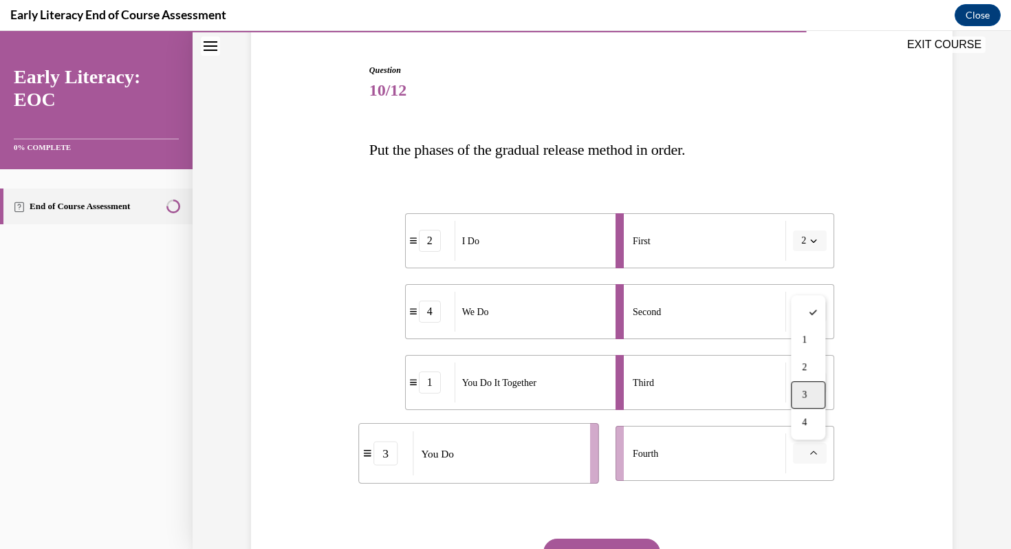
click at [808, 393] on div "3" at bounding box center [808, 395] width 34 height 28
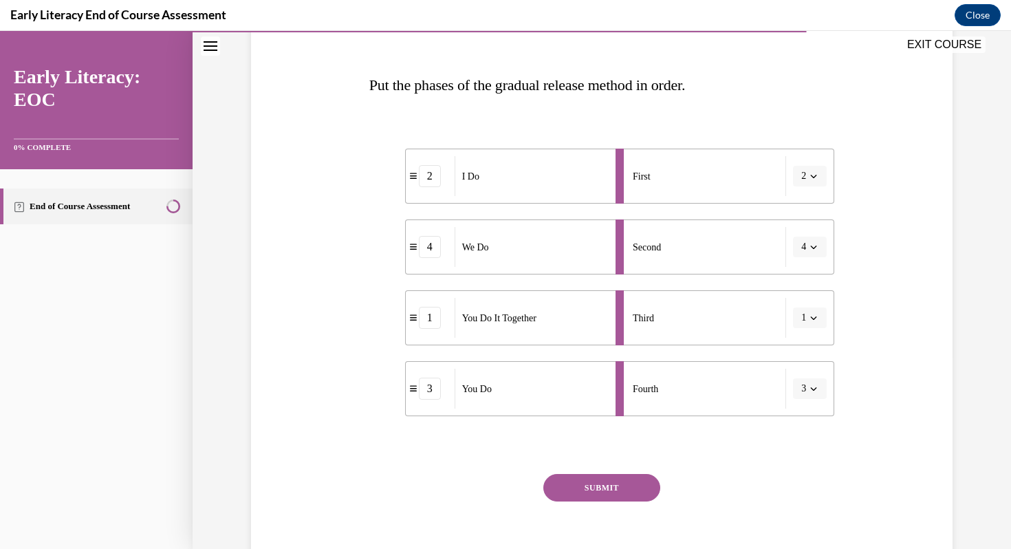
click at [636, 485] on button "SUBMIT" at bounding box center [601, 488] width 117 height 28
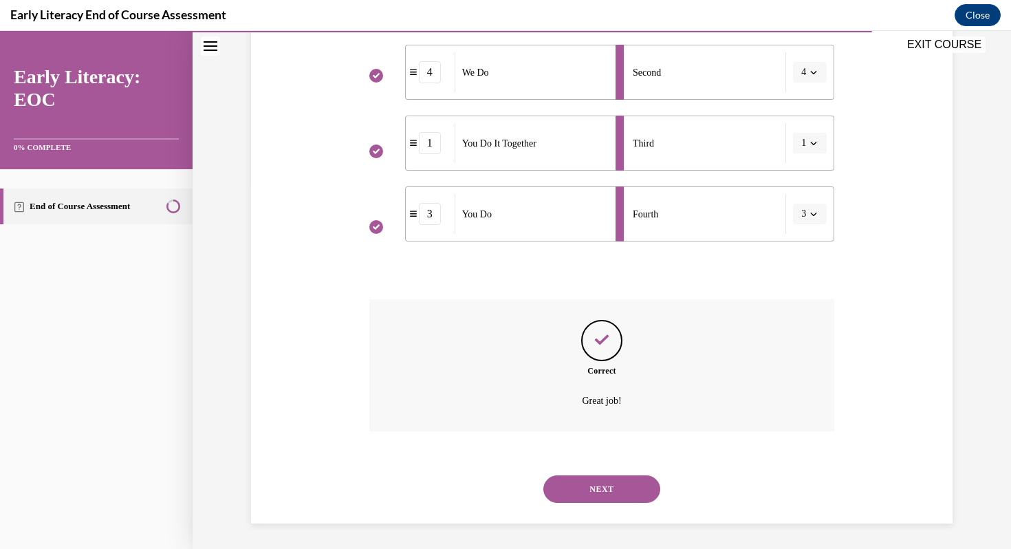
scroll to position [369, 0]
click at [612, 487] on button "NEXT" at bounding box center [601, 487] width 117 height 28
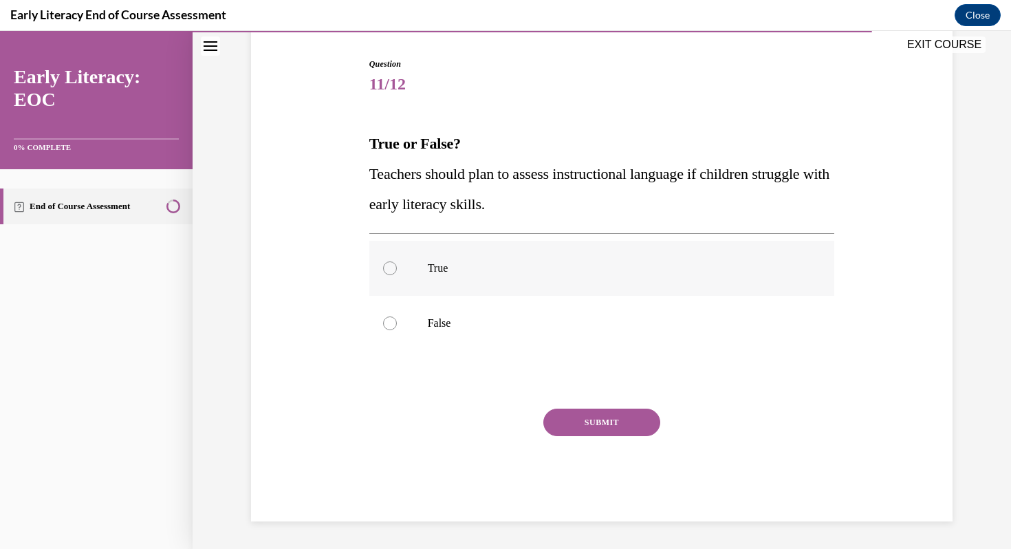
click at [545, 265] on p "True" at bounding box center [614, 268] width 373 height 14
click at [605, 415] on button "SUBMIT" at bounding box center [601, 423] width 117 height 28
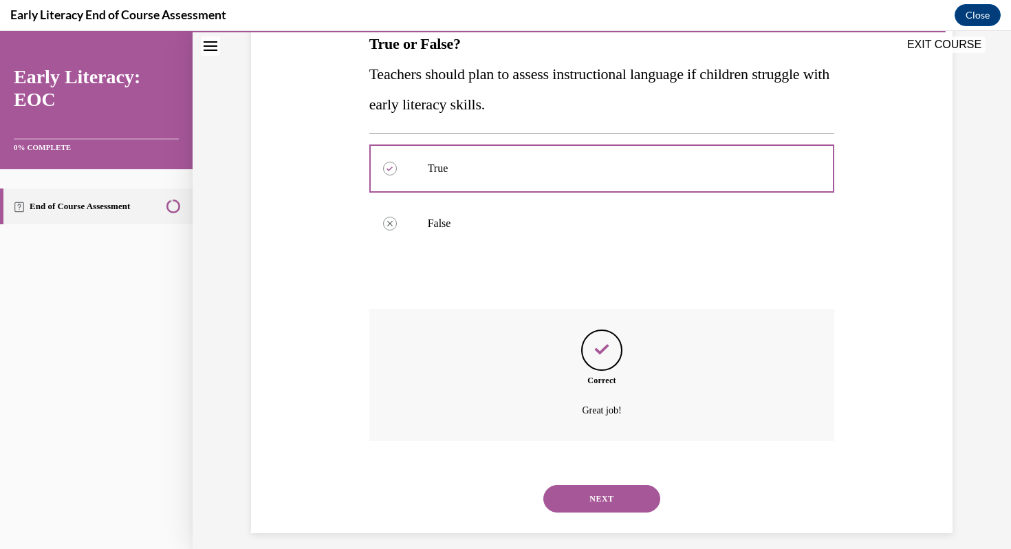
scroll to position [245, 0]
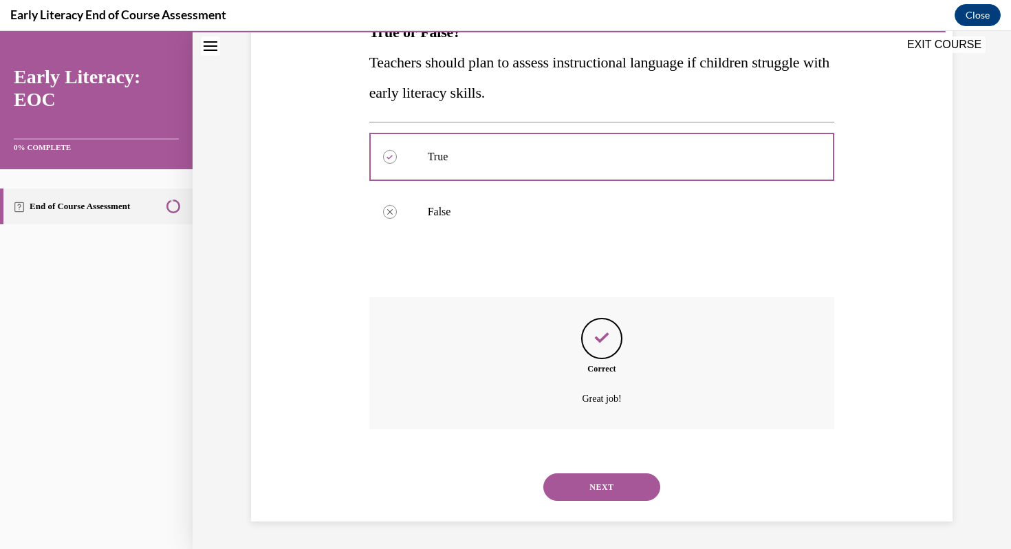
click at [629, 492] on button "NEXT" at bounding box center [601, 487] width 117 height 28
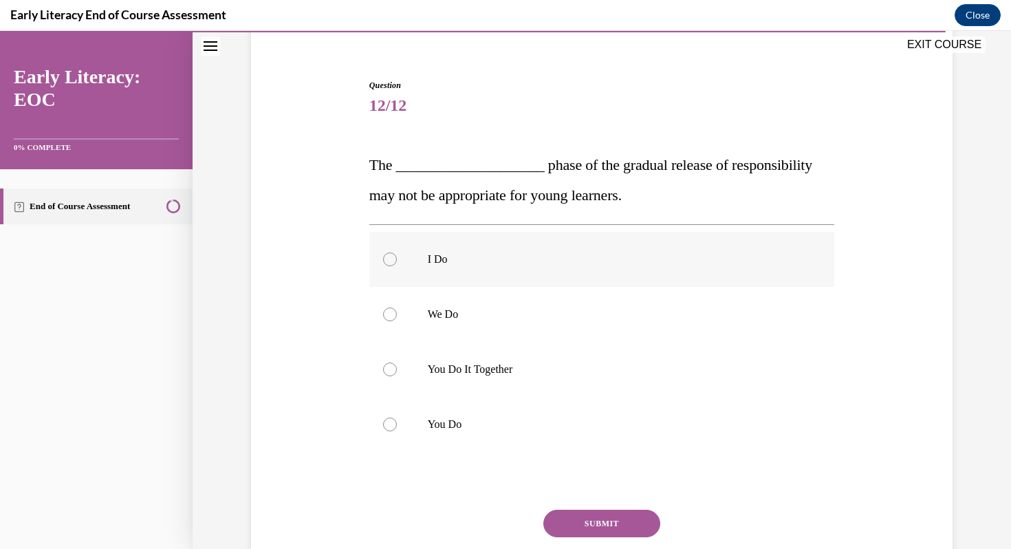
scroll to position [117, 0]
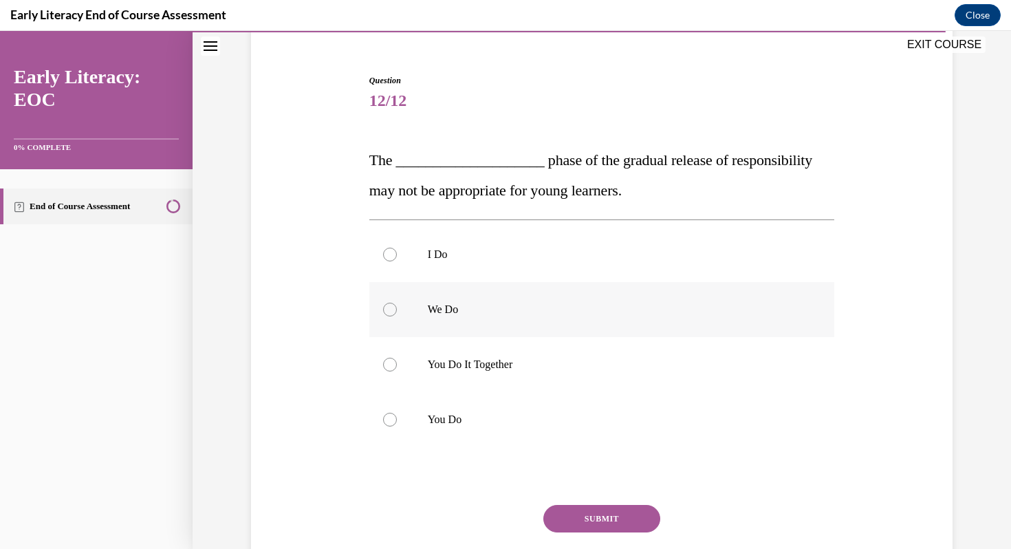
click at [596, 314] on p "We Do" at bounding box center [614, 310] width 373 height 14
click at [624, 523] on button "SUBMIT" at bounding box center [601, 519] width 117 height 28
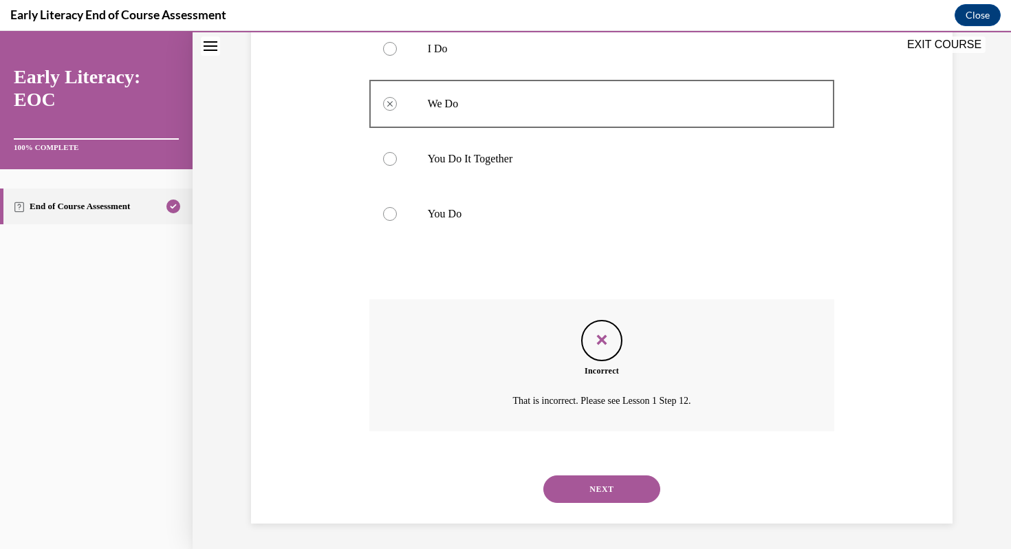
scroll to position [325, 0]
click at [625, 484] on button "NEXT" at bounding box center [601, 487] width 117 height 28
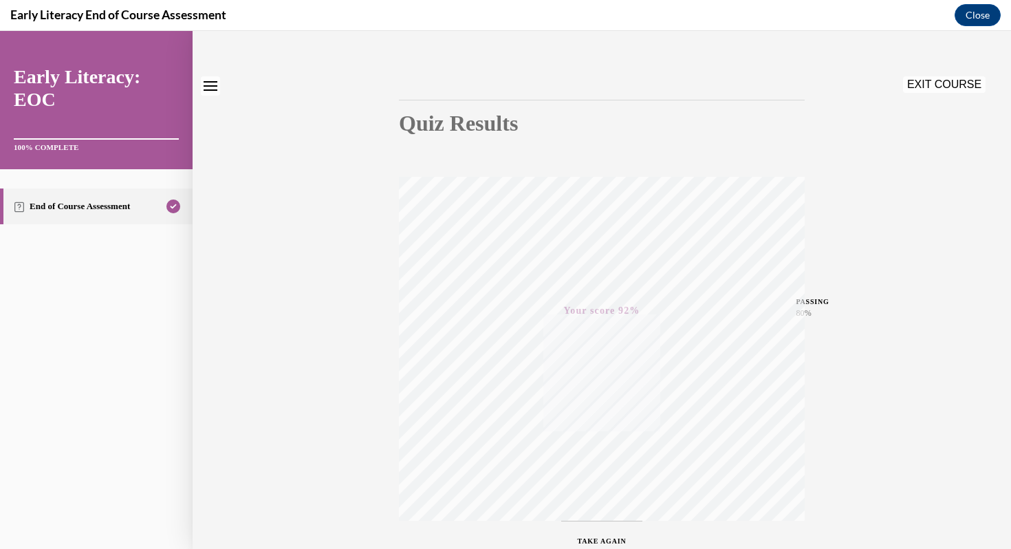
scroll to position [0, 0]
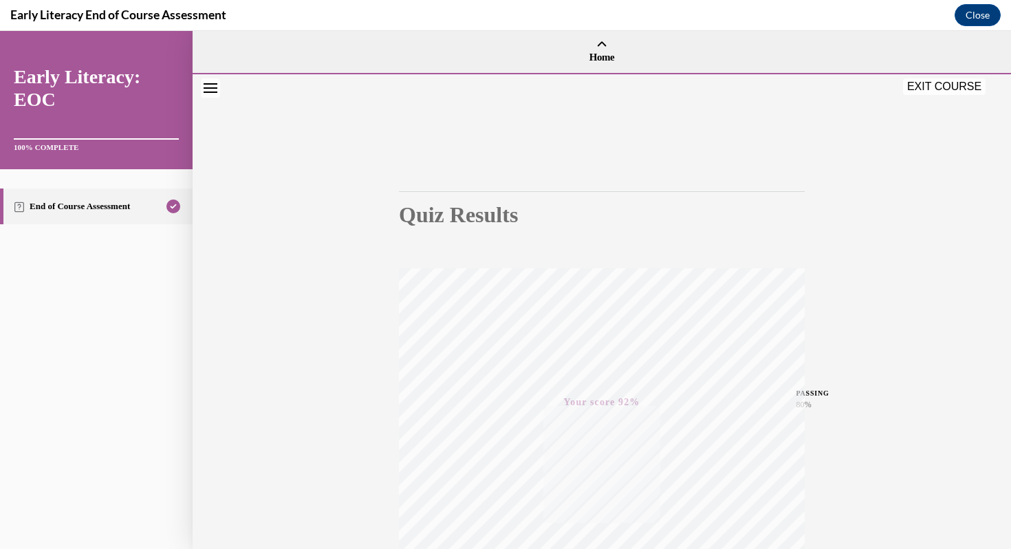
click at [958, 87] on button "EXIT COURSE" at bounding box center [944, 86] width 83 height 17
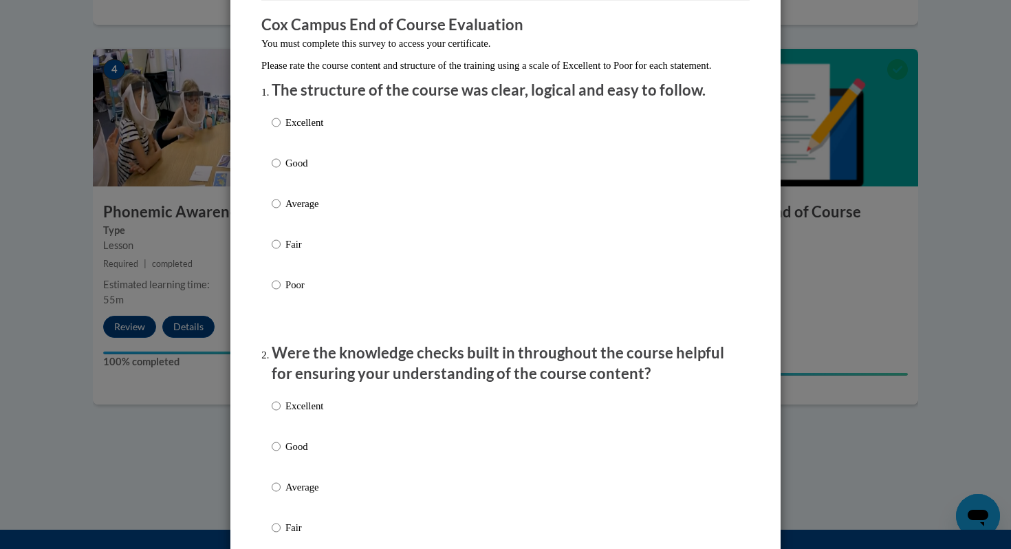
scroll to position [113, 0]
click at [278, 129] on input "Excellent" at bounding box center [276, 120] width 9 height 15
radio input "true"
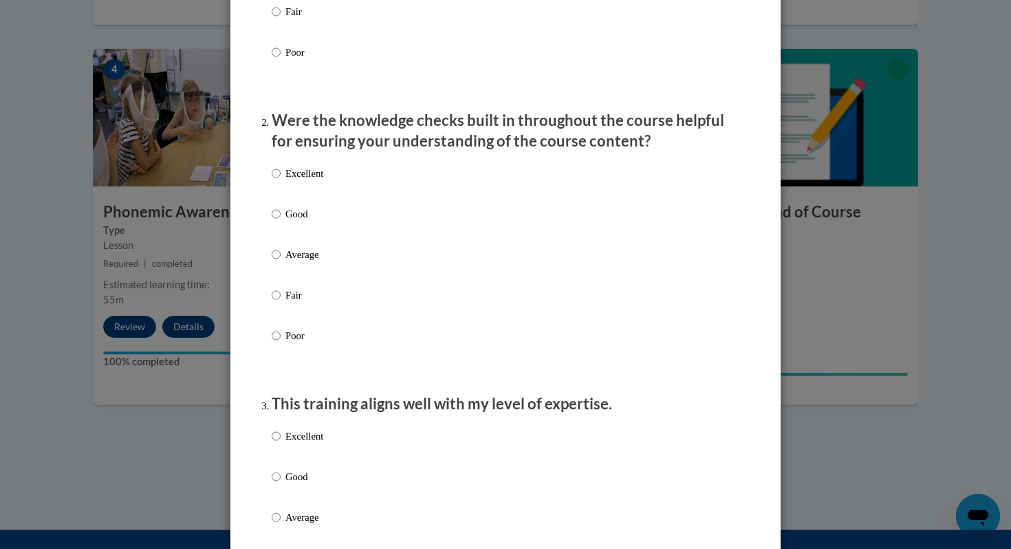
scroll to position [349, 0]
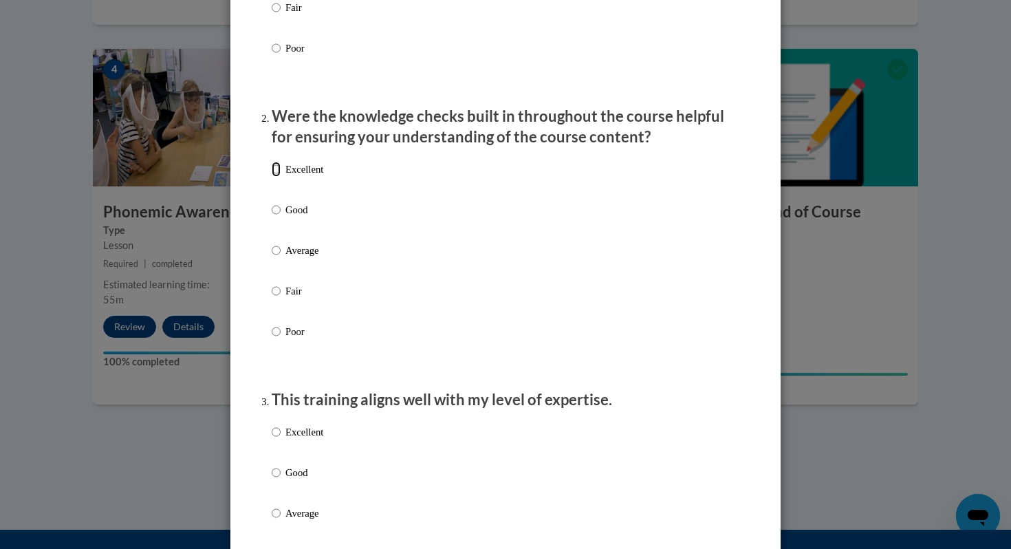
click at [279, 177] on input "Excellent" at bounding box center [276, 169] width 9 height 15
radio input "true"
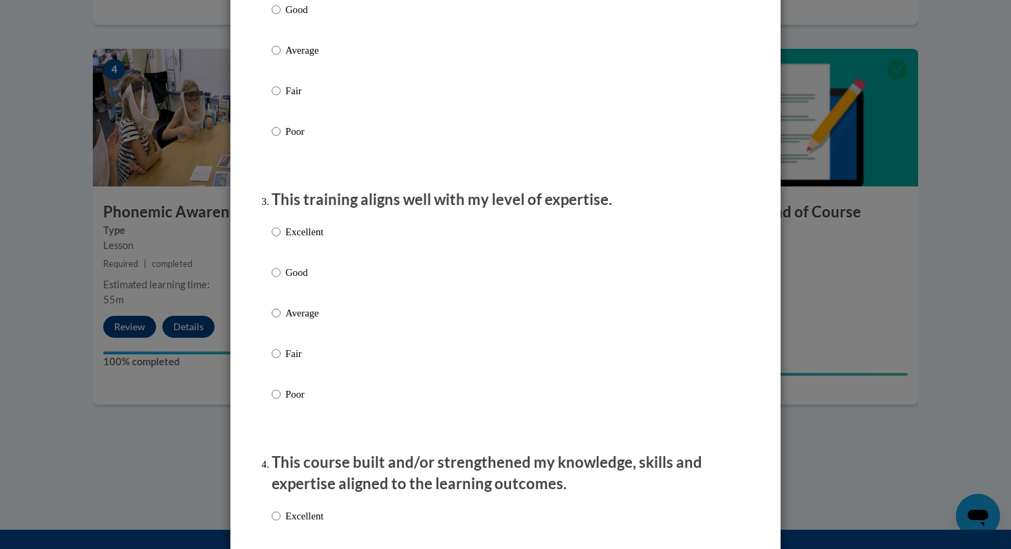
scroll to position [561, 0]
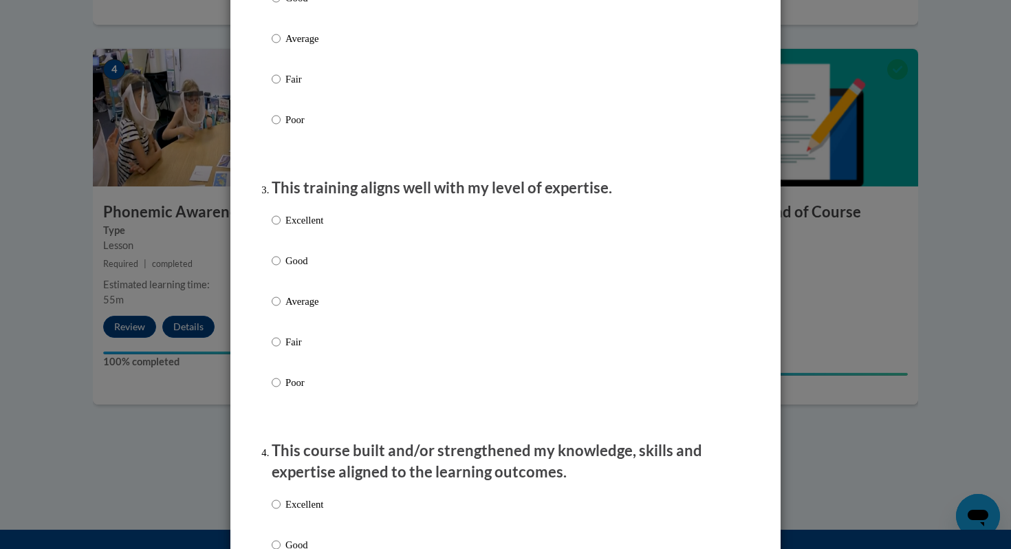
click at [281, 235] on label "Excellent" at bounding box center [298, 231] width 52 height 37
click at [281, 228] on input "Excellent" at bounding box center [276, 220] width 9 height 15
radio input "true"
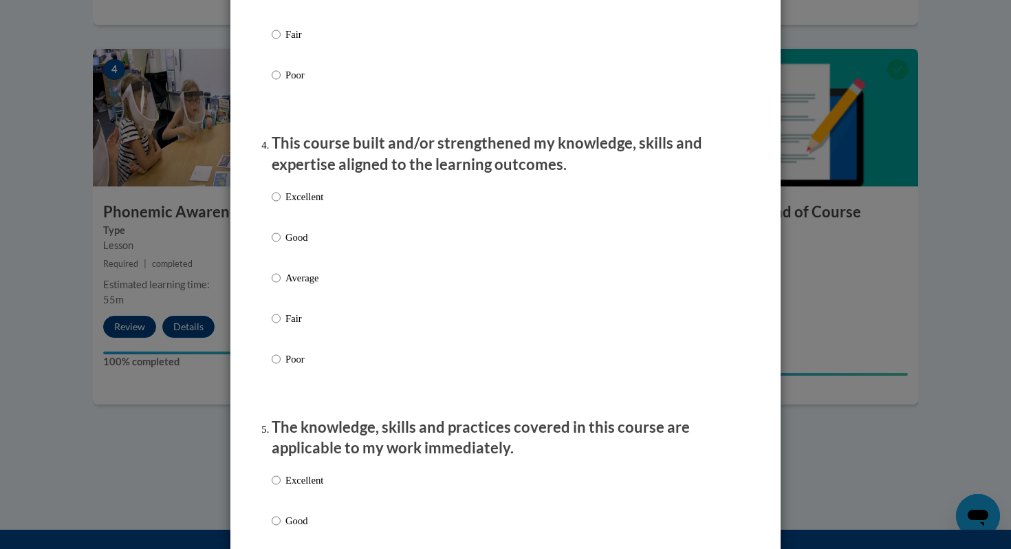
scroll to position [871, 0]
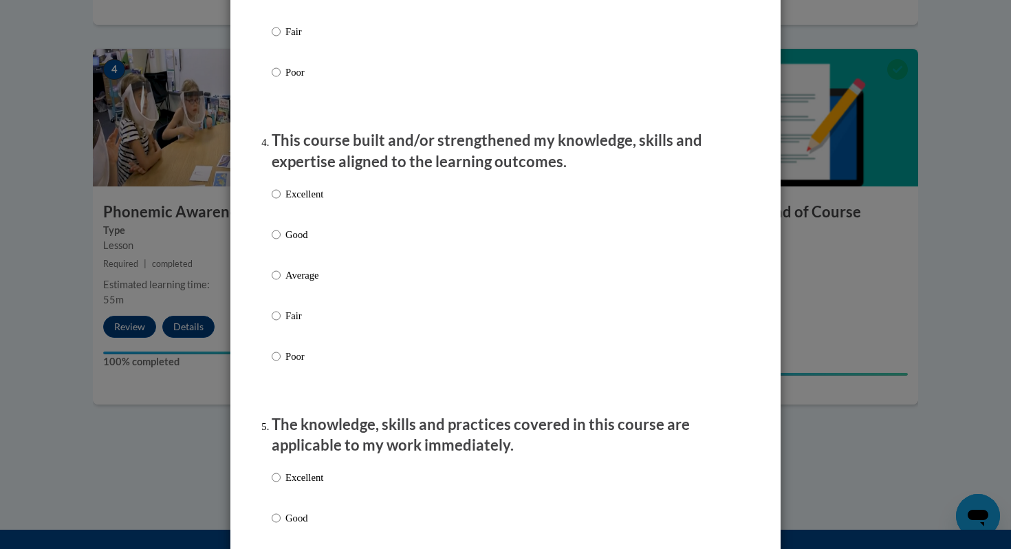
click at [280, 202] on input "Excellent" at bounding box center [276, 193] width 9 height 15
radio input "true"
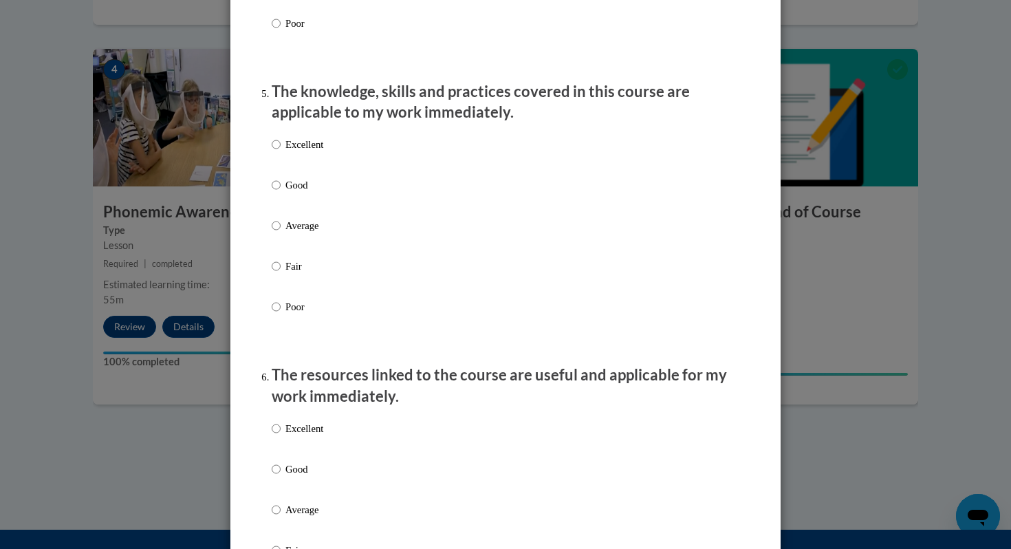
scroll to position [1207, 0]
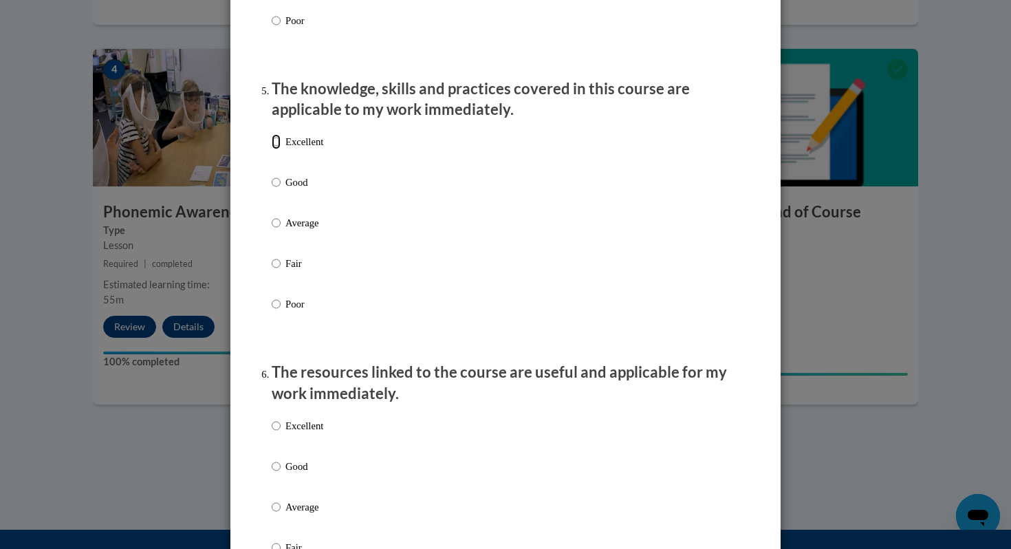
click at [278, 149] on input "Excellent" at bounding box center [276, 141] width 9 height 15
radio input "true"
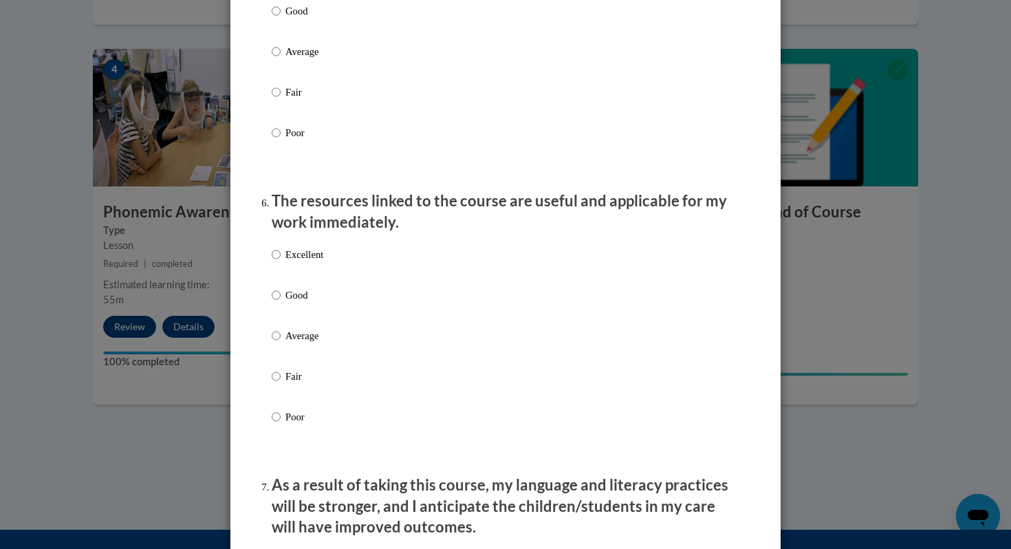
scroll to position [1379, 0]
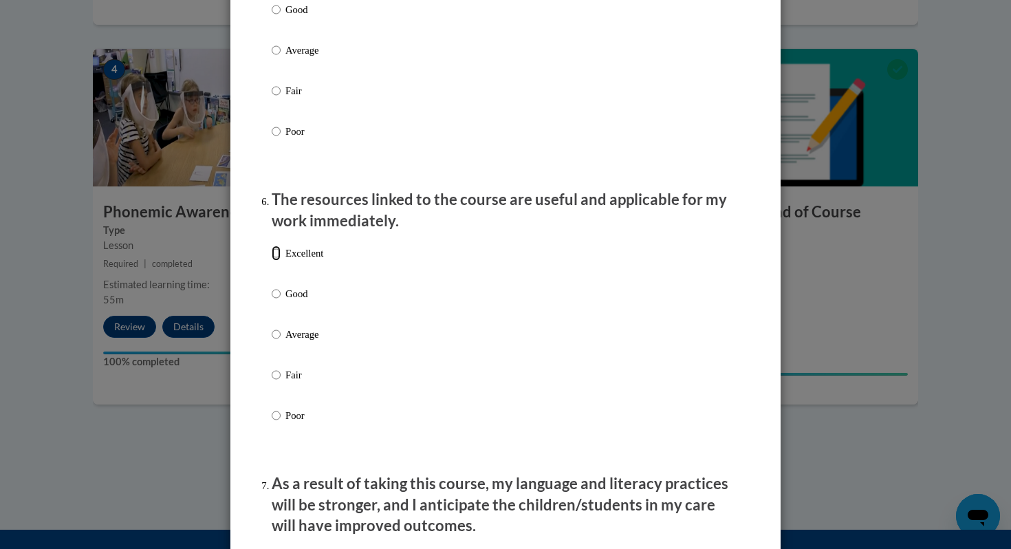
click at [279, 261] on input "Excellent" at bounding box center [276, 253] width 9 height 15
radio input "true"
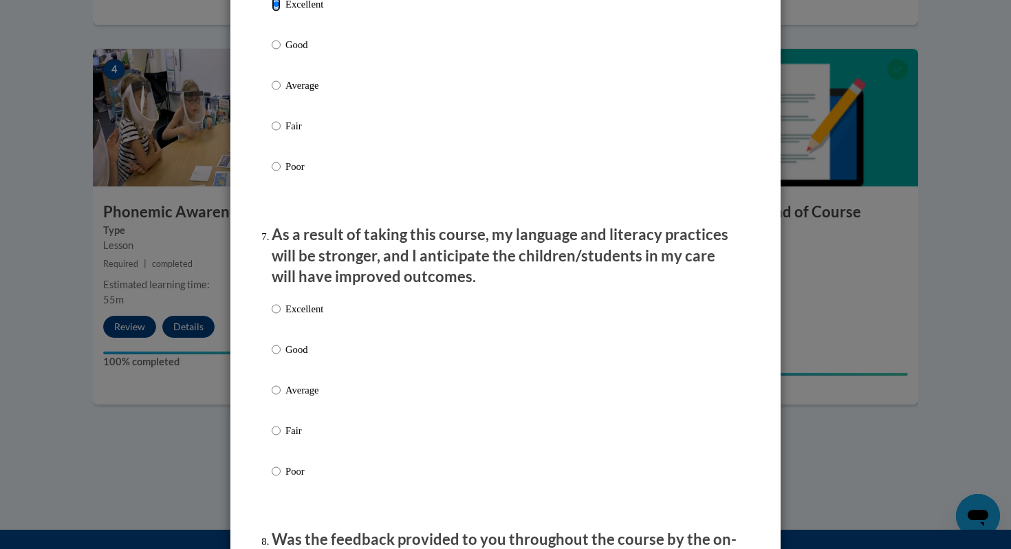
scroll to position [1691, 0]
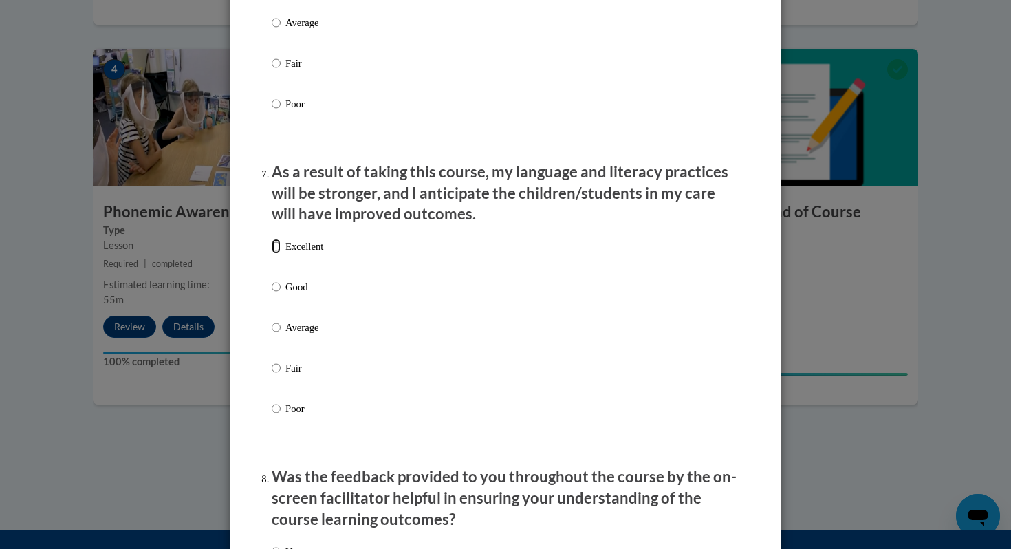
click at [277, 254] on input "Excellent" at bounding box center [276, 246] width 9 height 15
radio input "true"
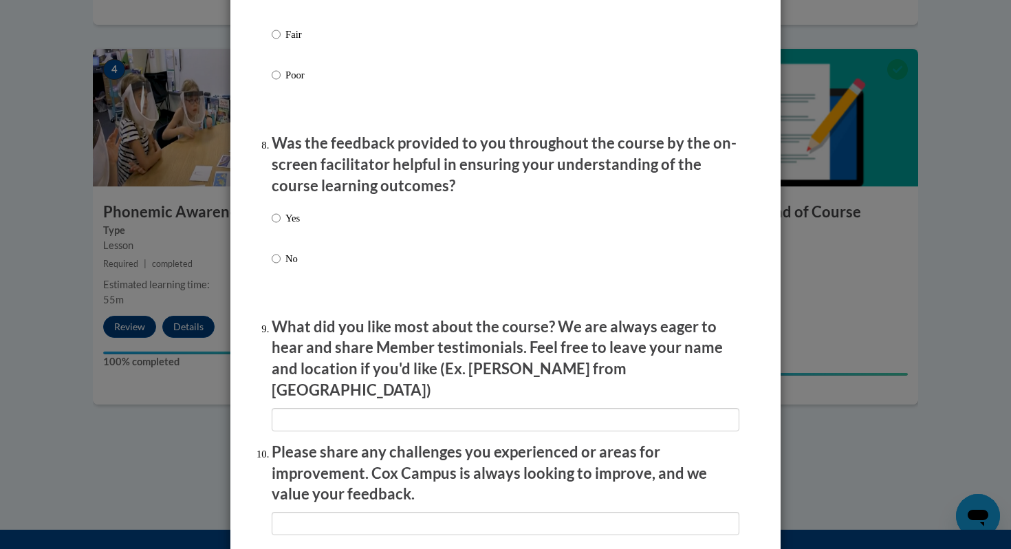
scroll to position [2026, 0]
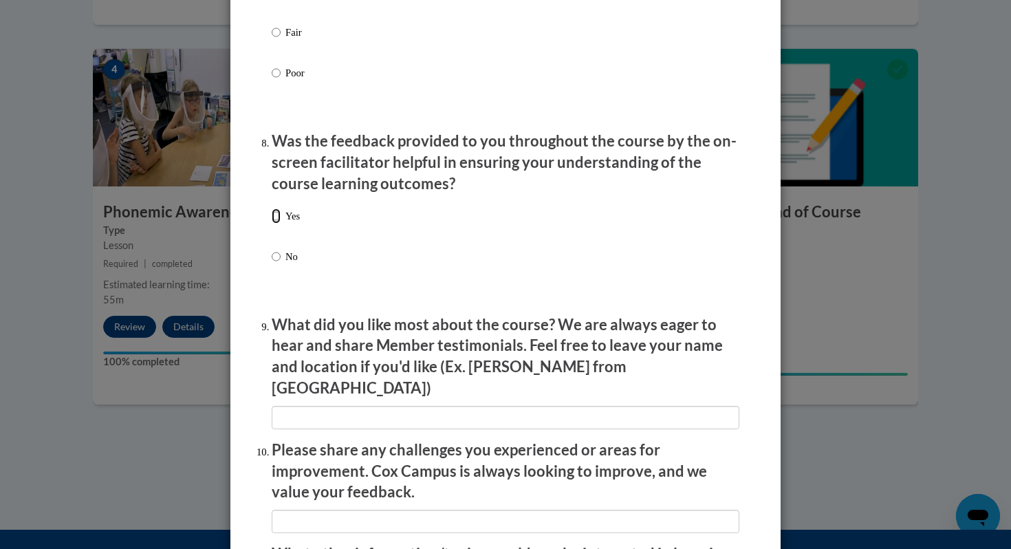
click at [273, 224] on input "Yes" at bounding box center [276, 215] width 9 height 15
radio input "true"
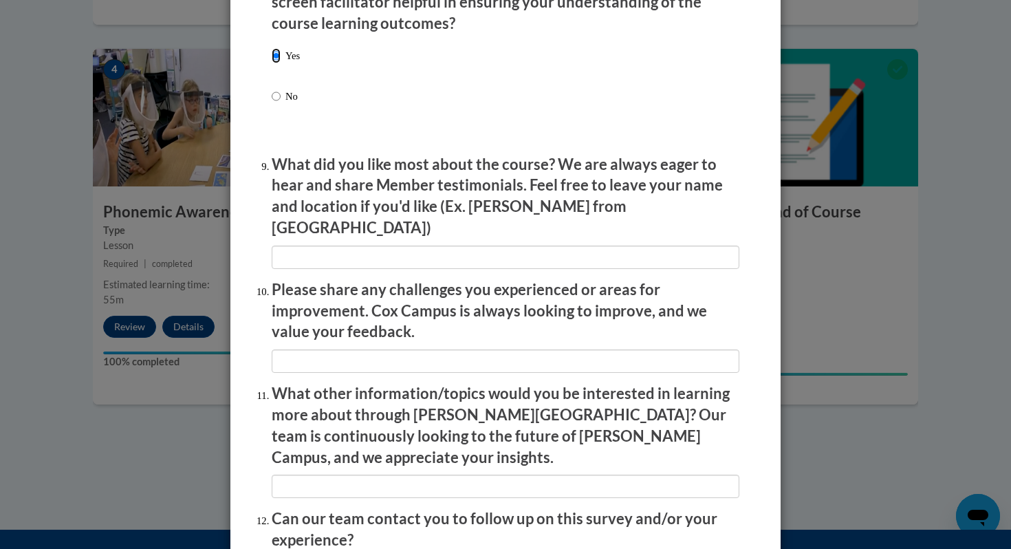
scroll to position [2201, 0]
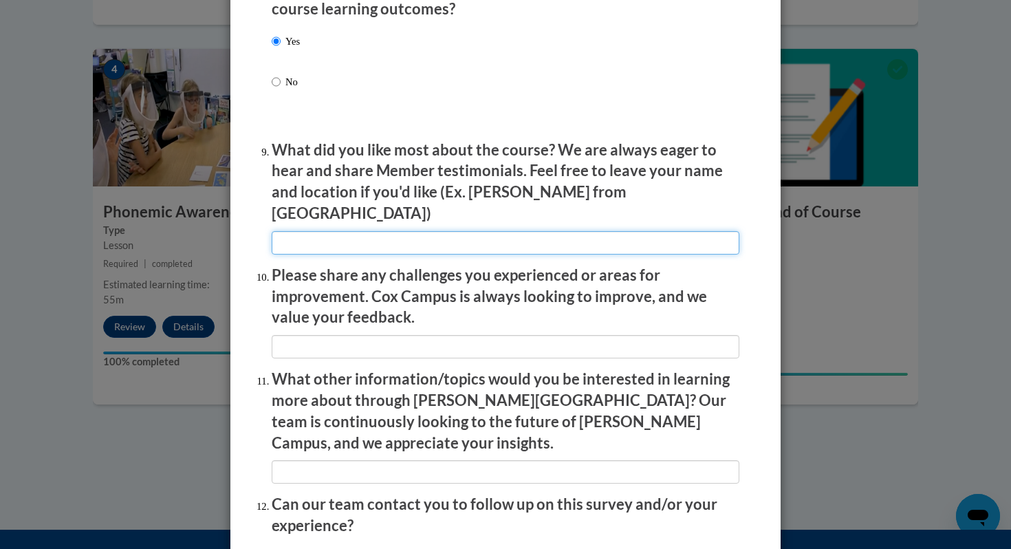
click at [390, 233] on input "textbox" at bounding box center [506, 242] width 468 height 23
type input "Easy to learn with examples"
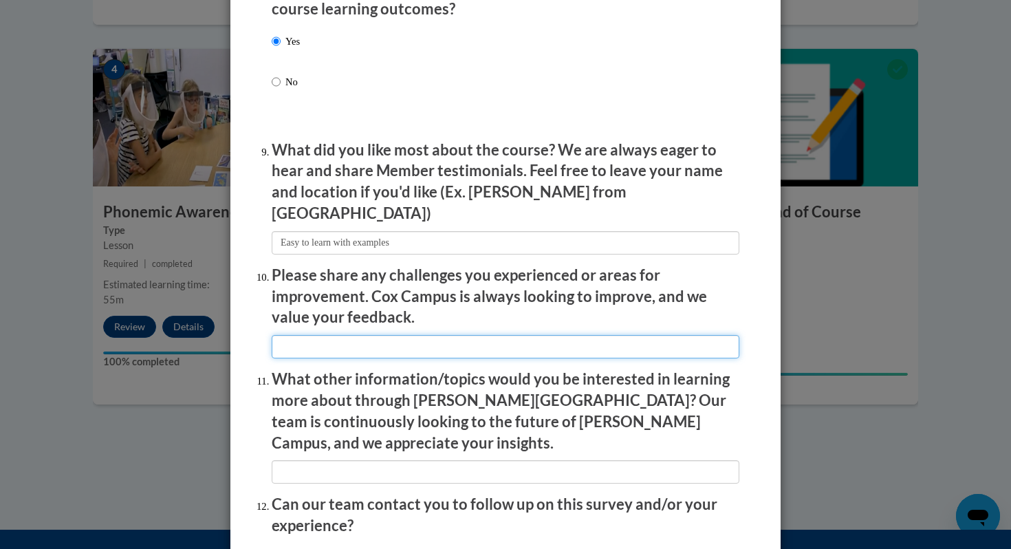
click at [352, 336] on input "textbox" at bounding box center [506, 346] width 468 height 23
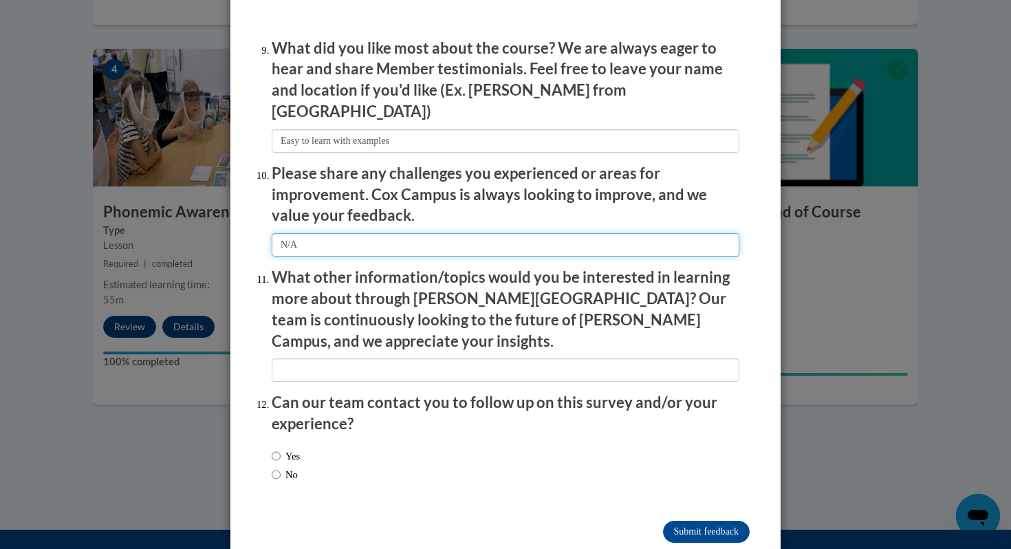
scroll to position [2304, 0]
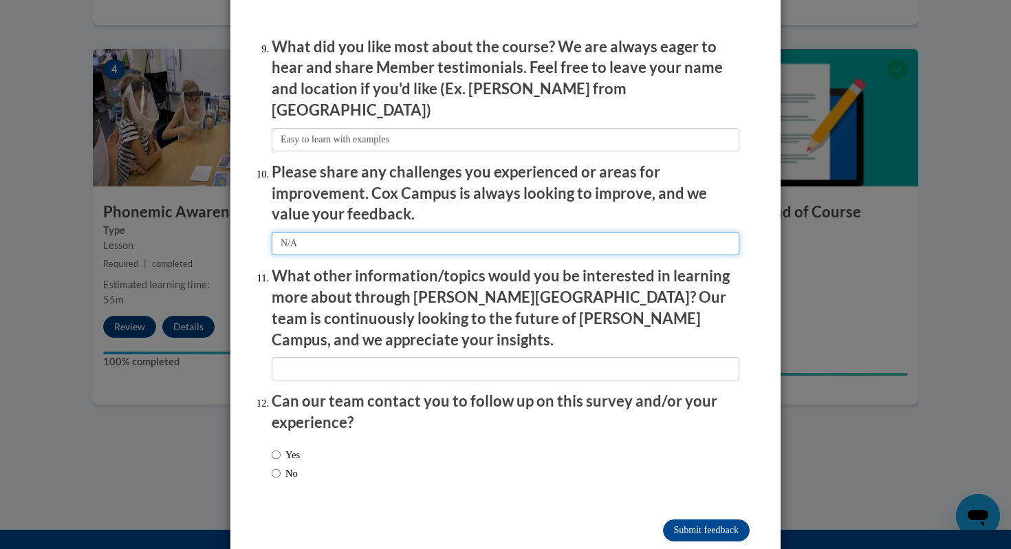
type input "N/A"
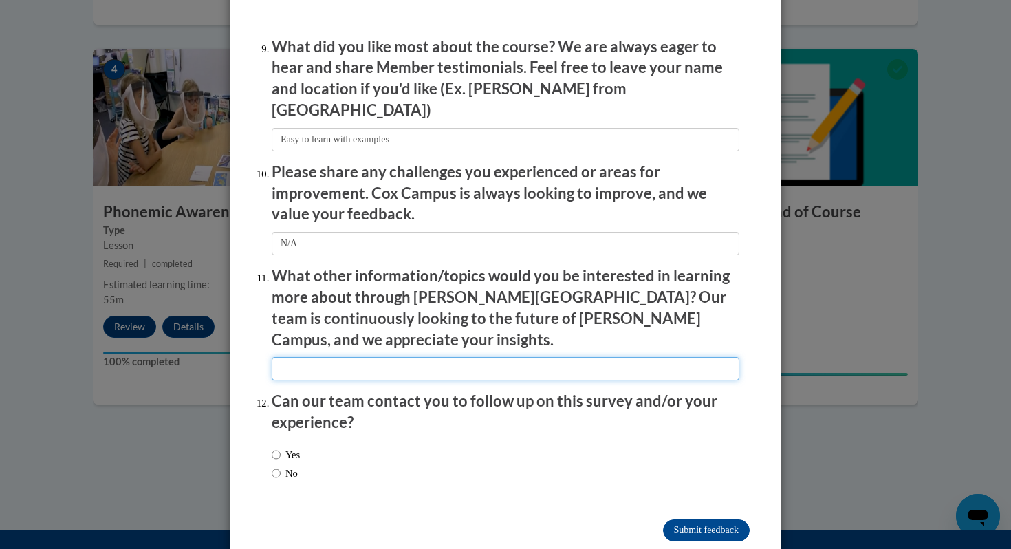
click at [374, 357] on input "textbox" at bounding box center [506, 368] width 468 height 23
type input "N/A"
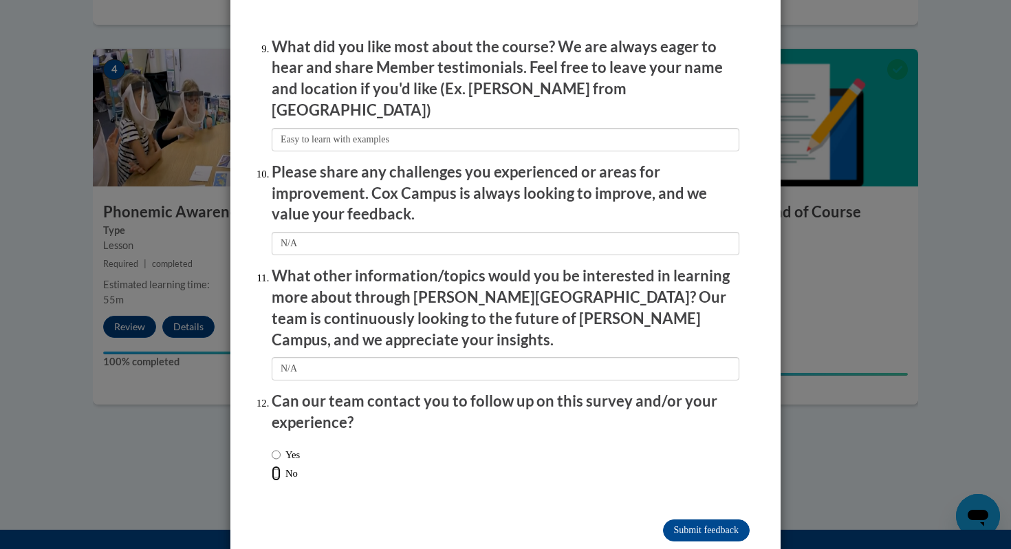
click at [272, 466] on input "No" at bounding box center [276, 473] width 9 height 15
radio input "true"
click at [716, 519] on input "Submit feedback" at bounding box center [706, 530] width 87 height 22
